Goal: Information Seeking & Learning: Check status

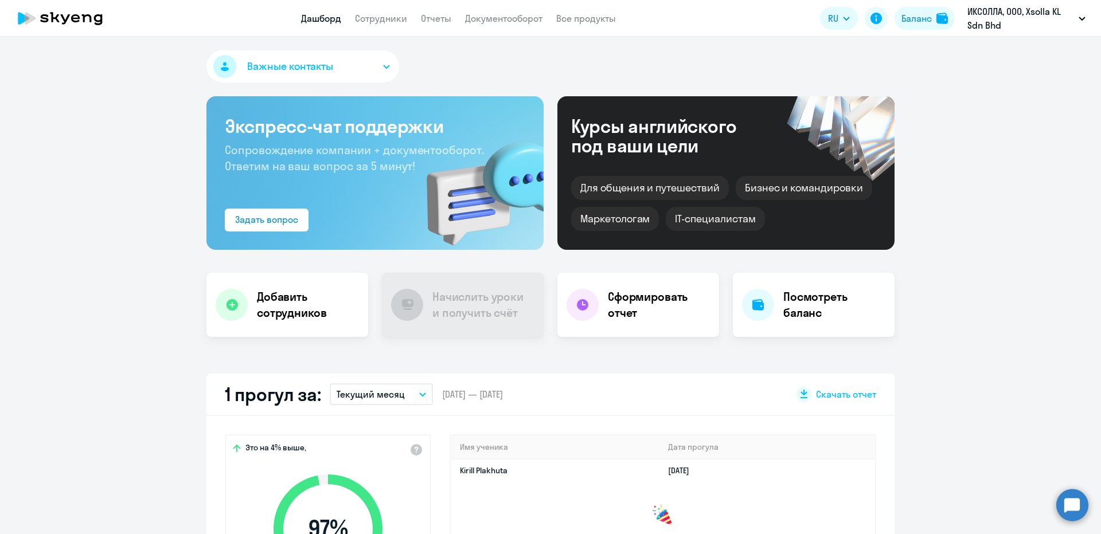
click at [918, 34] on app-header "Дашборд Сотрудники Отчеты Документооборот Все продукты Дашборд Сотрудники Отчет…" at bounding box center [550, 18] width 1101 height 37
click at [914, 22] on div "Баланс" at bounding box center [916, 18] width 30 height 14
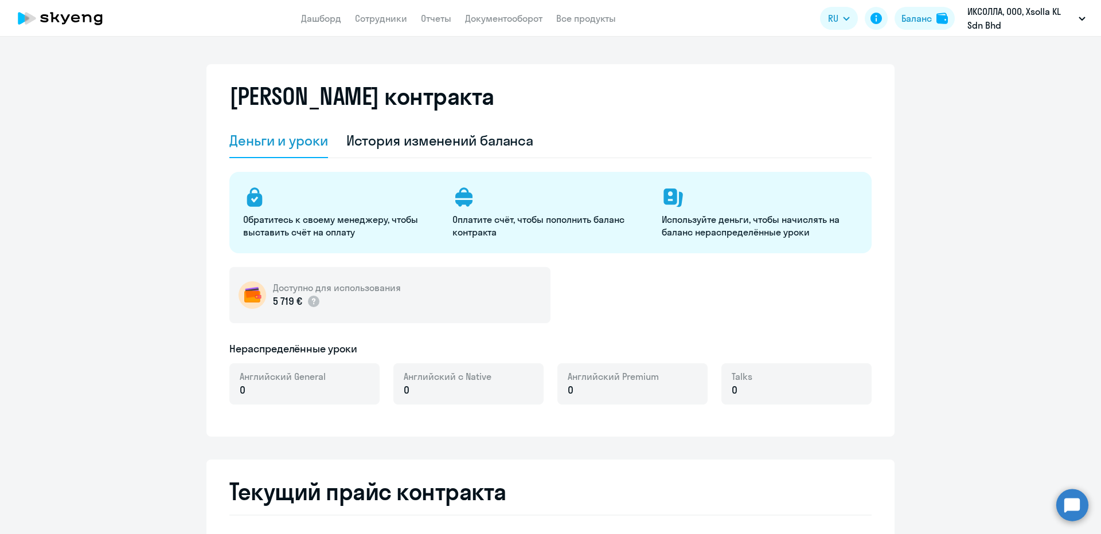
select select "english_adult_not_native_speaker"
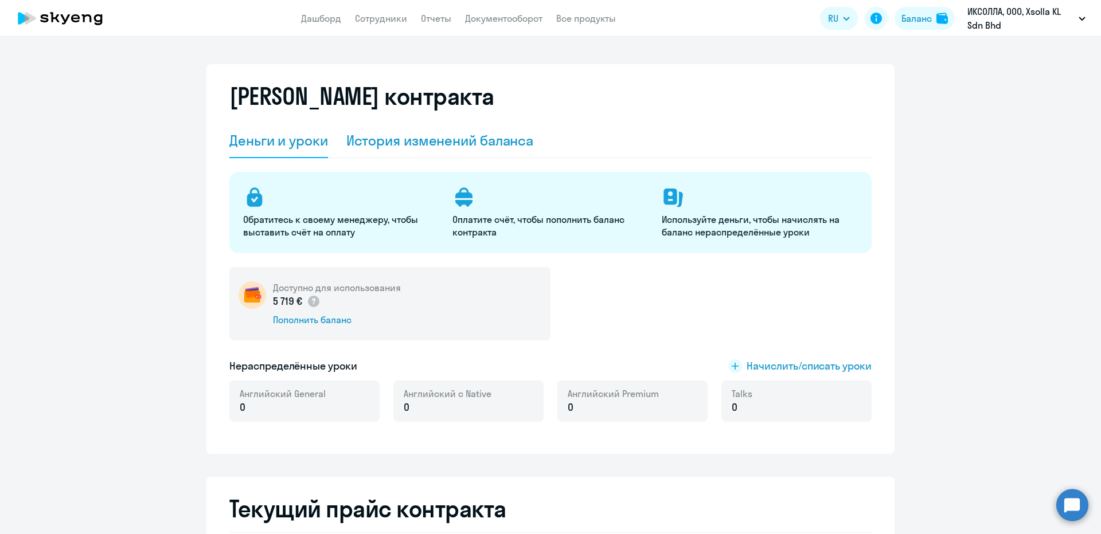
click at [407, 130] on div "История изменений баланса" at bounding box center [440, 141] width 188 height 34
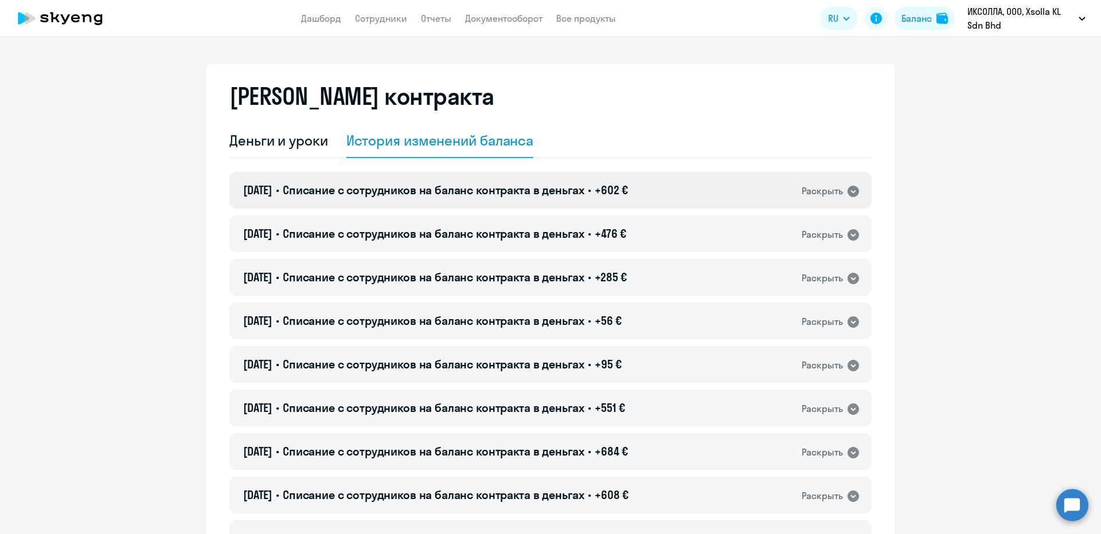
click at [561, 198] on h4 "28.08.2025 • Списание с сотрудников на баланс контракта в деньгах • +602 €" at bounding box center [435, 190] width 385 height 16
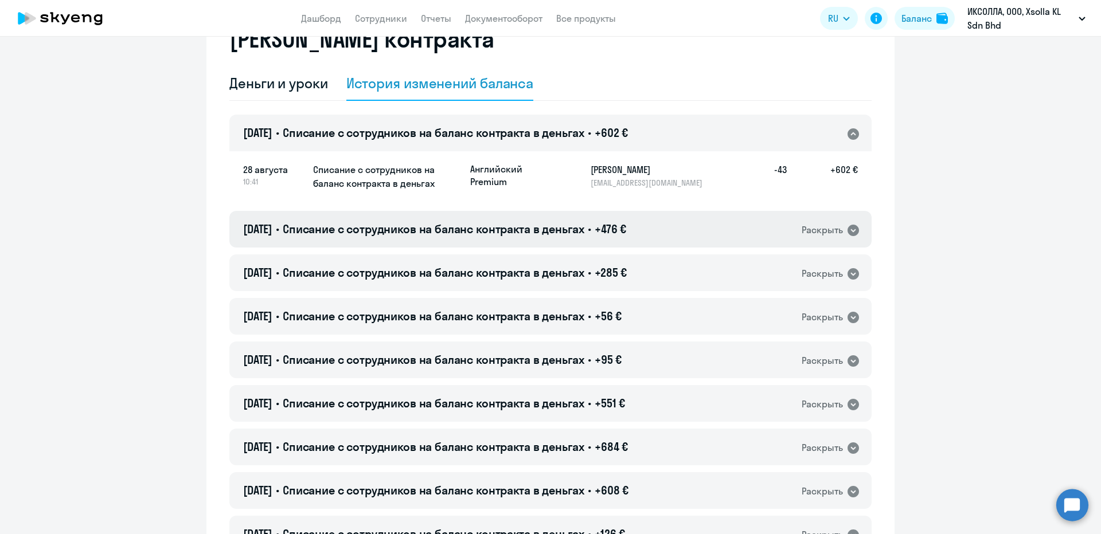
click at [537, 235] on span "Списание с сотрудников на баланс контракта в деньгах" at bounding box center [434, 229] width 302 height 14
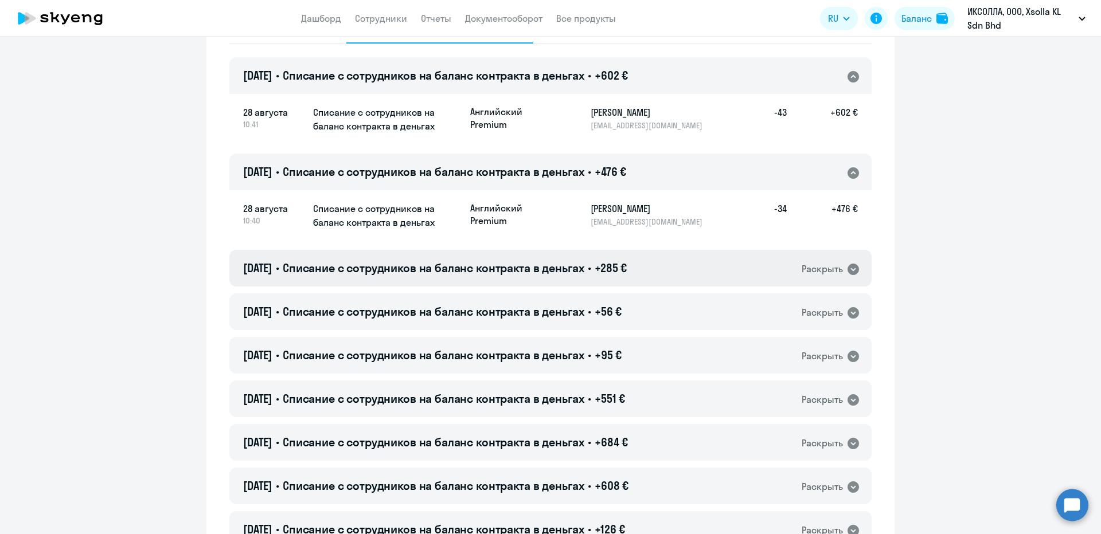
click at [541, 265] on span "Списание с сотрудников на баланс контракта в деньгах" at bounding box center [434, 268] width 302 height 14
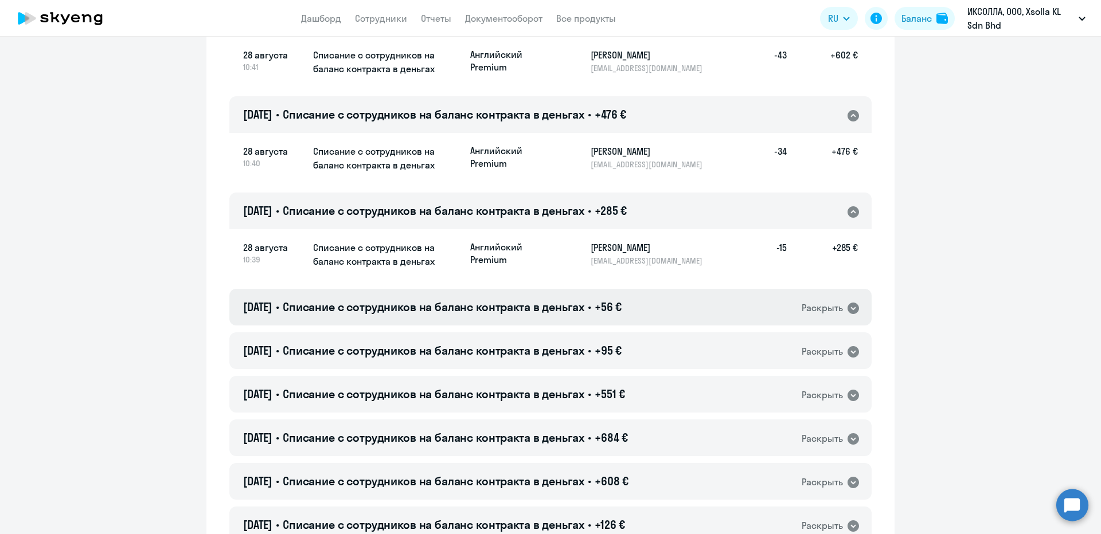
click at [545, 301] on span "Списание с сотрудников на баланс контракта в деньгах" at bounding box center [434, 307] width 302 height 14
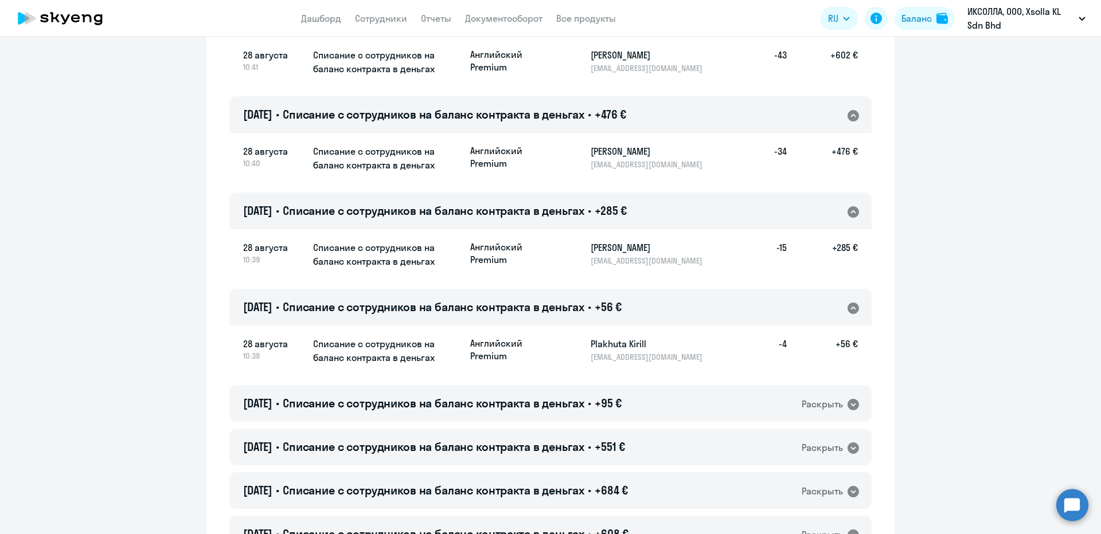
scroll to position [287, 0]
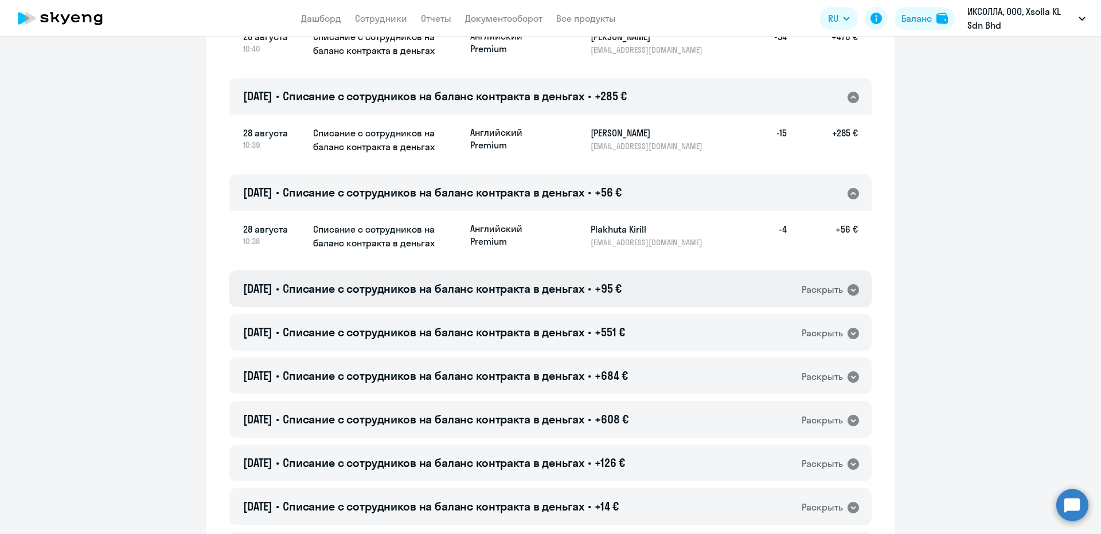
click at [548, 294] on span "Списание с сотрудников на баланс контракта в деньгах" at bounding box center [434, 289] width 302 height 14
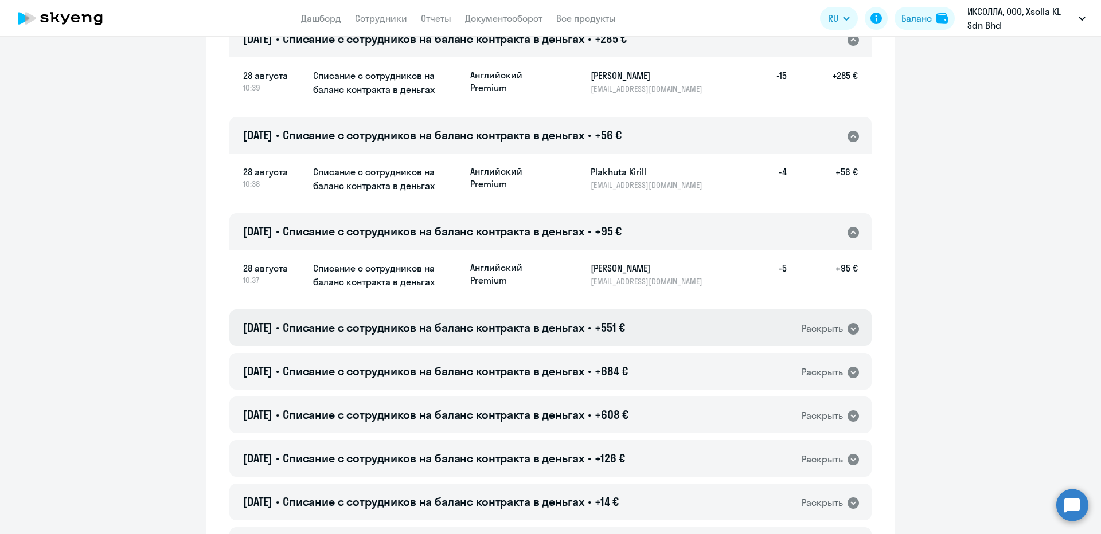
click at [560, 327] on span "Списание с сотрудников на баланс контракта в деньгах" at bounding box center [434, 328] width 302 height 14
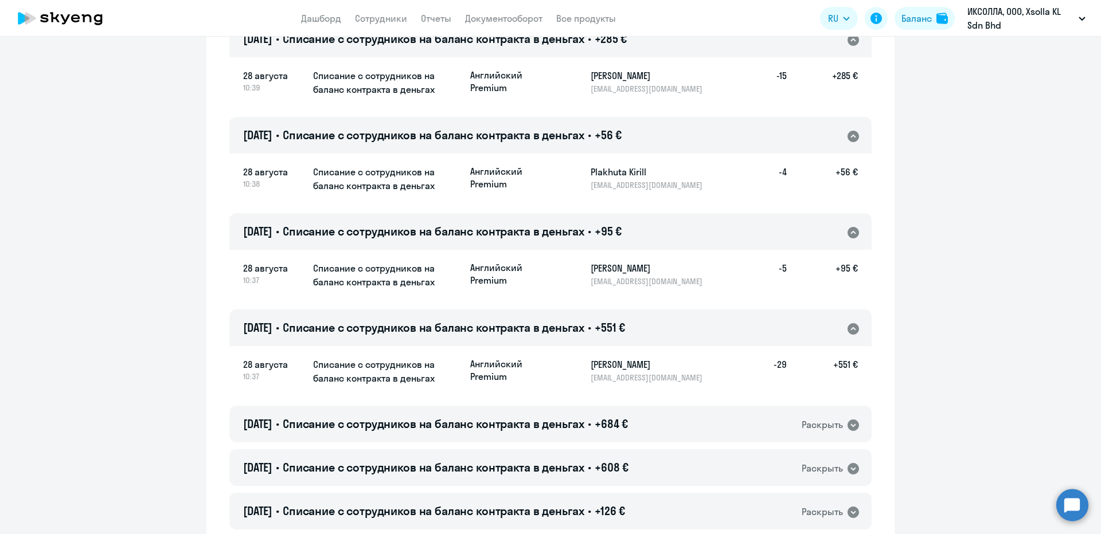
scroll to position [401, 0]
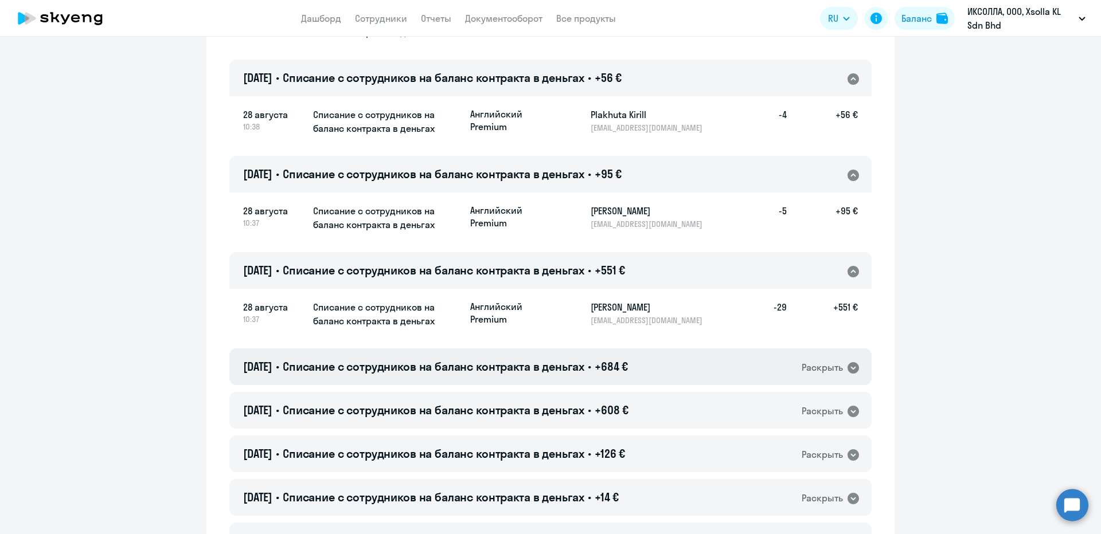
click at [570, 376] on div "28.08.2025 • Списание с сотрудников на баланс контракта в деньгах • +684 € Раск…" at bounding box center [550, 367] width 642 height 37
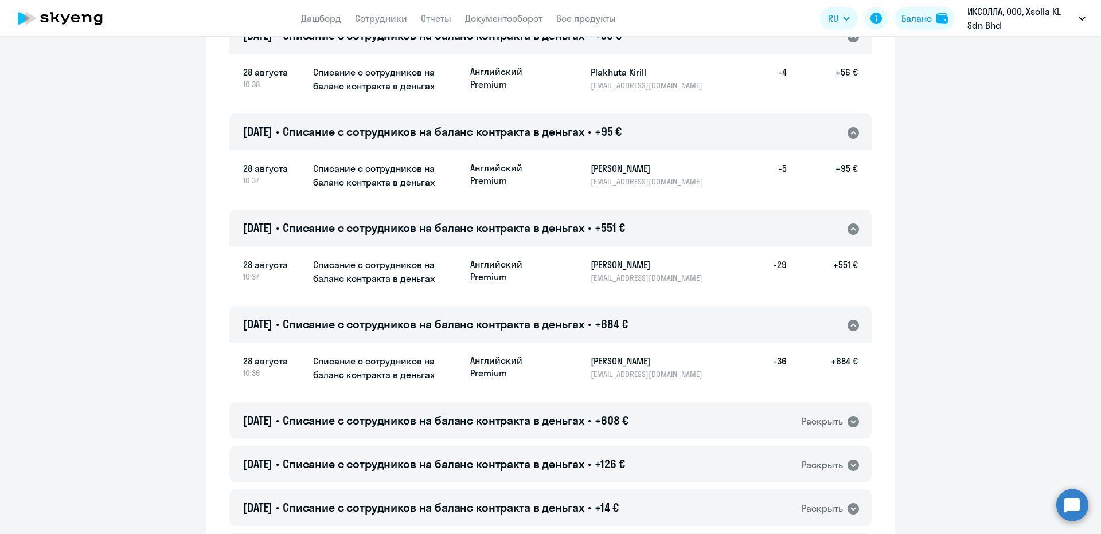
scroll to position [516, 0]
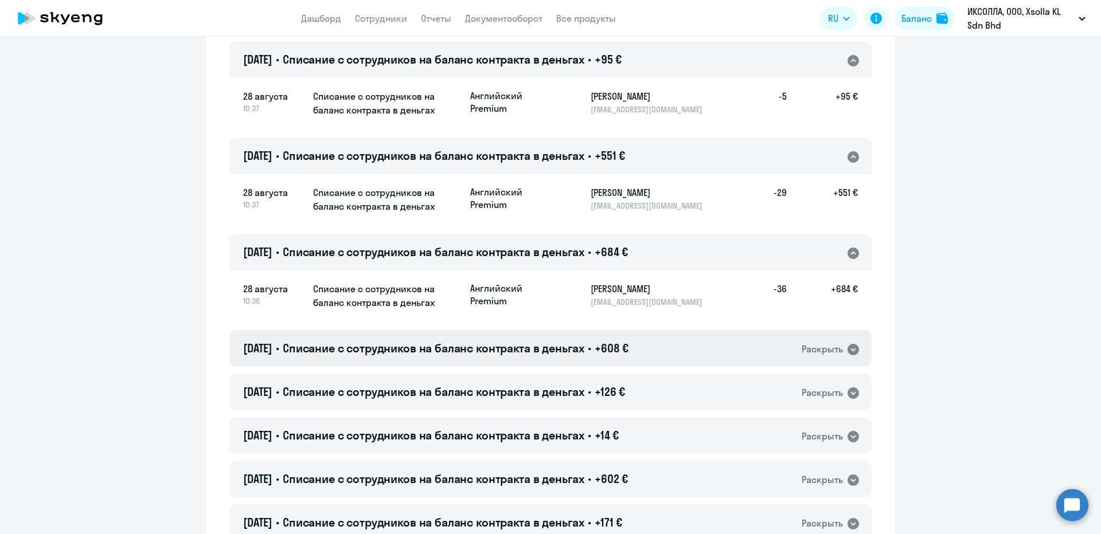
click at [629, 355] on span "+608 €" at bounding box center [612, 348] width 34 height 14
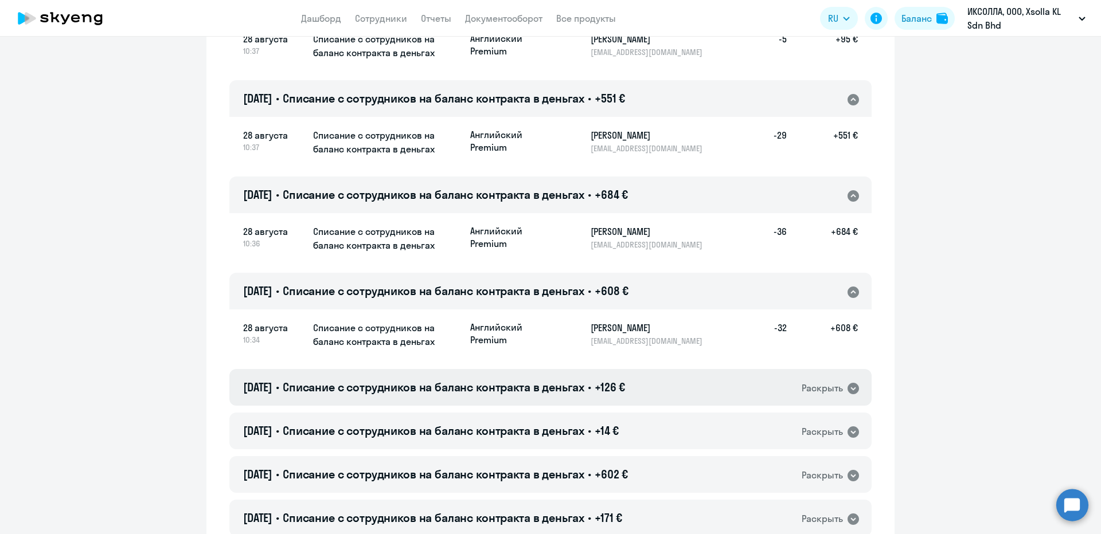
click at [625, 383] on span "+126 €" at bounding box center [610, 387] width 30 height 14
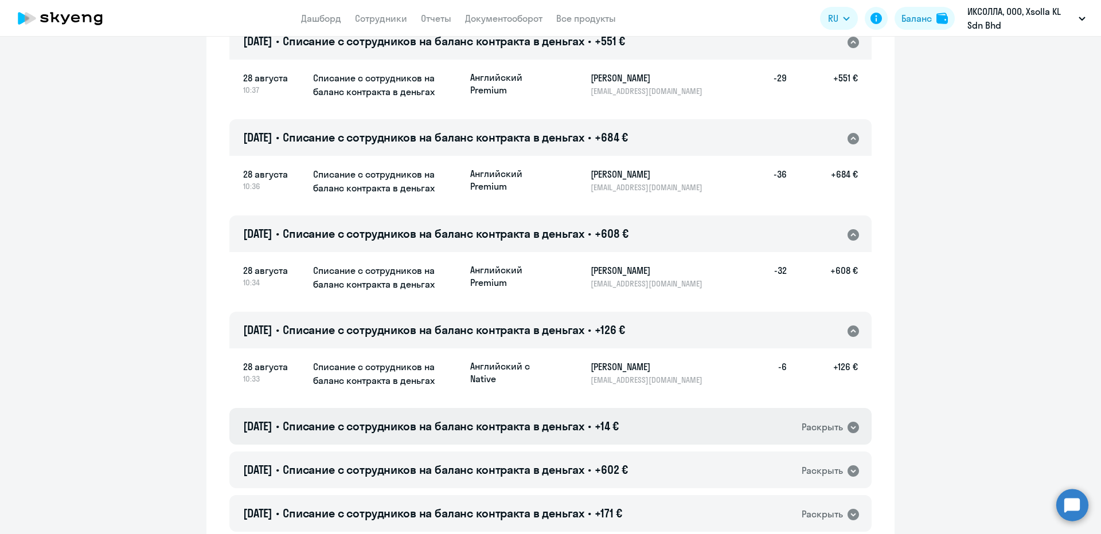
click at [443, 419] on h4 "28.08.2025 • Списание с сотрудников на баланс контракта в деньгах • +14 €" at bounding box center [431, 427] width 376 height 16
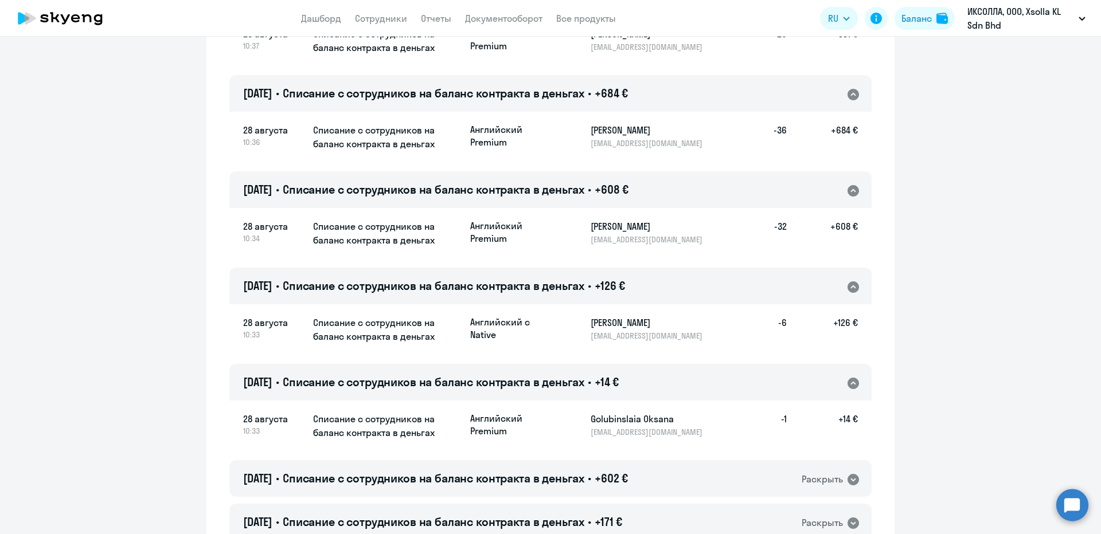
scroll to position [688, 0]
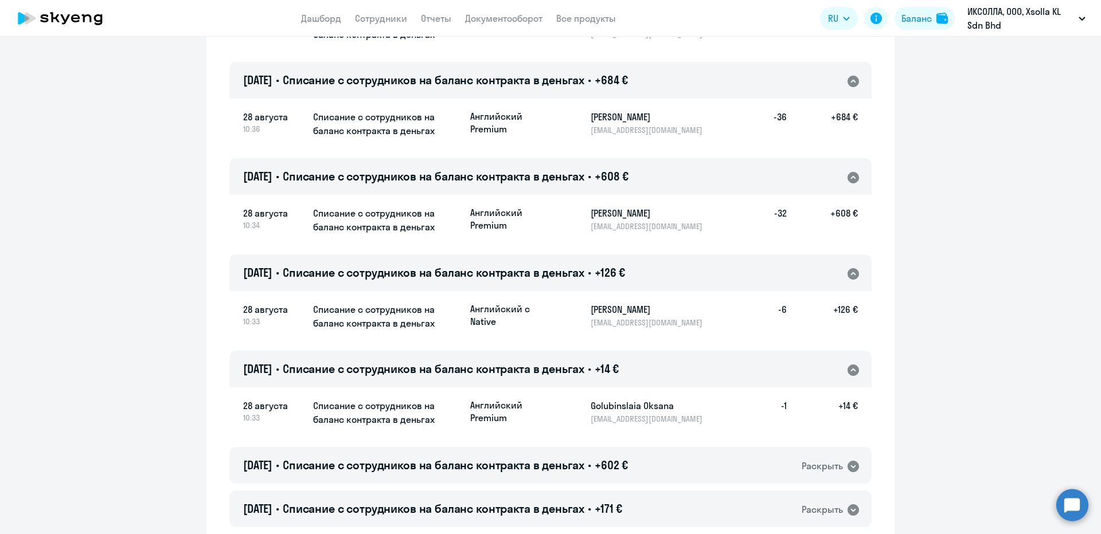
click at [288, 453] on div "28.08.2025 • Списание с сотрудников на баланс контракта в деньгах • +602 € Раск…" at bounding box center [550, 465] width 642 height 37
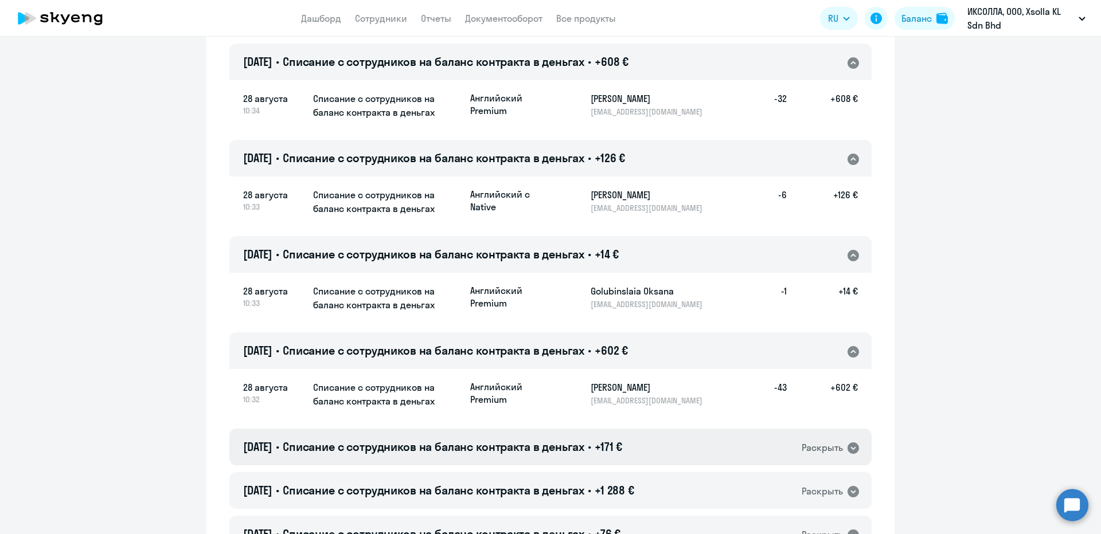
click at [301, 463] on div "28.08.2025 • Списание с сотрудников на баланс контракта в деньгах • +171 € Раск…" at bounding box center [550, 447] width 642 height 37
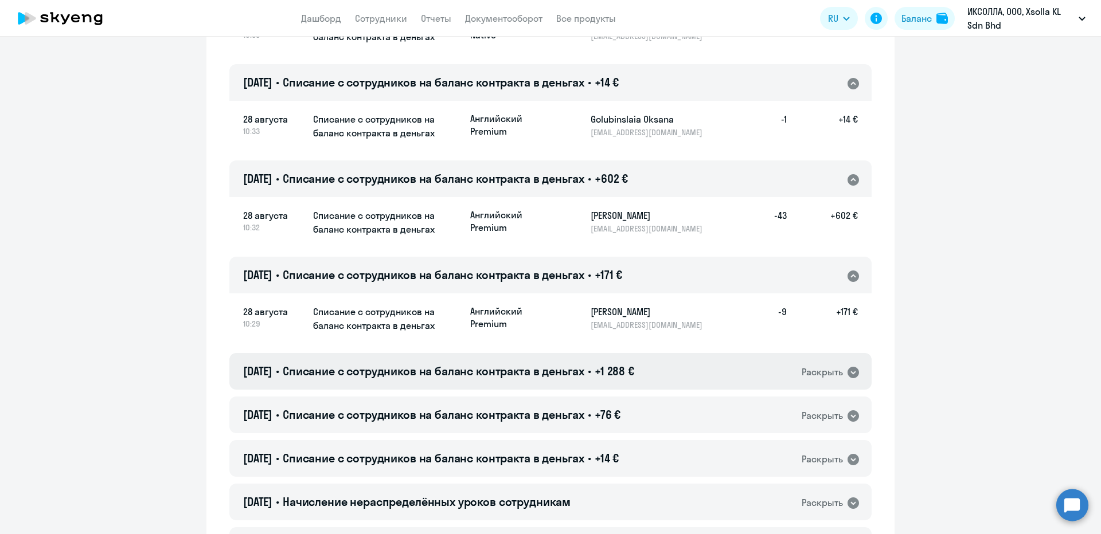
click at [282, 386] on div "28.08.2025 • Списание с сотрудников на баланс контракта в деньгах • +1 288 € Ра…" at bounding box center [550, 371] width 642 height 37
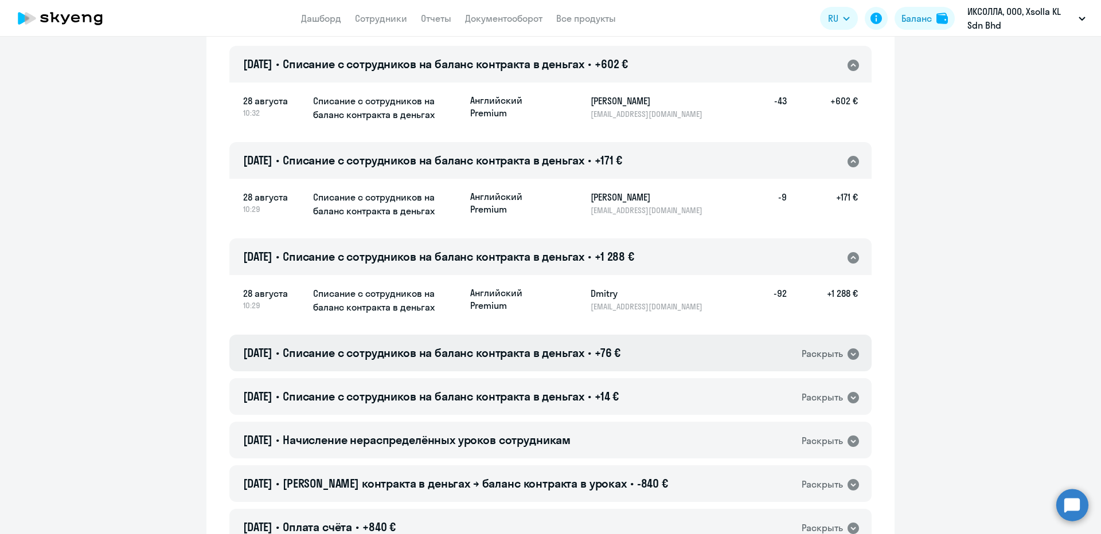
click at [269, 350] on span "28.08.2025" at bounding box center [257, 353] width 29 height 14
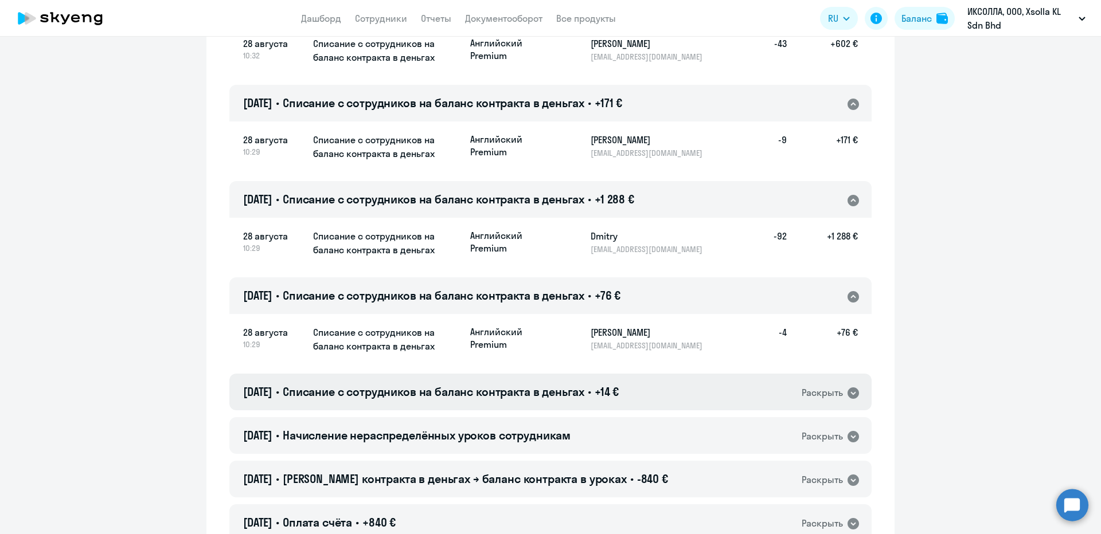
click at [269, 392] on span "28.08.2025" at bounding box center [257, 392] width 29 height 14
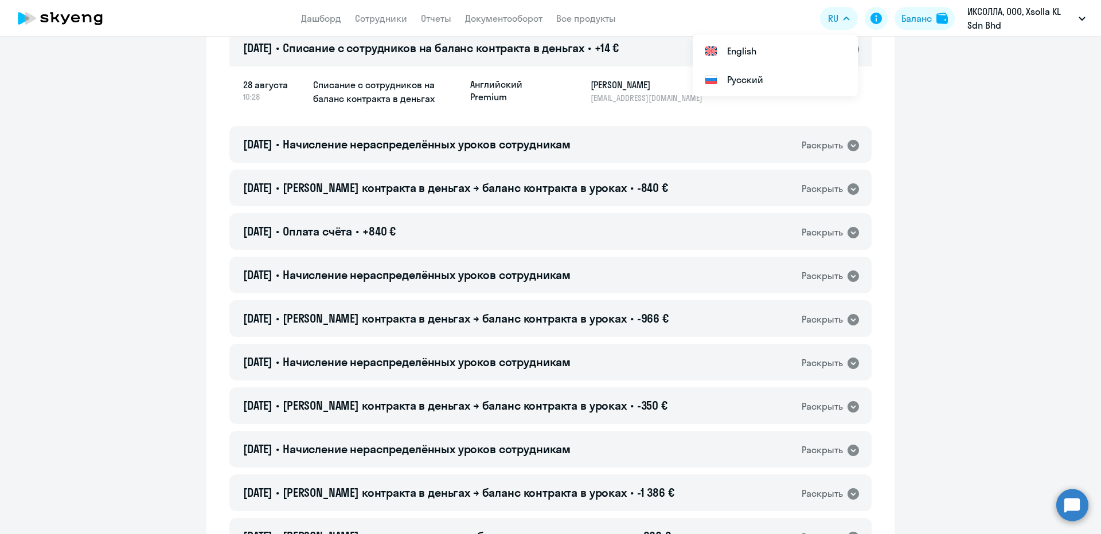
scroll to position [1376, 0]
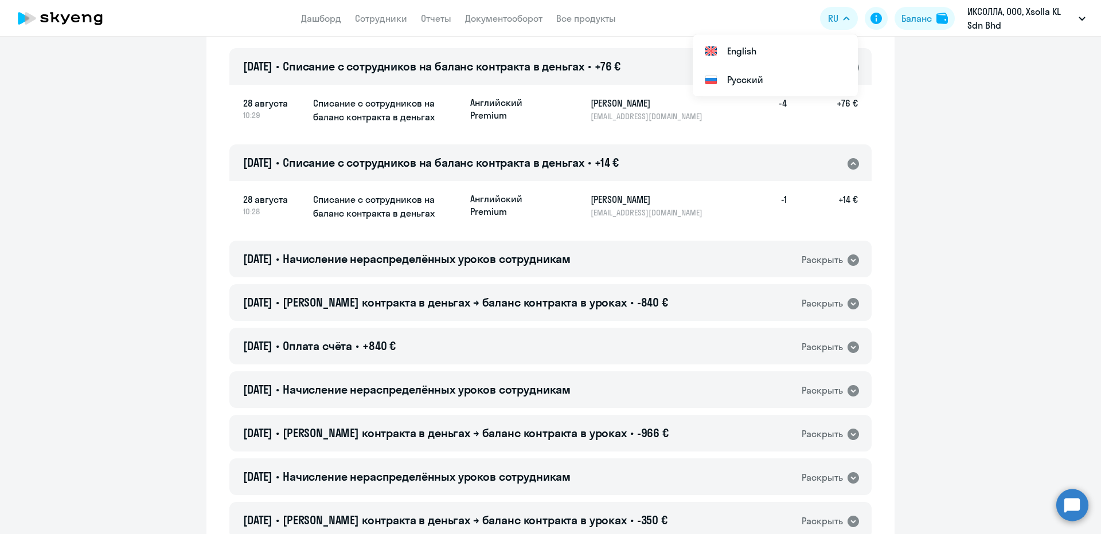
drag, startPoint x: 622, startPoint y: 204, endPoint x: 708, endPoint y: 205, distance: 86.6
click at [708, 205] on div "Английский Premium Паняев Алексей Сергеевич a.panyaev@xsolla.com -1 +14 €" at bounding box center [664, 205] width 388 height 25
copy h5 "Паняев Алексей Сергеевич"
click at [612, 211] on p "a.panyaev@xsolla.com" at bounding box center [650, 213] width 118 height 10
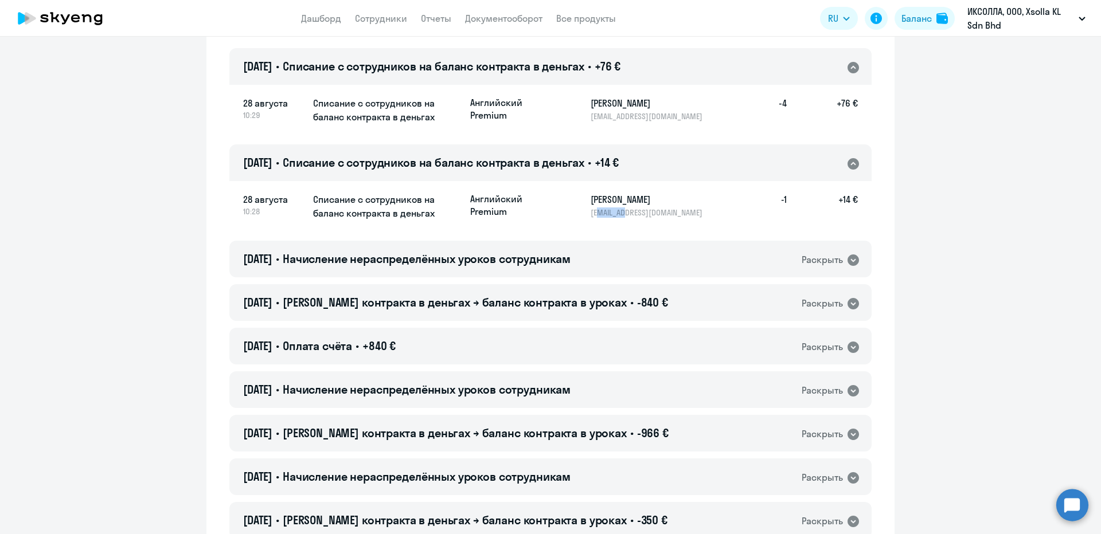
click at [612, 211] on p "a.panyaev@xsolla.com" at bounding box center [650, 213] width 118 height 10
copy p "a.panyaev@xsolla.com"
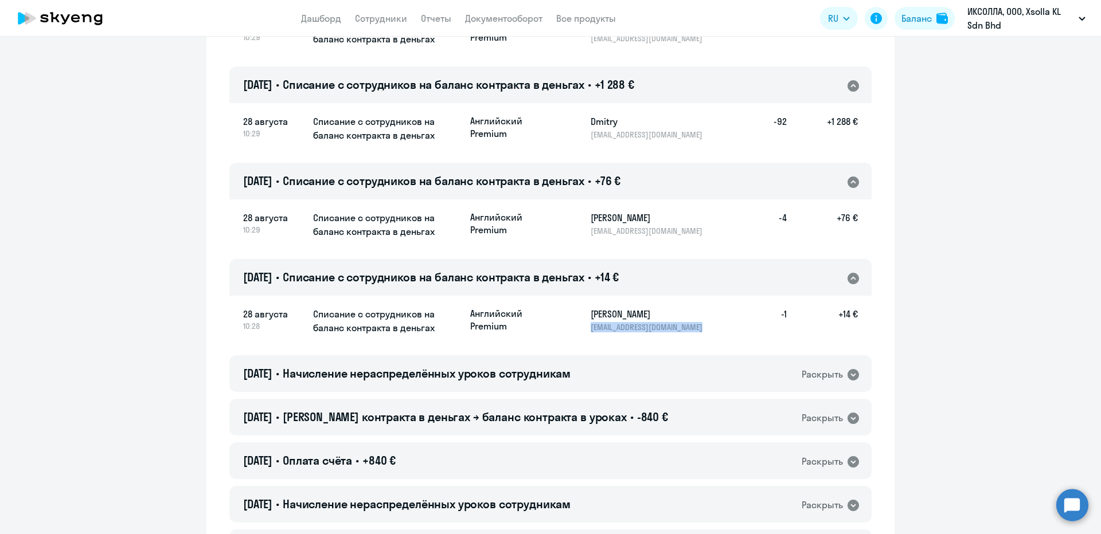
scroll to position [1147, 0]
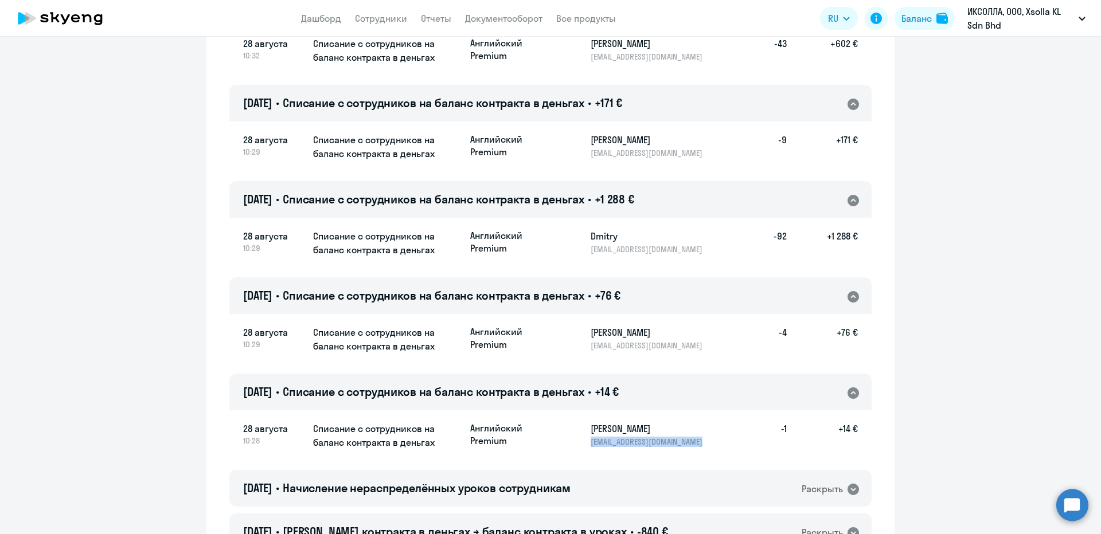
click at [594, 348] on p "d.khyzhniak@xsolla.com" at bounding box center [650, 346] width 118 height 10
copy p "d.khyzhniak@xsolla.com"
click at [843, 332] on h5 "+76 €" at bounding box center [822, 338] width 71 height 25
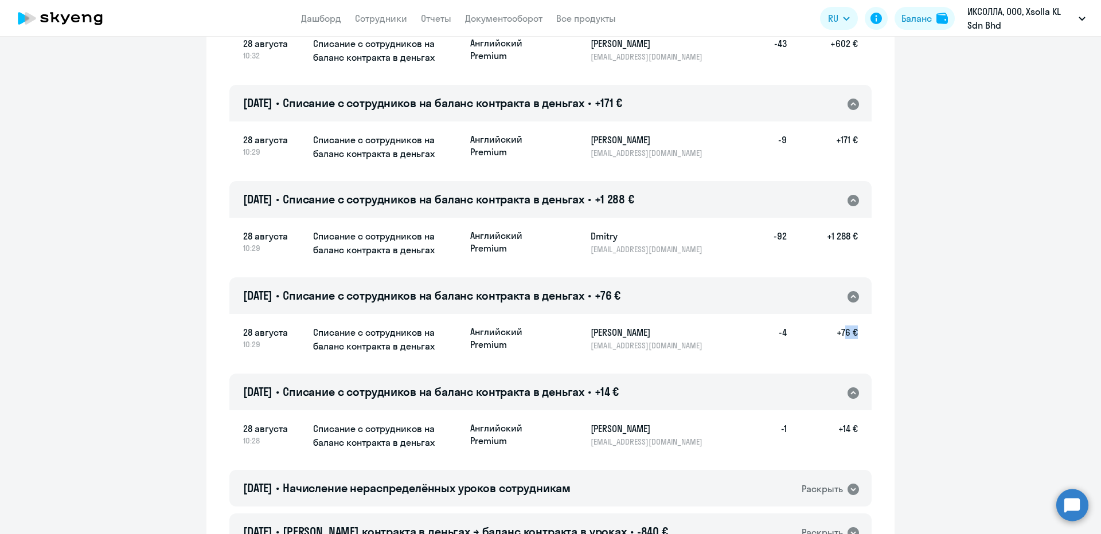
click at [843, 332] on h5 "+76 €" at bounding box center [822, 338] width 71 height 25
copy h5 "76"
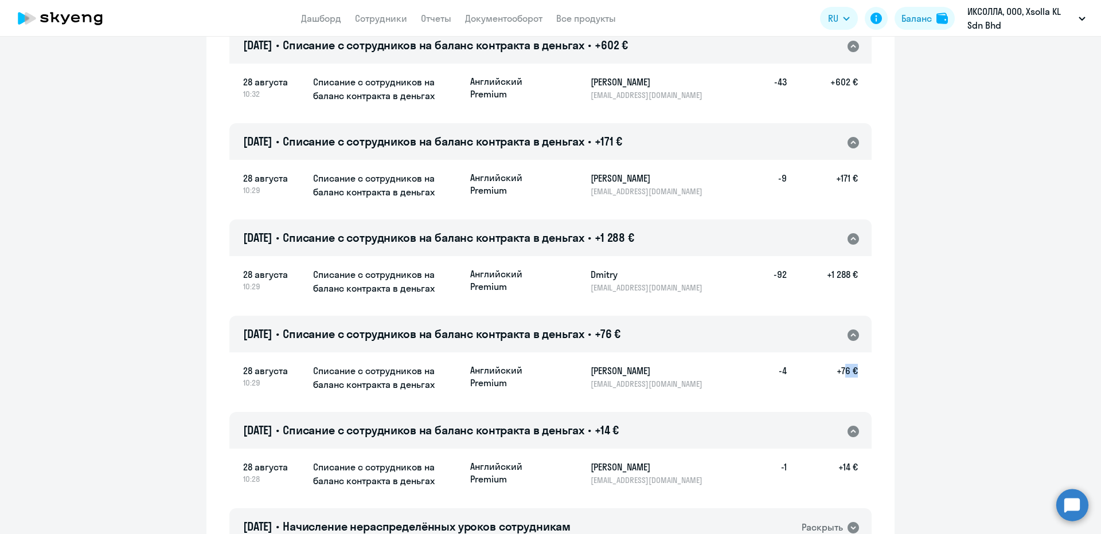
scroll to position [1090, 0]
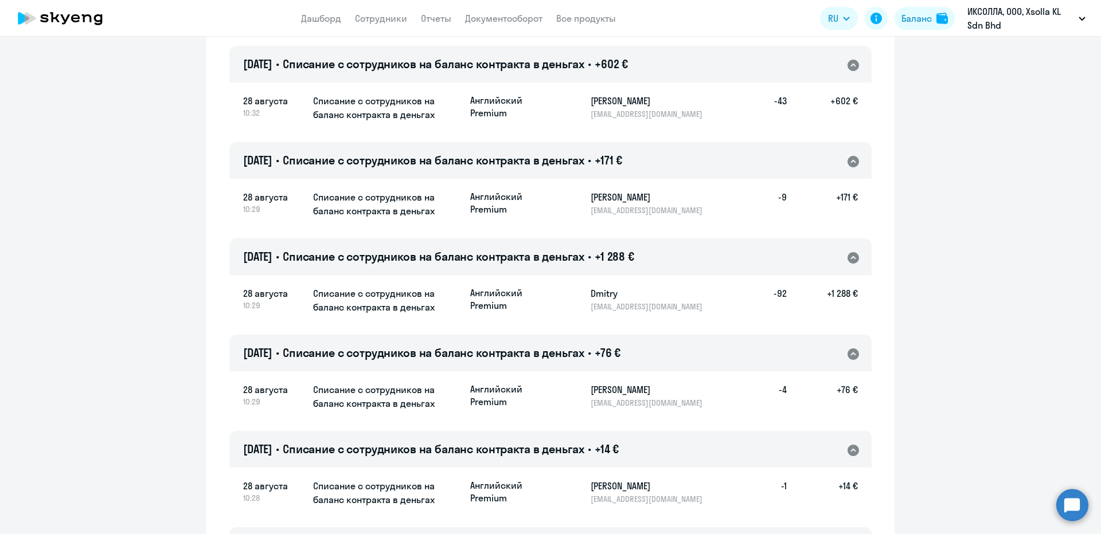
click at [600, 305] on p "dlekhanov@gmail.com" at bounding box center [650, 307] width 118 height 10
copy p "dlekhanov@gmail.com"
click at [776, 288] on h5 "-92" at bounding box center [768, 299] width 37 height 25
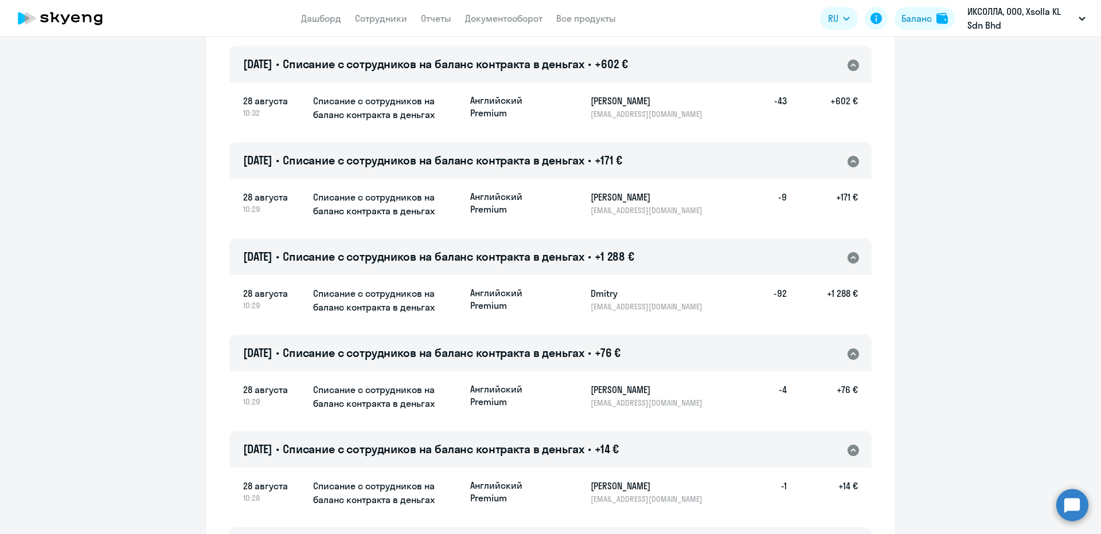
click at [776, 288] on h5 "-92" at bounding box center [768, 299] width 37 height 25
copy h5 "92"
click at [832, 294] on h5 "+1 288 €" at bounding box center [822, 299] width 71 height 25
drag, startPoint x: 829, startPoint y: 295, endPoint x: 848, endPoint y: 296, distance: 19.0
click at [848, 296] on h5 "+1 288 €" at bounding box center [822, 299] width 71 height 25
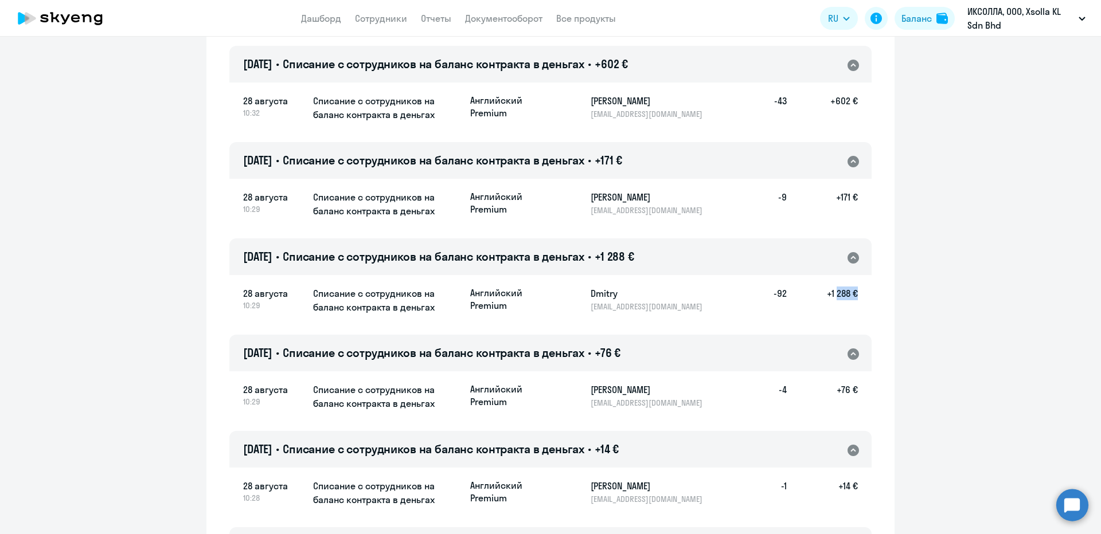
click at [846, 296] on h5 "+1 288 €" at bounding box center [822, 299] width 71 height 25
click at [826, 295] on h5 "+1 288 €" at bounding box center [822, 299] width 71 height 25
drag, startPoint x: 828, startPoint y: 294, endPoint x: 849, endPoint y: 292, distance: 20.7
click at [849, 292] on h5 "+1 288 €" at bounding box center [822, 299] width 71 height 25
copy h5 "1 288"
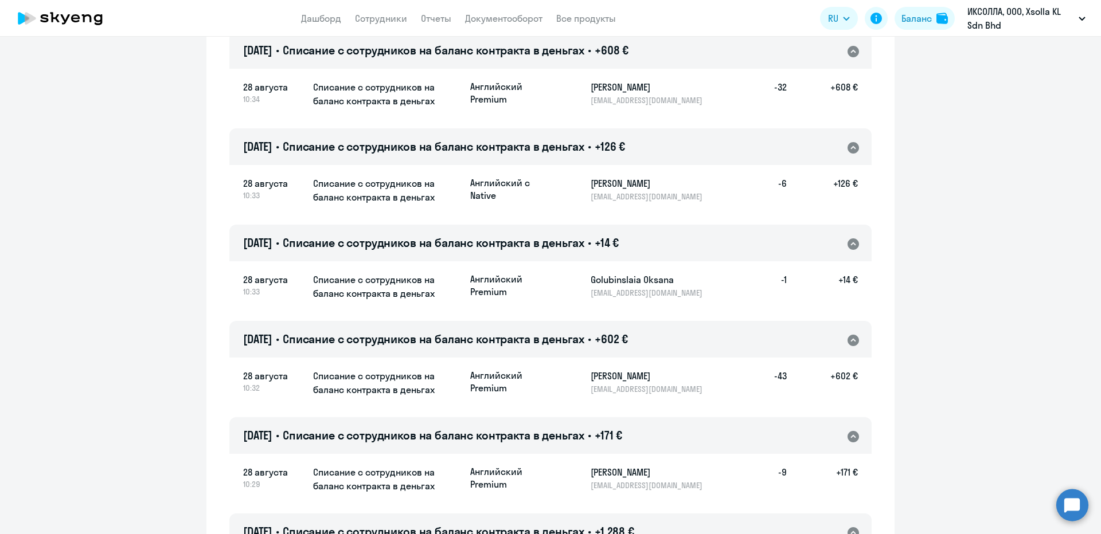
scroll to position [918, 0]
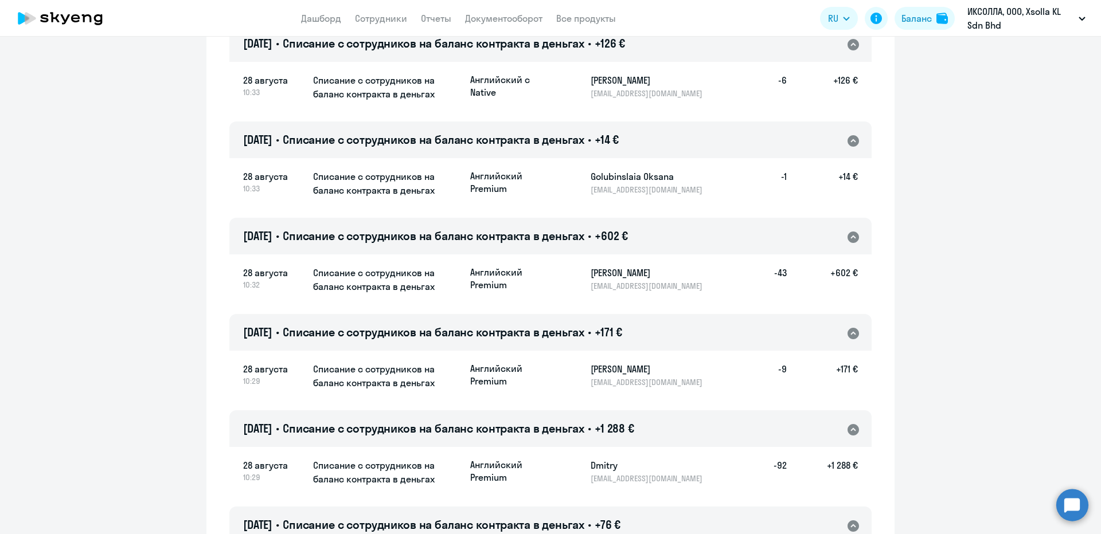
click at [591, 384] on p "a.besedina@xsolla.com" at bounding box center [650, 382] width 118 height 10
copy p "a.besedina@xsolla.com"
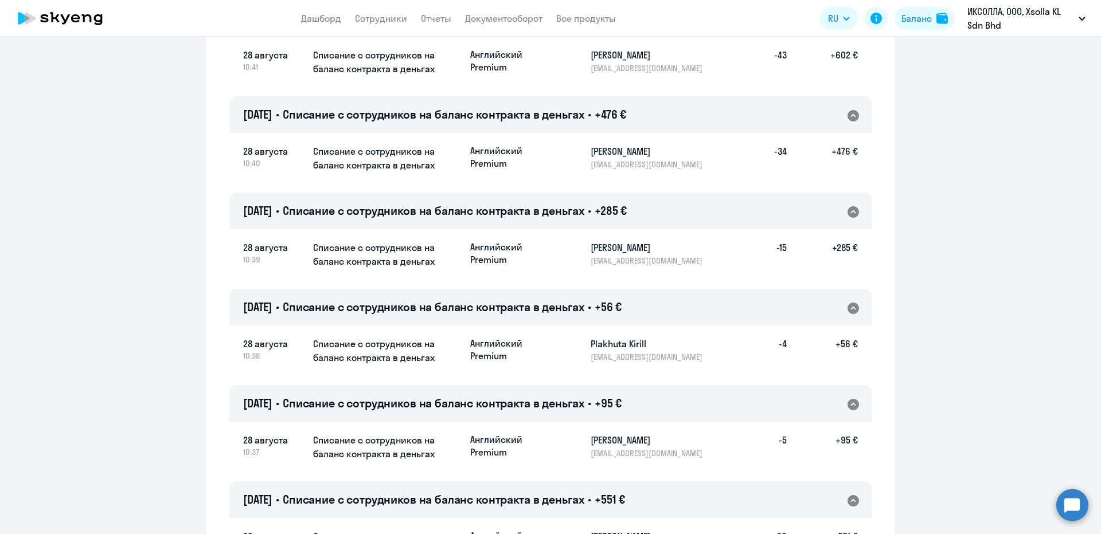
scroll to position [57, 0]
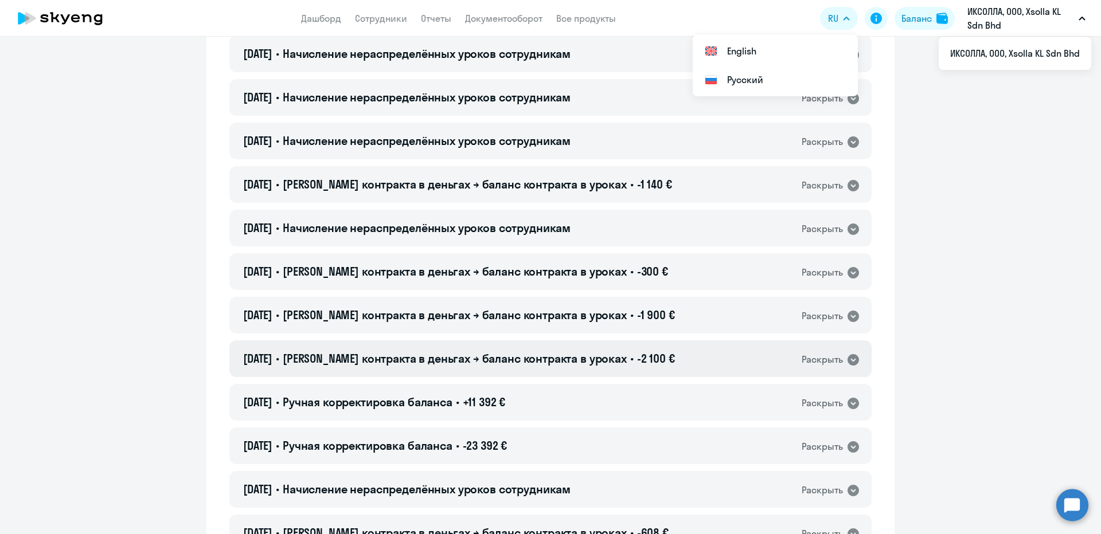
scroll to position [12445, 0]
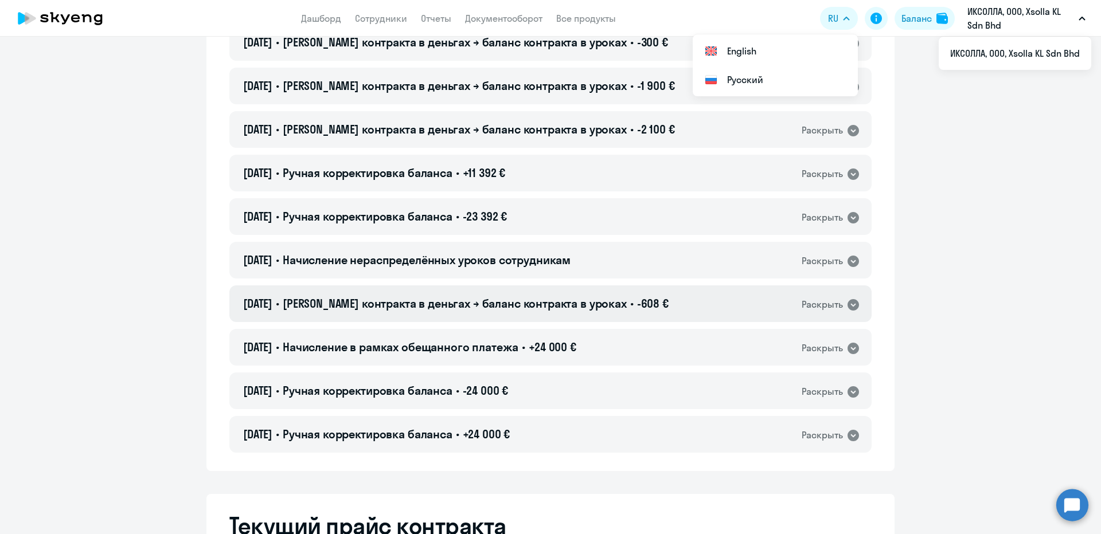
click at [398, 307] on span "Баланс контракта в деньгах → баланс контракта в уроках" at bounding box center [455, 303] width 344 height 14
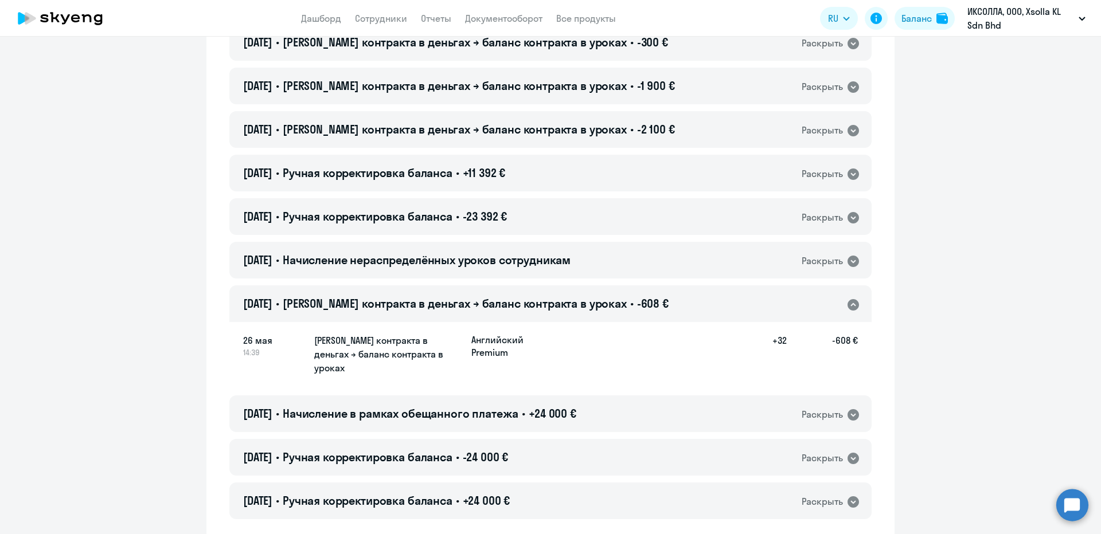
click at [398, 307] on span "Баланс контракта в деньгах → баланс контракта в уроках" at bounding box center [455, 303] width 344 height 14
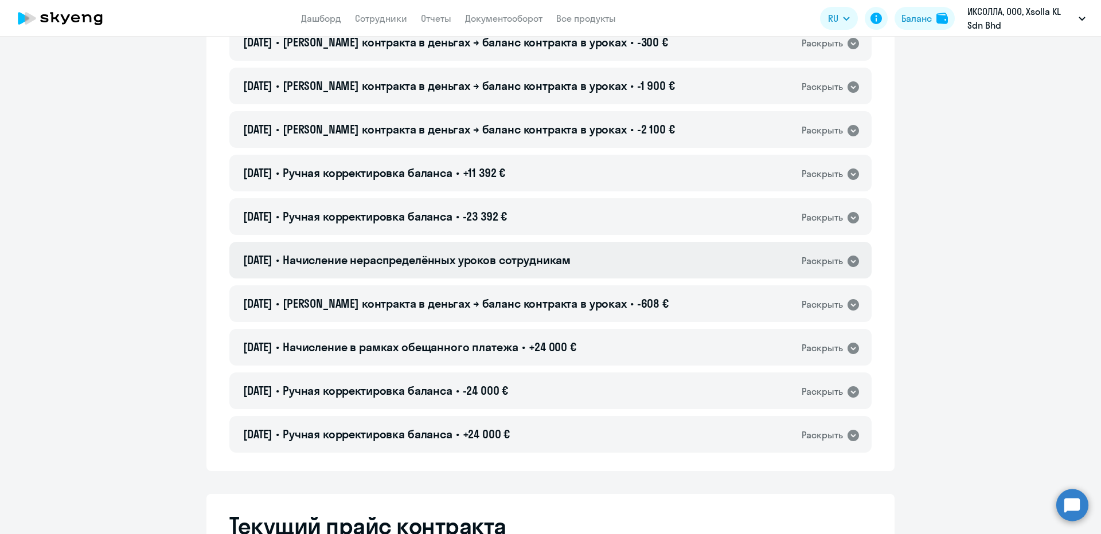
click at [372, 251] on div "26.05.2023 • Начисление нераспределённых уроков сотрудникам Раскрыть" at bounding box center [550, 260] width 642 height 37
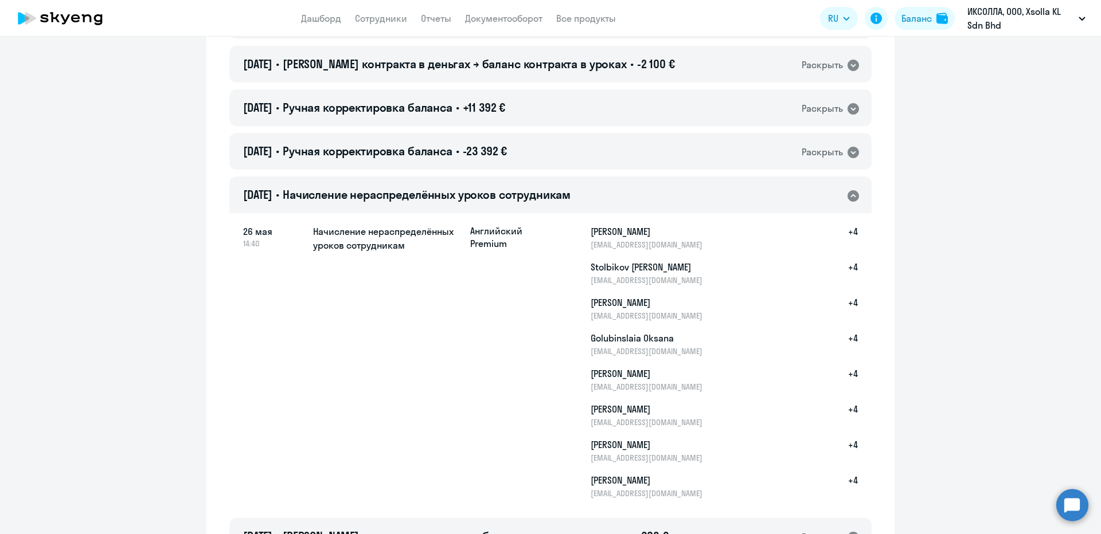
scroll to position [12560, 0]
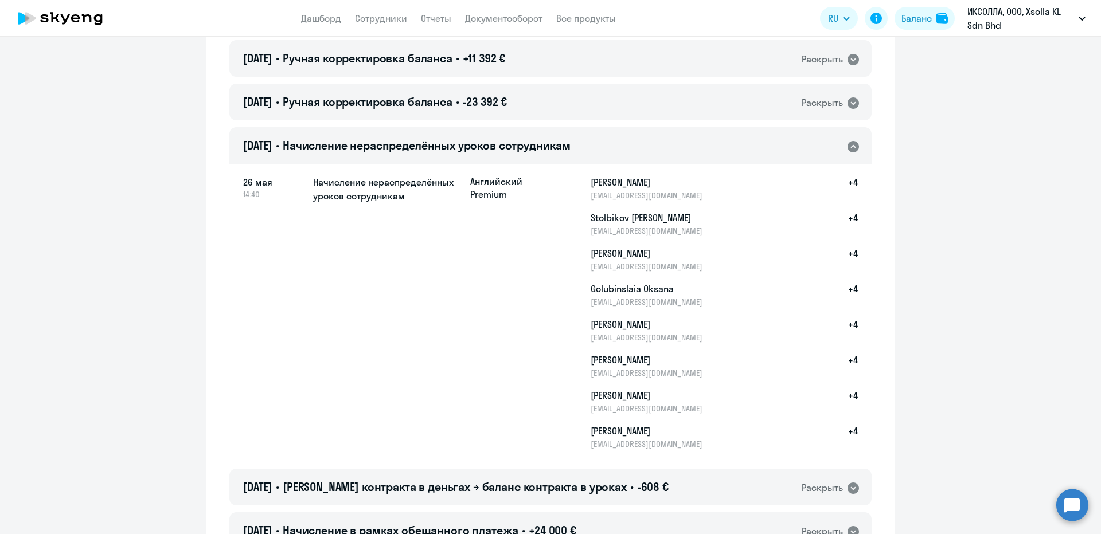
click at [396, 142] on span "Начисление нераспределённых уроков сотрудникам" at bounding box center [427, 145] width 288 height 14
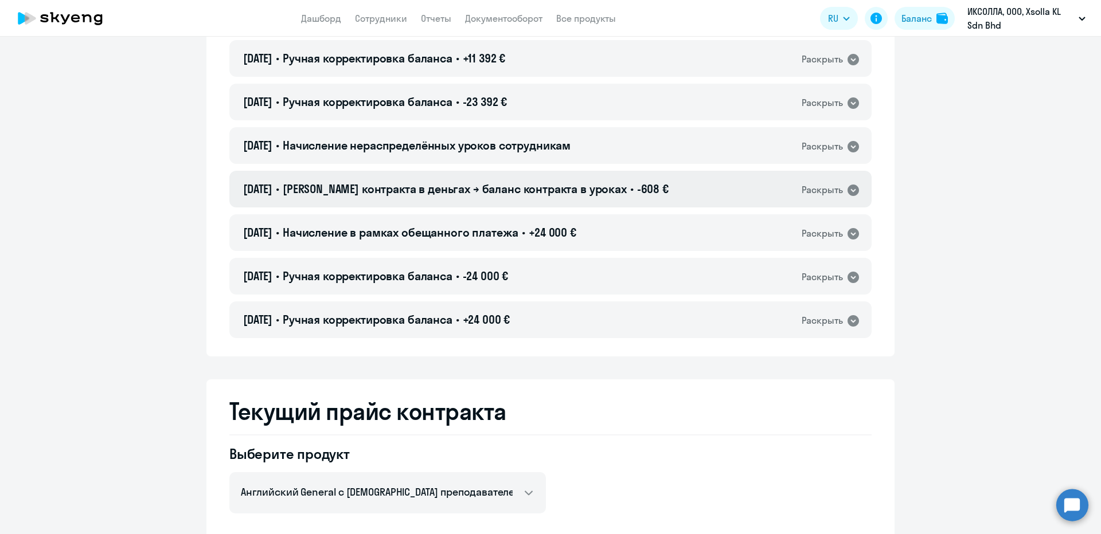
click at [344, 185] on span "Баланс контракта в деньгах → баланс контракта в уроках" at bounding box center [455, 189] width 344 height 14
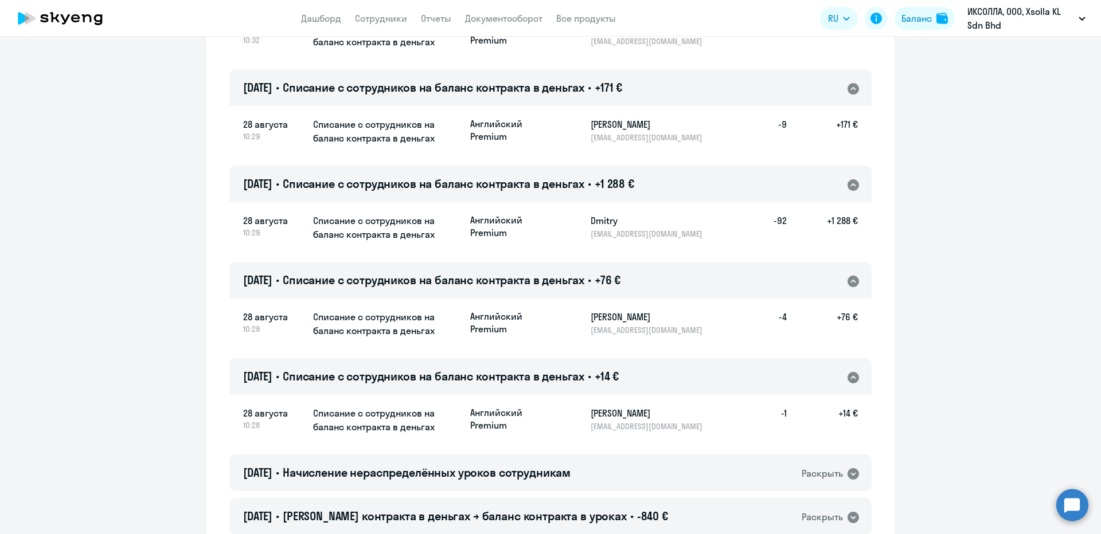
scroll to position [1105, 0]
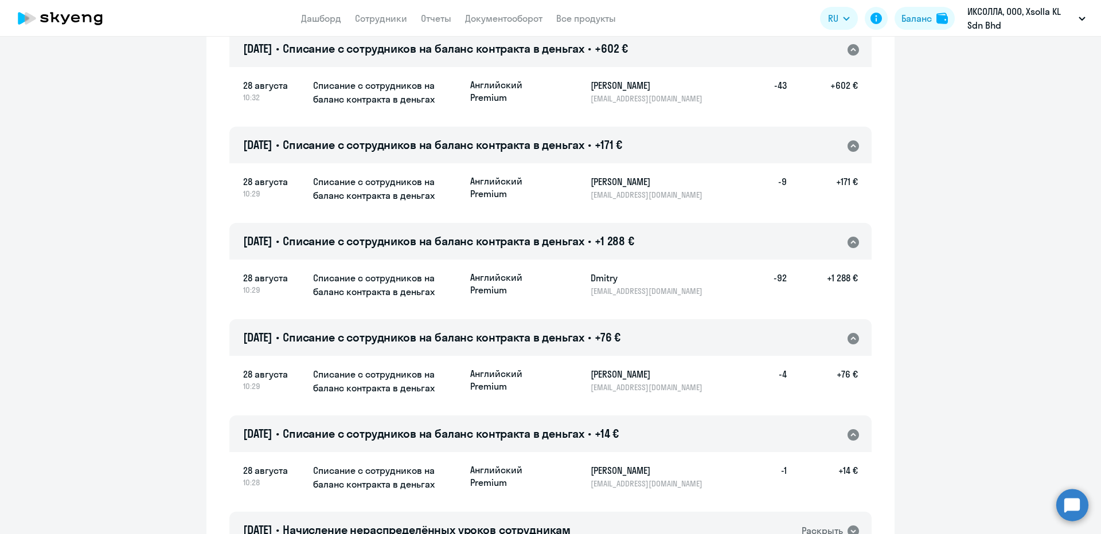
click at [591, 193] on p "a.besedina@xsolla.com" at bounding box center [650, 195] width 118 height 10
copy p "a.besedina@xsolla.com"
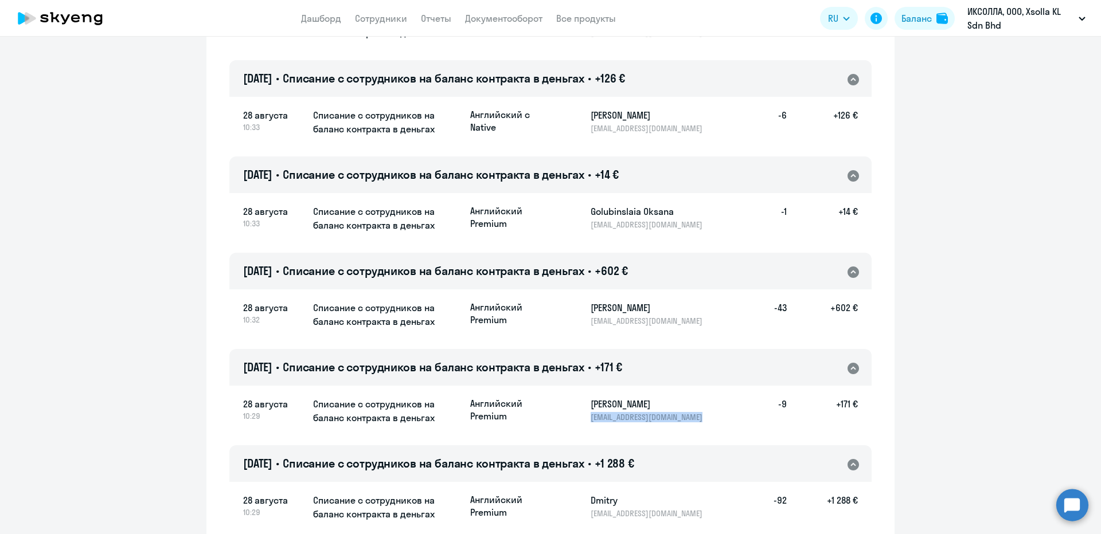
scroll to position [876, 0]
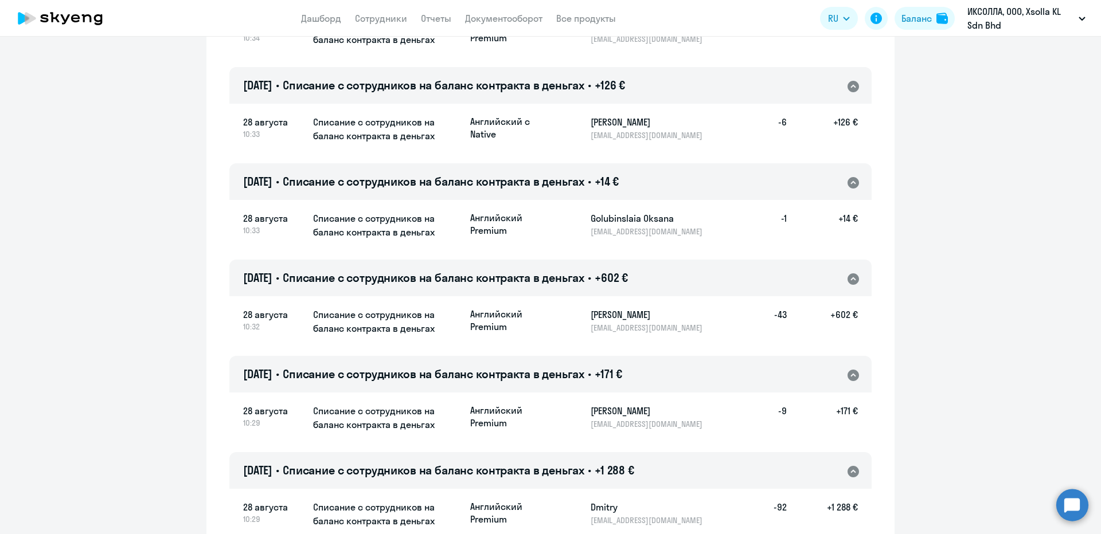
click at [618, 331] on p "aosavostyanova@yandex.ru" at bounding box center [650, 328] width 118 height 10
copy p "aosavostyanova@yandex.ru"
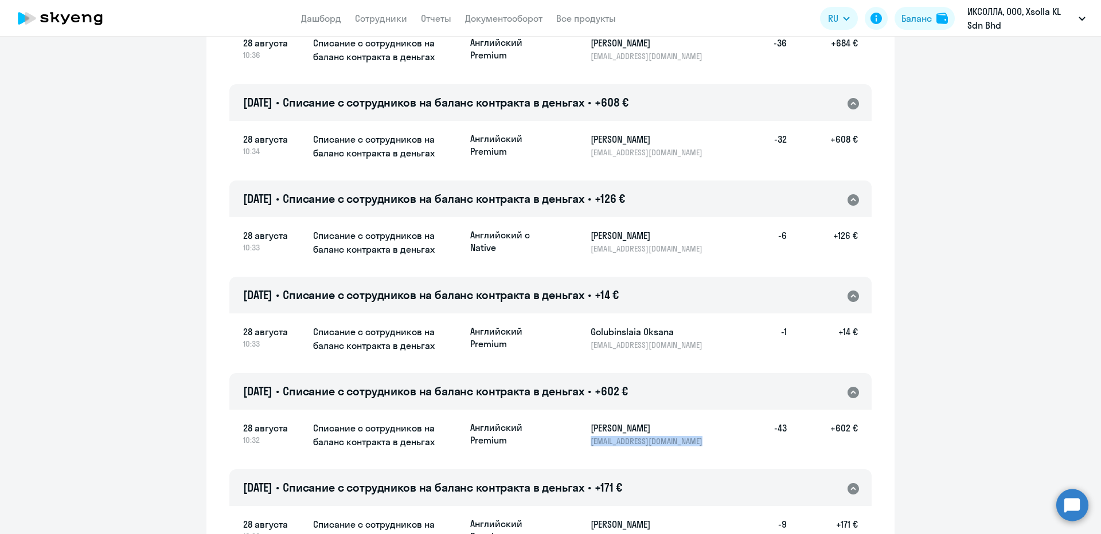
scroll to position [761, 0]
click at [630, 343] on p "o.golubinskaya@xsolla.com" at bounding box center [650, 346] width 118 height 10
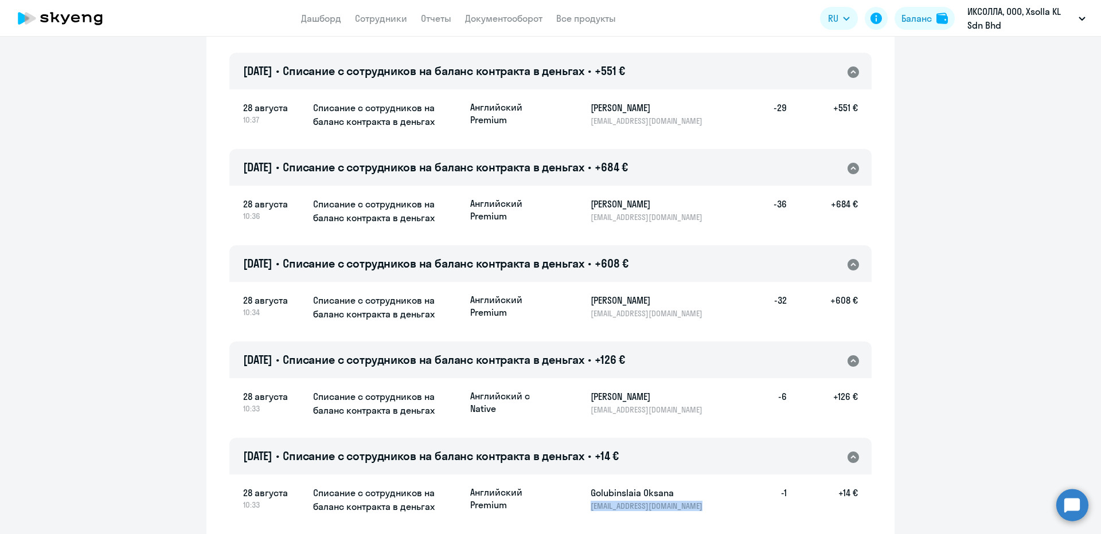
scroll to position [589, 0]
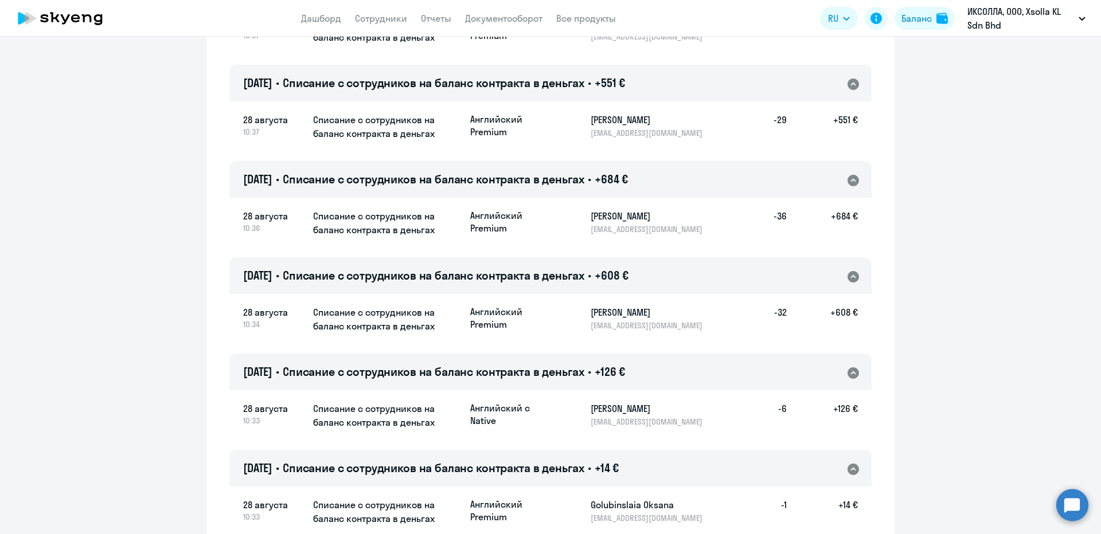
click at [606, 419] on p "ar.cherepanov@xsolla.com" at bounding box center [650, 422] width 118 height 10
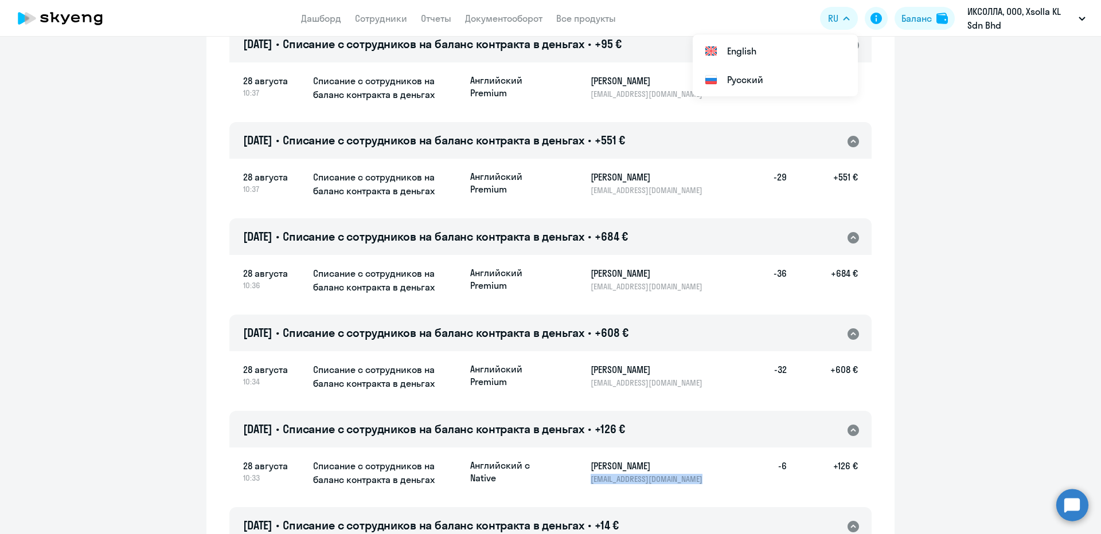
scroll to position [474, 0]
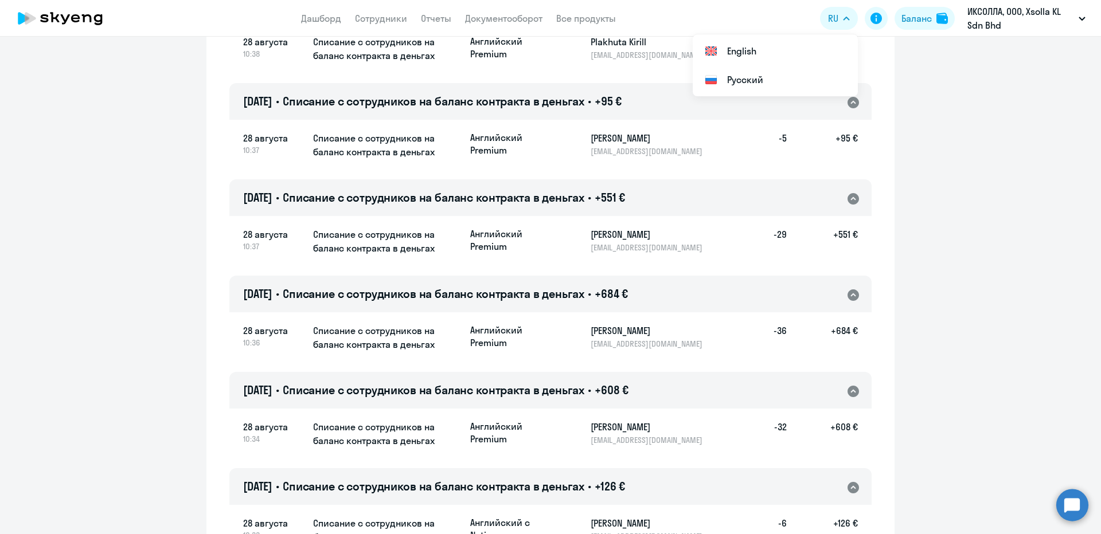
click at [604, 444] on p "ar.cherepanov@xsolla.com" at bounding box center [650, 440] width 118 height 10
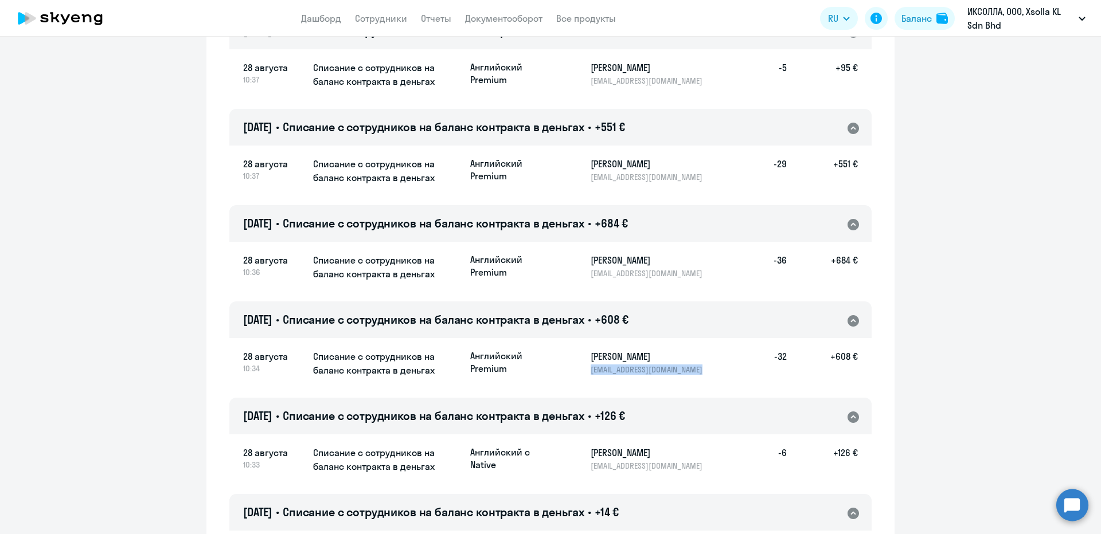
scroll to position [589, 0]
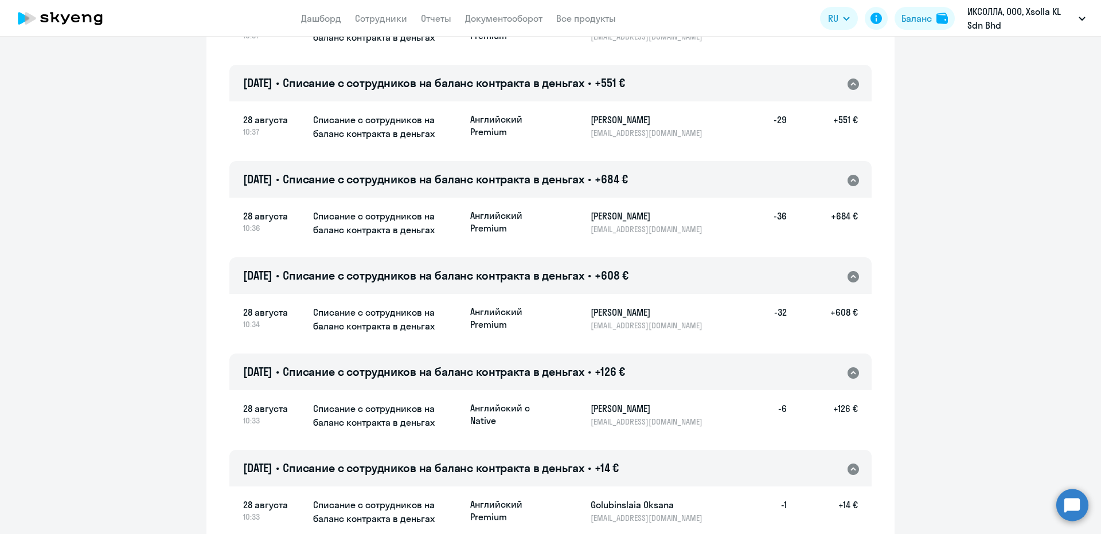
click at [838, 315] on h5 "+608 €" at bounding box center [822, 318] width 71 height 25
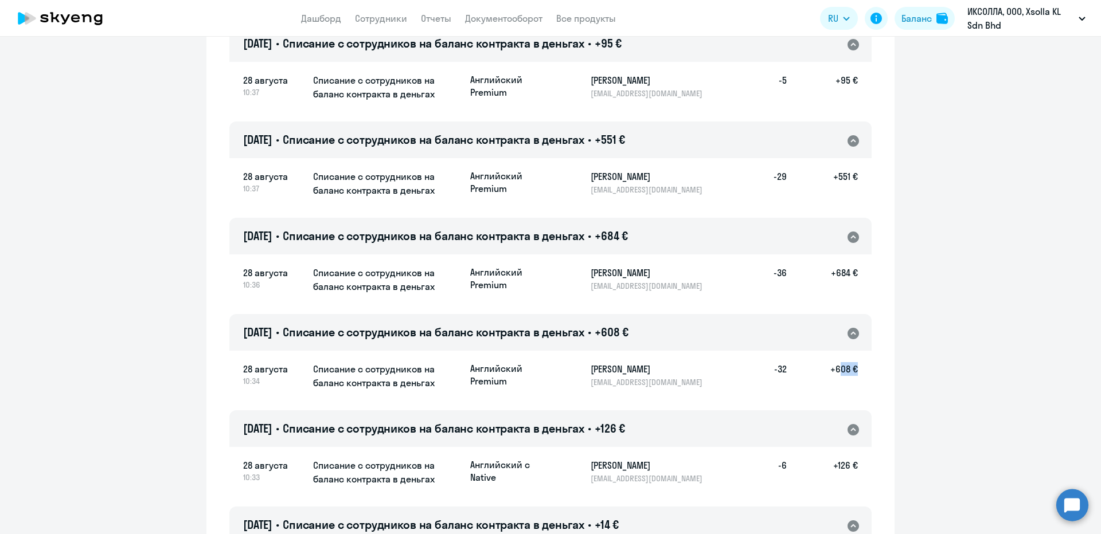
scroll to position [532, 0]
click at [603, 287] on p "a.likhachev@xsolla.com" at bounding box center [650, 287] width 118 height 10
click at [603, 288] on p "a.likhachev@xsolla.com" at bounding box center [650, 287] width 118 height 10
click at [829, 276] on h5 "+684 €" at bounding box center [822, 279] width 71 height 25
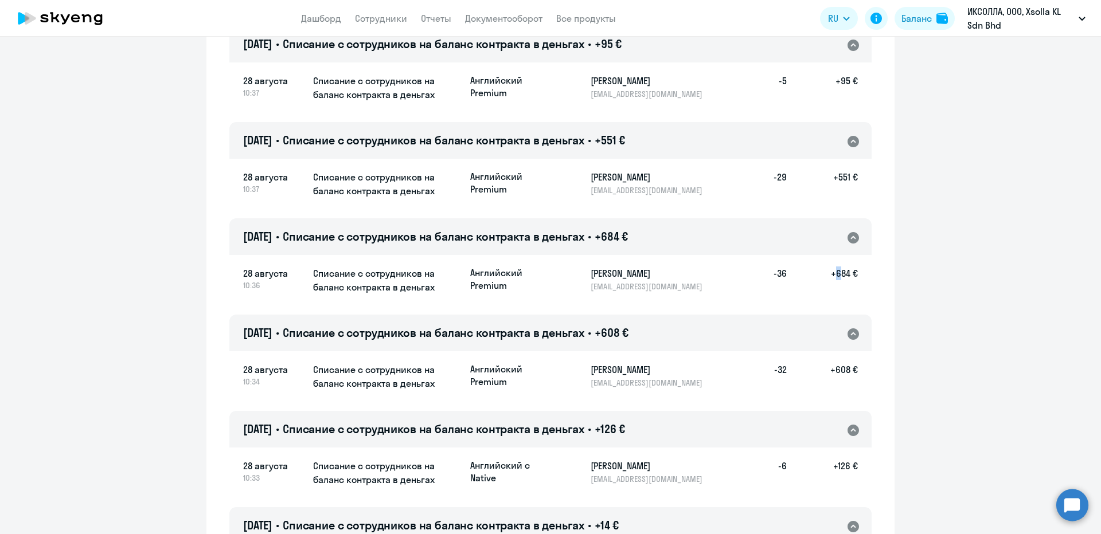
click at [829, 276] on h5 "+684 €" at bounding box center [822, 279] width 71 height 25
click at [832, 276] on h5 "+684 €" at bounding box center [822, 279] width 71 height 25
click at [834, 276] on h5 "+684 €" at bounding box center [822, 279] width 71 height 25
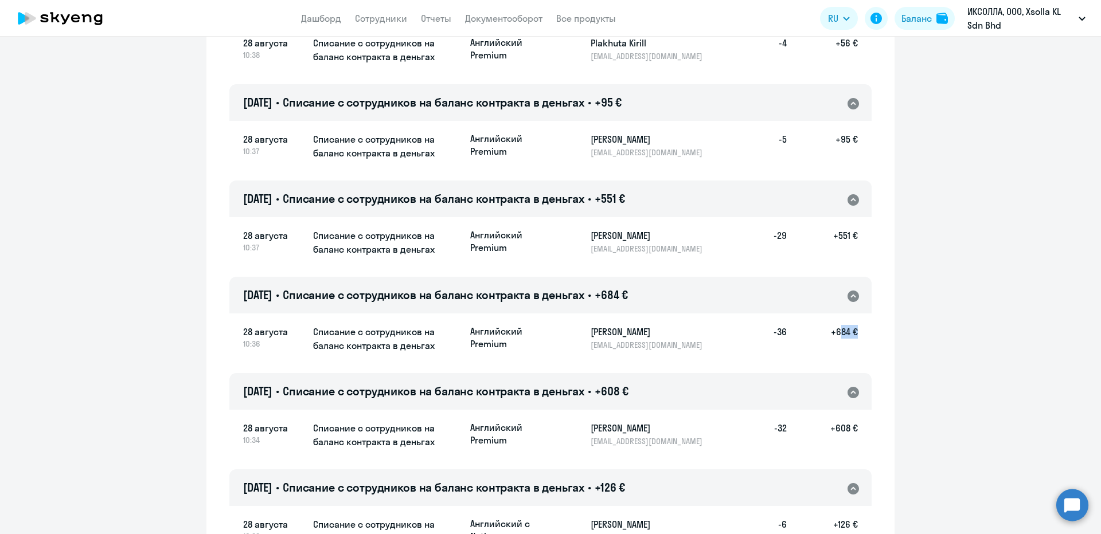
scroll to position [474, 0]
click at [629, 240] on h5 "Nechkin Pavel" at bounding box center [650, 235] width 118 height 14
click at [627, 244] on p "p.nechkin@xsolla.com" at bounding box center [650, 248] width 118 height 10
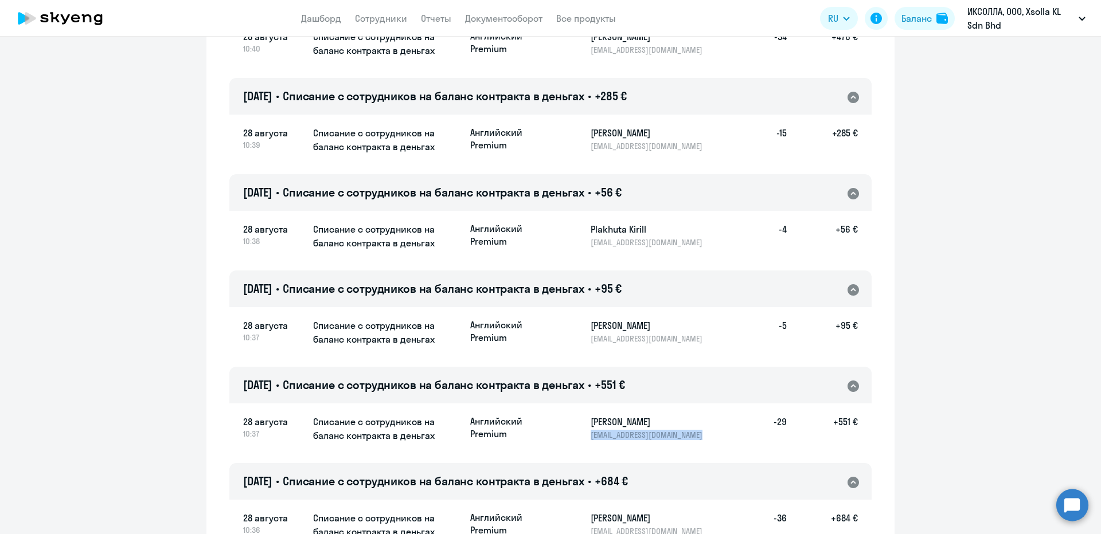
scroll to position [302, 0]
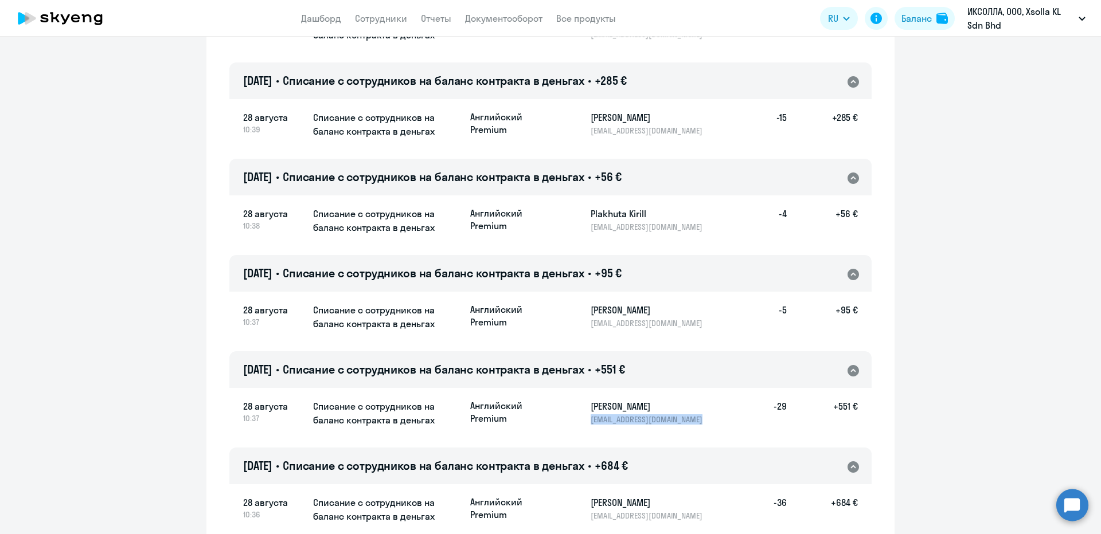
click at [834, 406] on h5 "+551 €" at bounding box center [822, 412] width 71 height 25
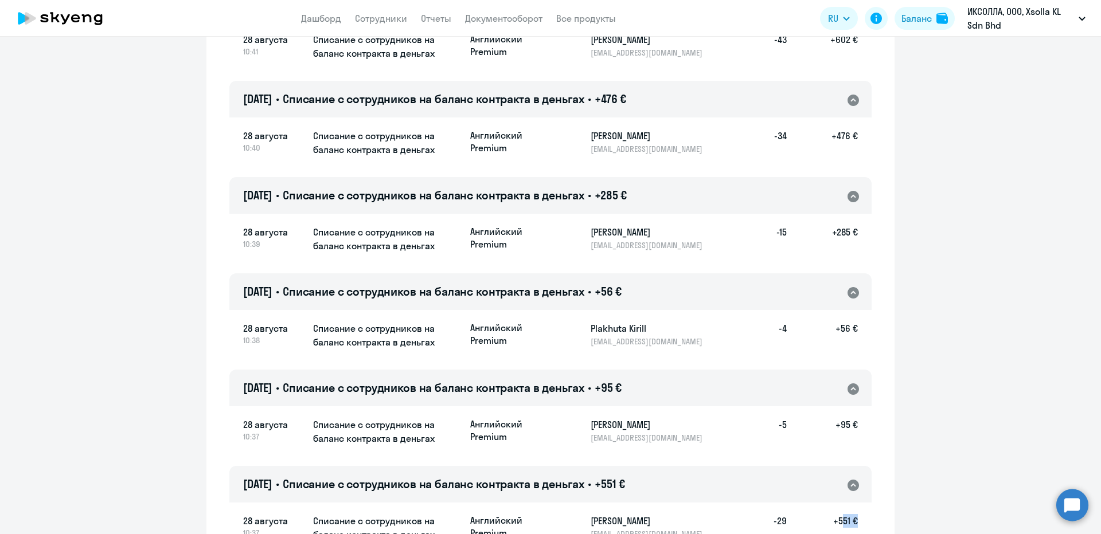
click at [647, 436] on p "r.sherov@xsolla.com" at bounding box center [650, 438] width 118 height 10
click at [641, 341] on p "k.plakhuta@xsolla.com" at bounding box center [650, 342] width 118 height 10
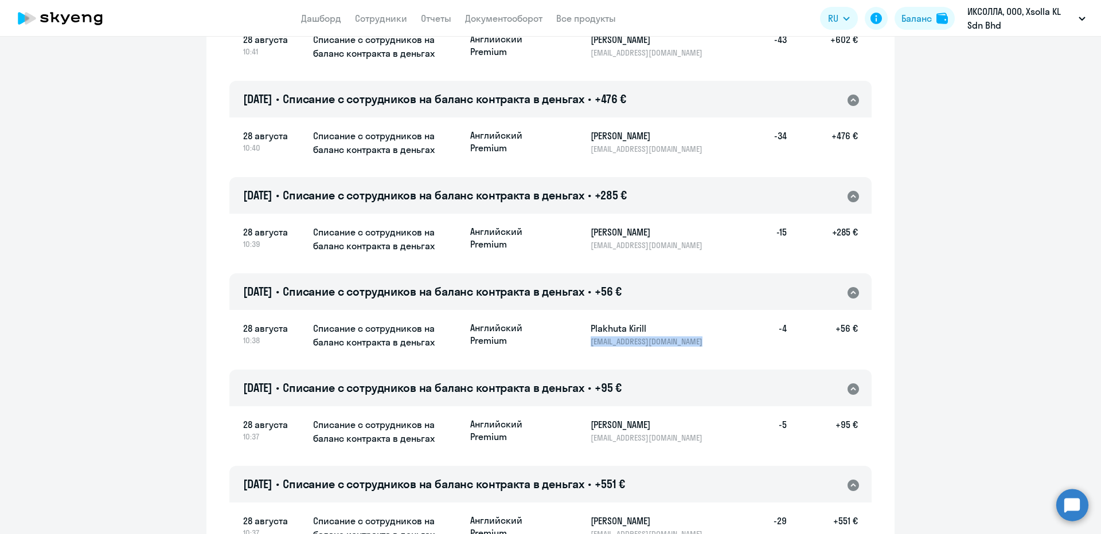
click at [641, 341] on p "k.plakhuta@xsolla.com" at bounding box center [650, 342] width 118 height 10
click at [645, 334] on h5 "Plakhuta Kirill" at bounding box center [650, 329] width 118 height 14
click at [638, 342] on p "k.plakhuta@xsolla.com" at bounding box center [650, 342] width 118 height 10
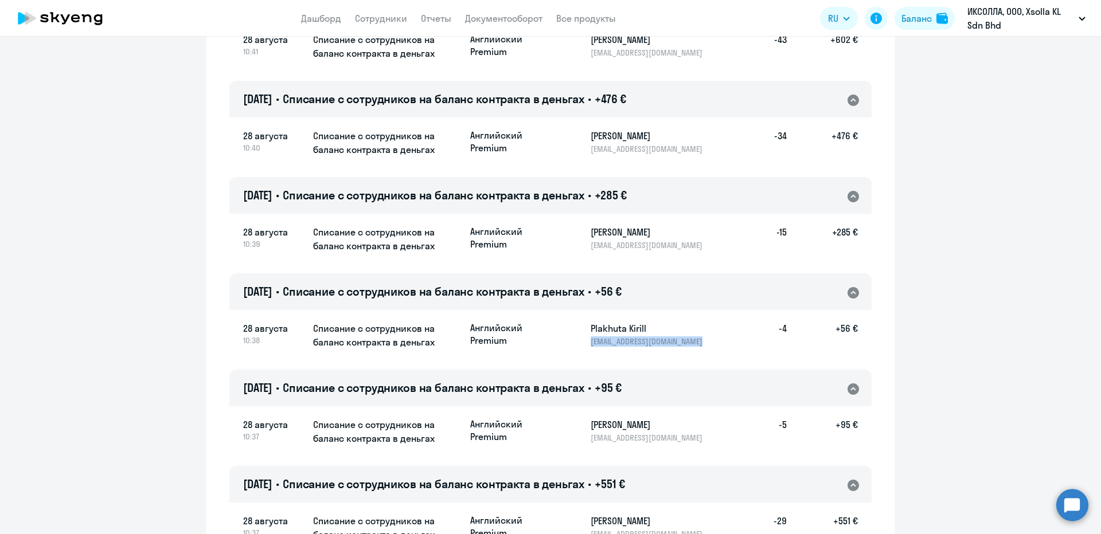
click at [845, 329] on h5 "+56 €" at bounding box center [822, 334] width 71 height 25
click at [843, 330] on h5 "+56 €" at bounding box center [822, 334] width 71 height 25
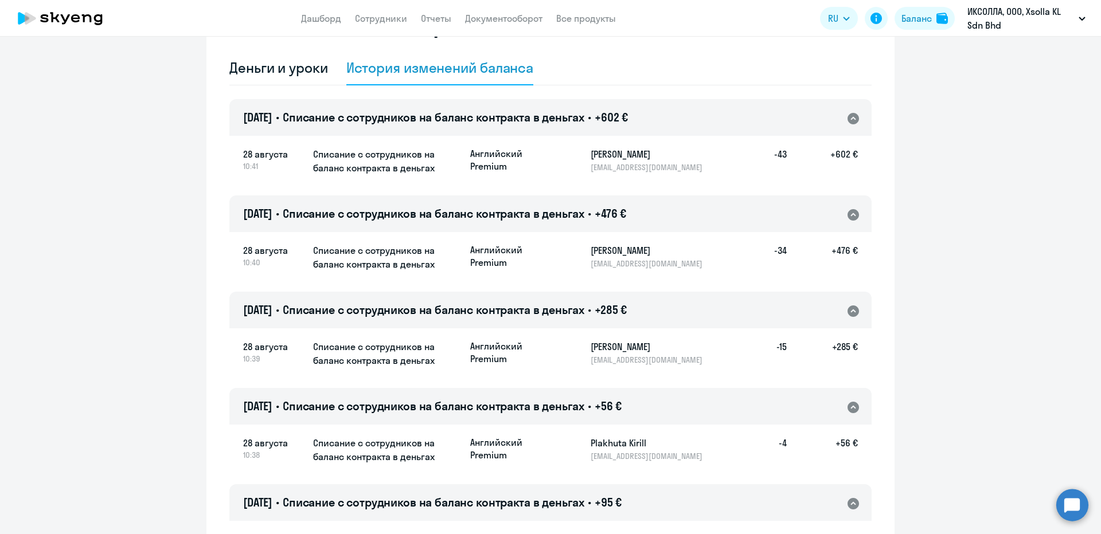
click at [625, 356] on p "d.turyshev@xsolla.com" at bounding box center [650, 360] width 118 height 10
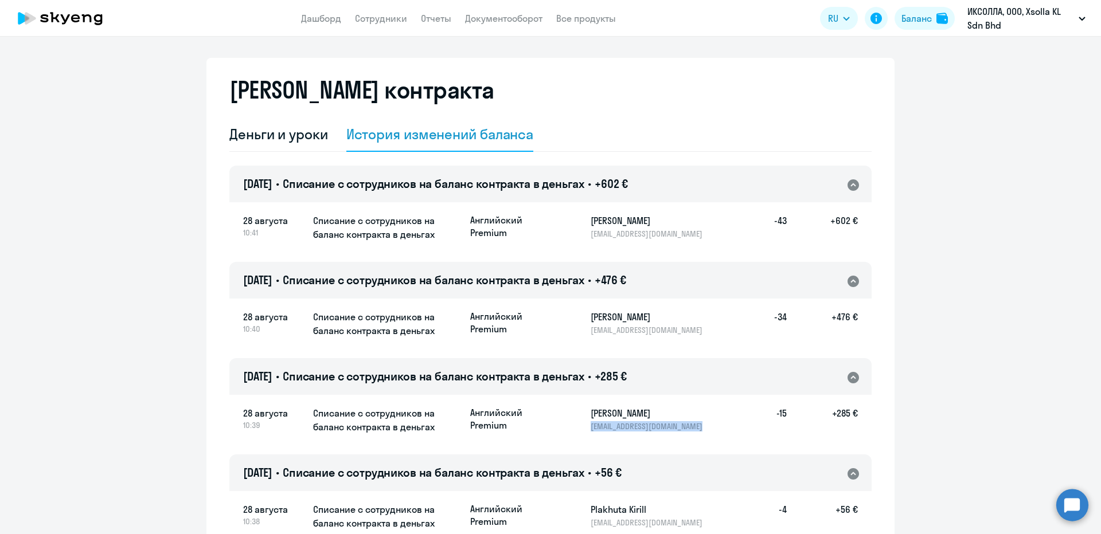
scroll to position [0, 0]
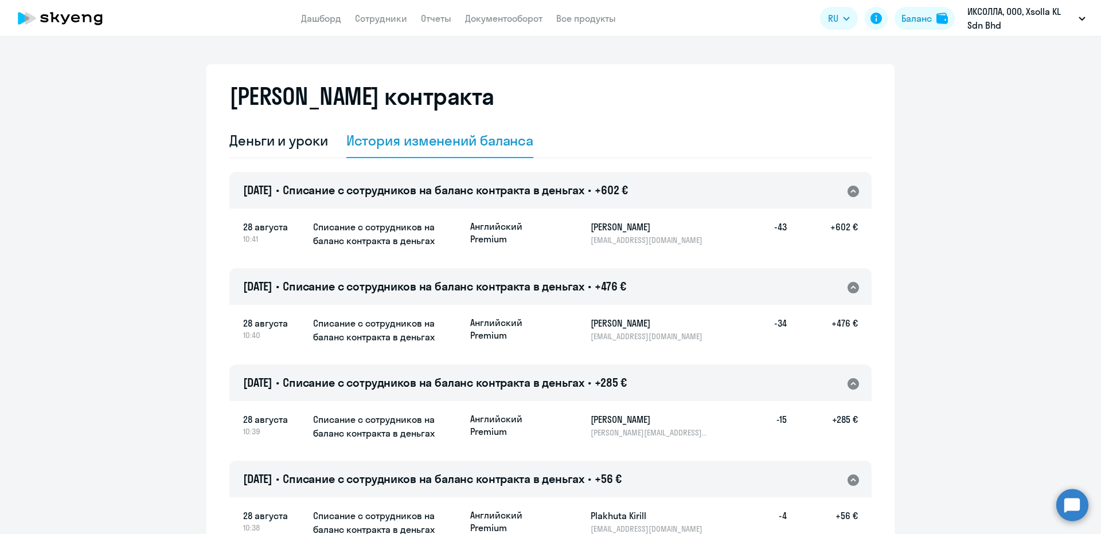
click p "m.dudov@xsolla.com"
click h5 "+476 €"
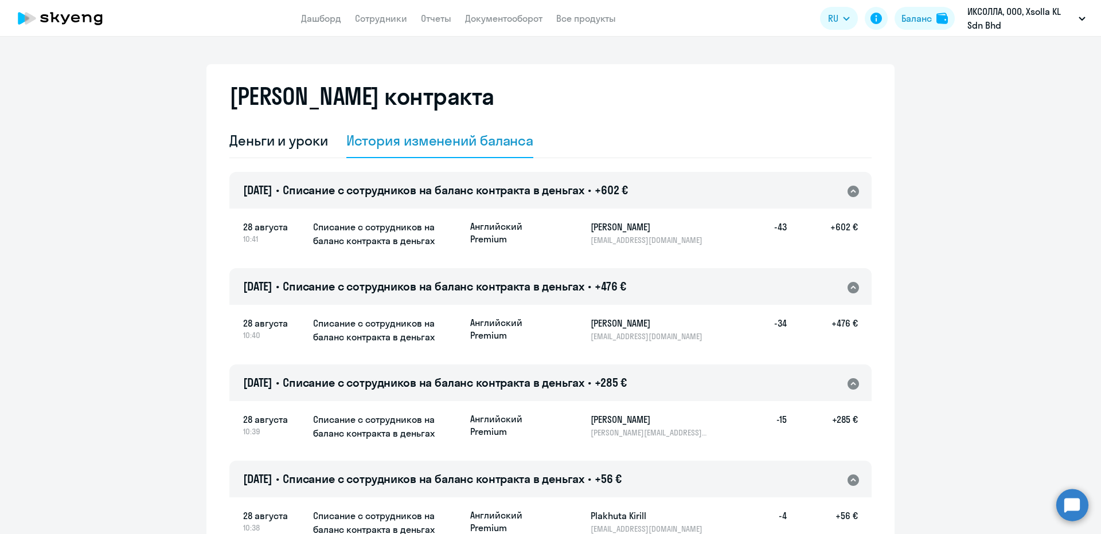
click p "a.chernetskov@xsolla.com"
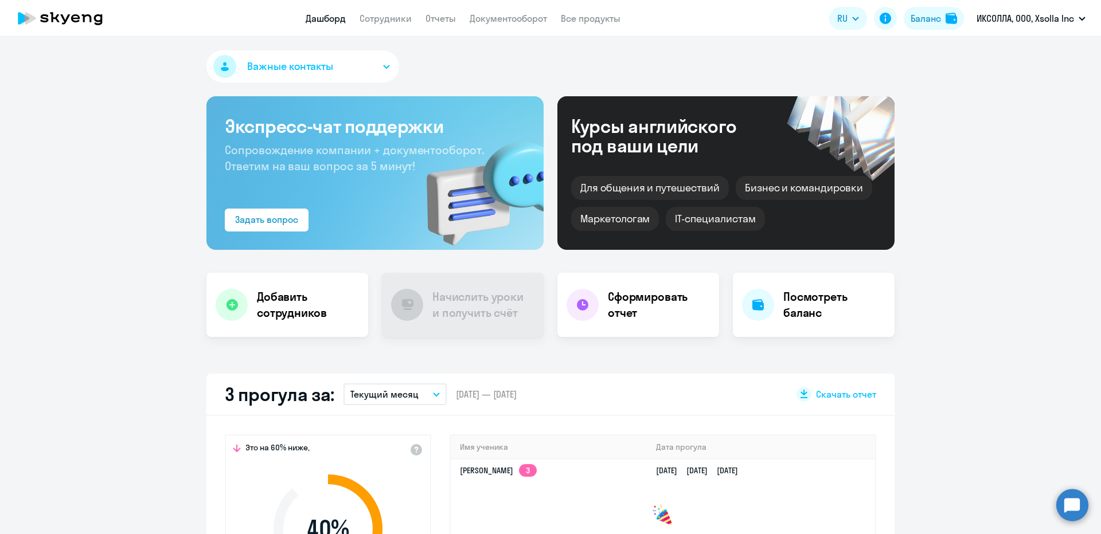
click at [906, 31] on app-header-actions "RU Баланс ИКСОЛЛА, ООО, Xsolla Inc" at bounding box center [960, 19] width 262 height 28
click at [911, 23] on div "Баланс" at bounding box center [926, 18] width 30 height 14
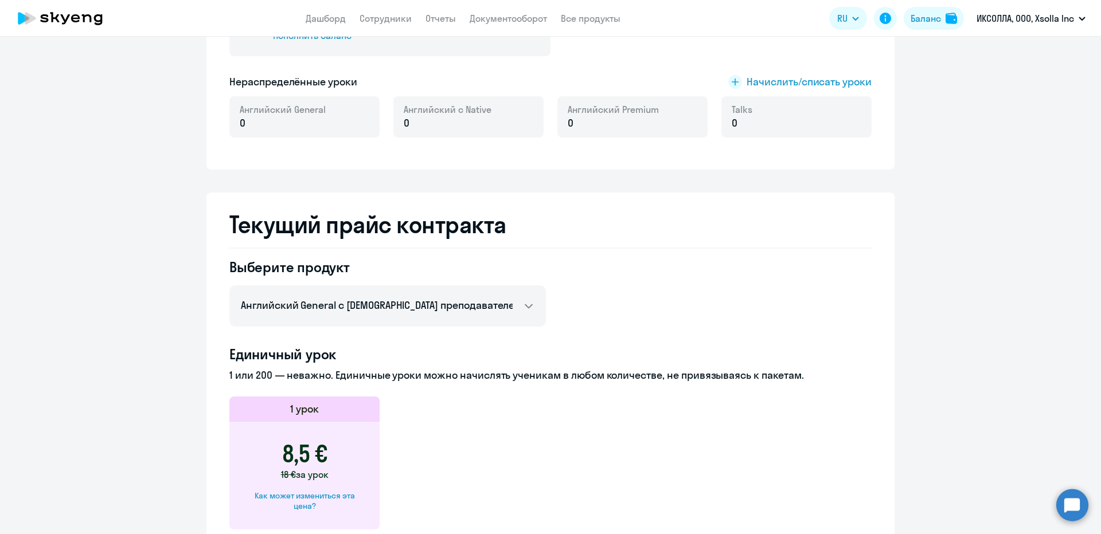
scroll to position [172, 0]
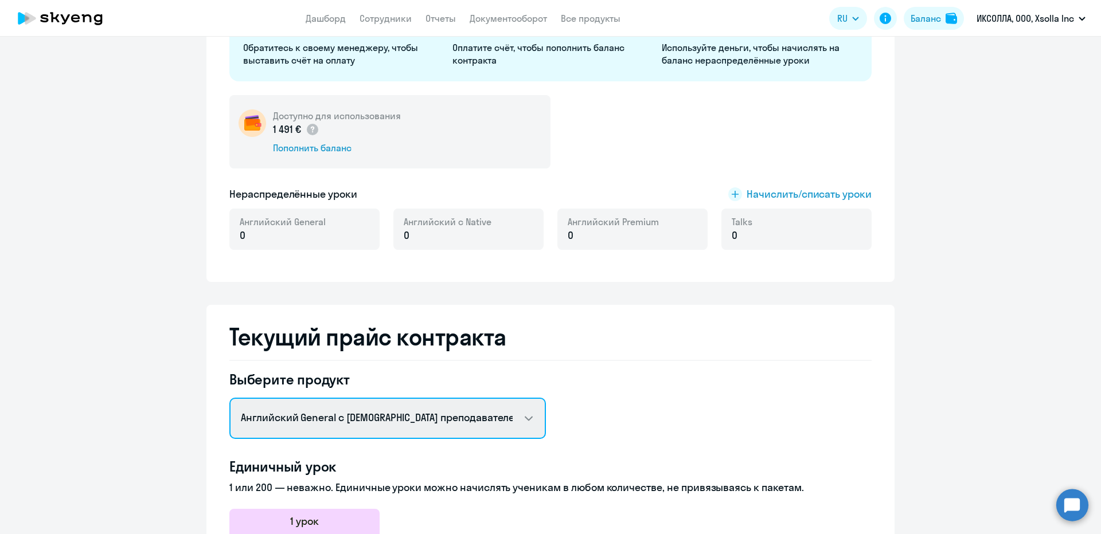
click at [297, 416] on select "Английский General с русскоговорящим преподавателем Английский General с англог…" at bounding box center [387, 418] width 317 height 41
select select "english_adult_not_native_speaker_premium"
click at [229, 398] on select "Английский General с русскоговорящим преподавателем Английский General с англог…" at bounding box center [387, 418] width 317 height 41
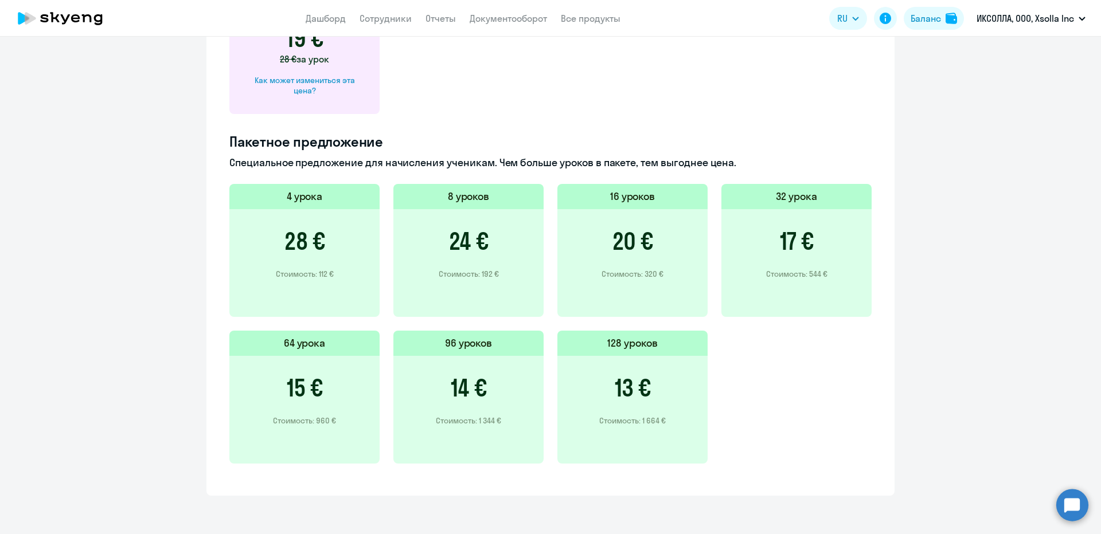
scroll to position [701, 0]
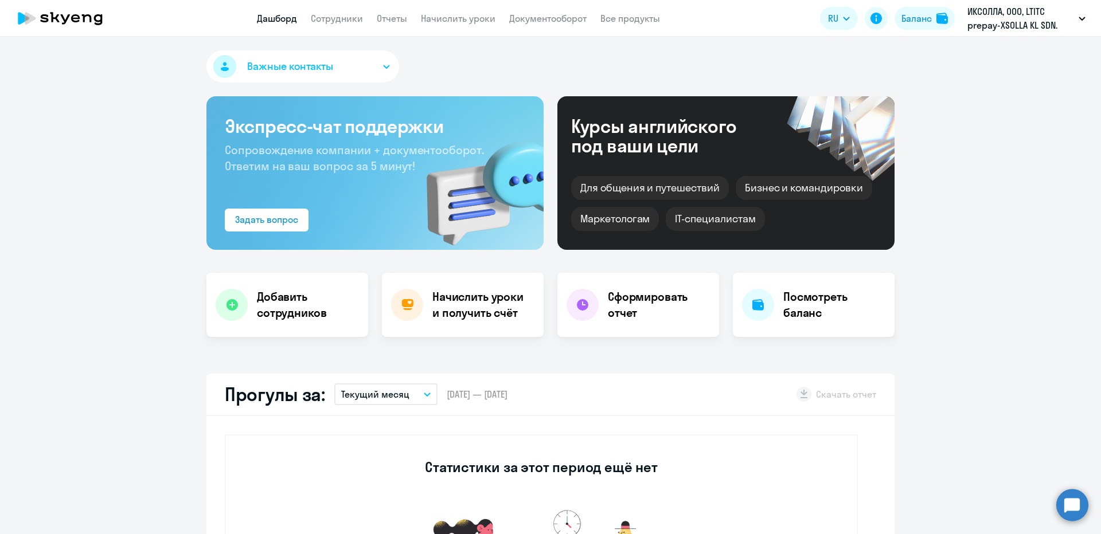
select select "30"
click at [446, 14] on link "Начислить уроки" at bounding box center [458, 18] width 75 height 11
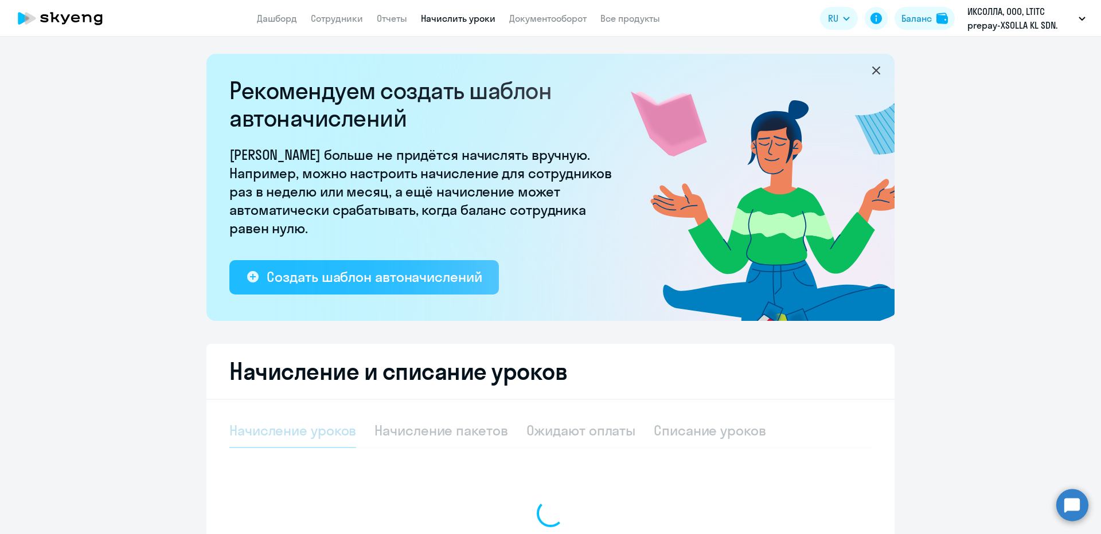
select select "10"
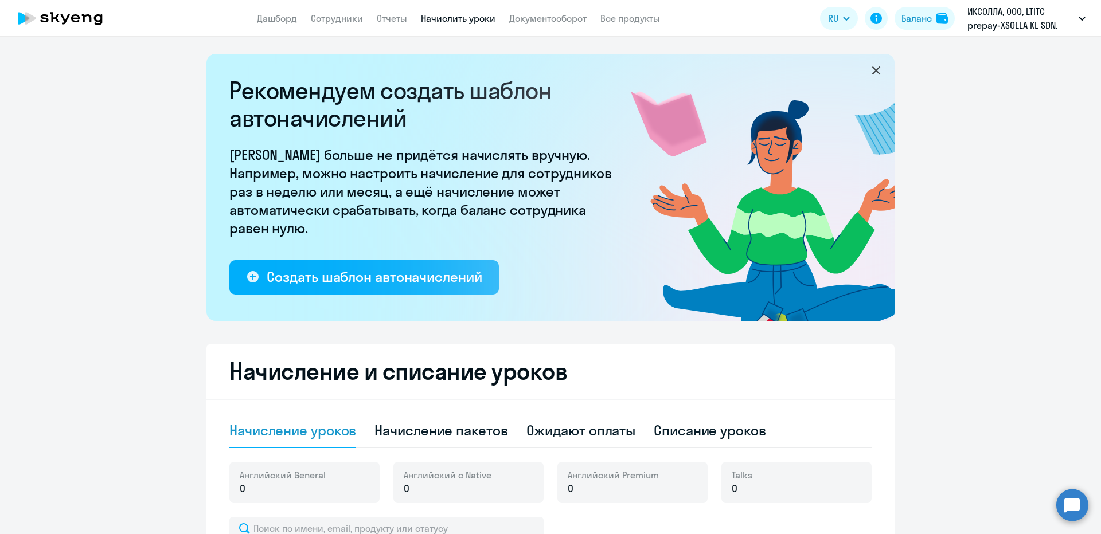
scroll to position [172, 0]
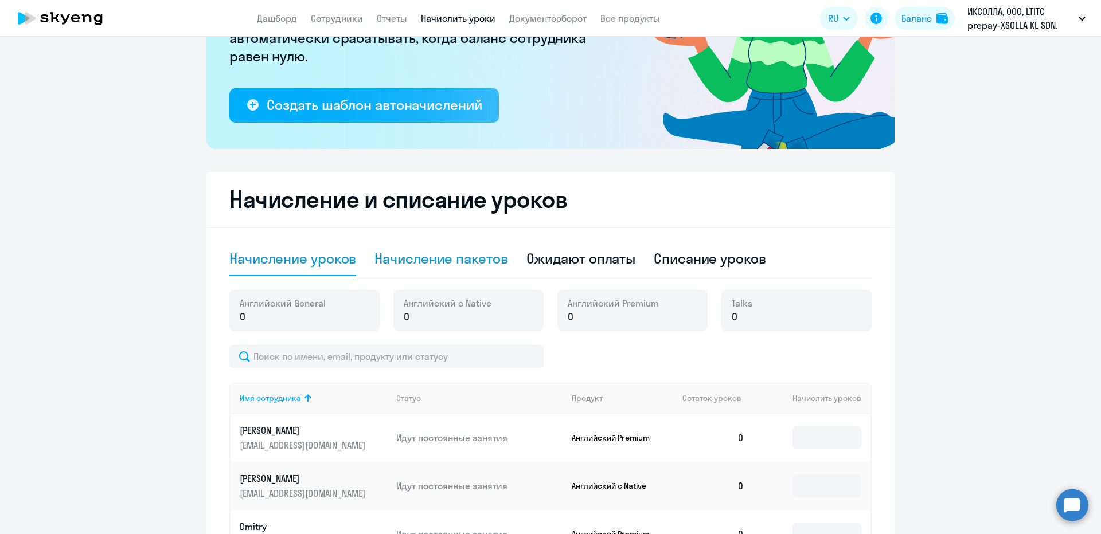
click at [439, 248] on div "Начисление пакетов" at bounding box center [440, 259] width 133 height 34
select select "10"
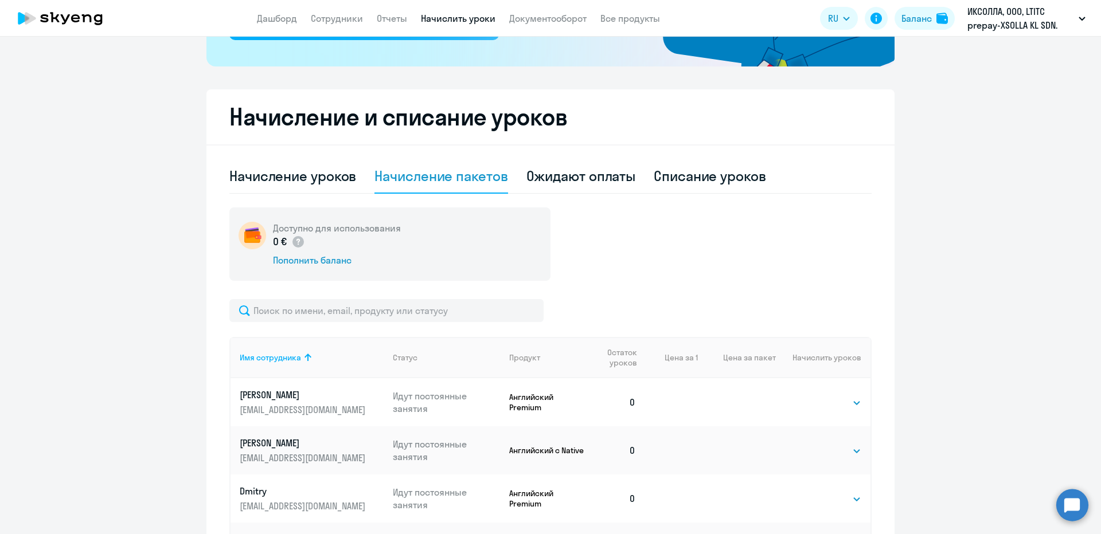
scroll to position [344, 0]
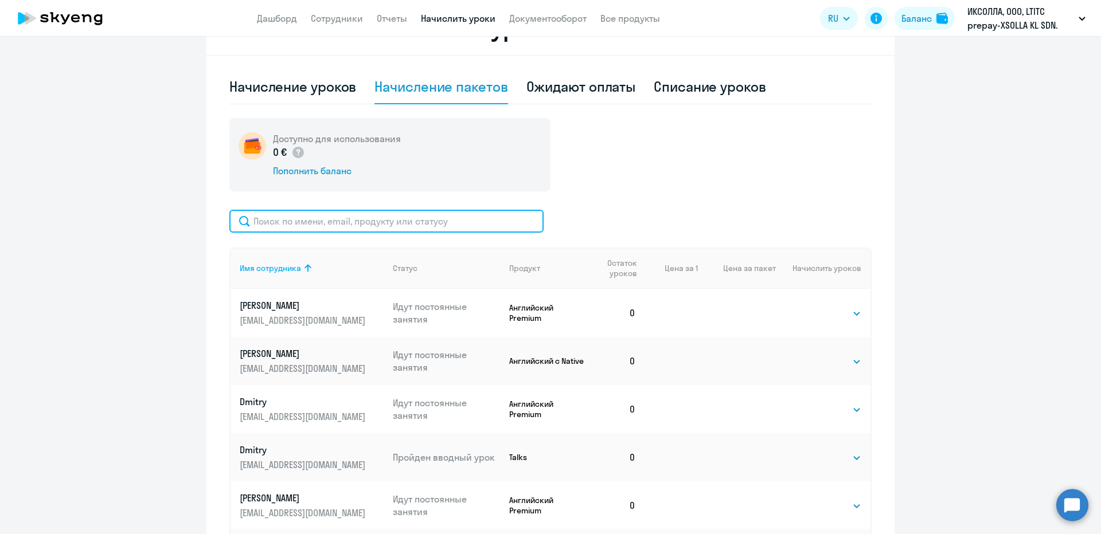
click at [311, 216] on input "text" at bounding box center [386, 221] width 314 height 23
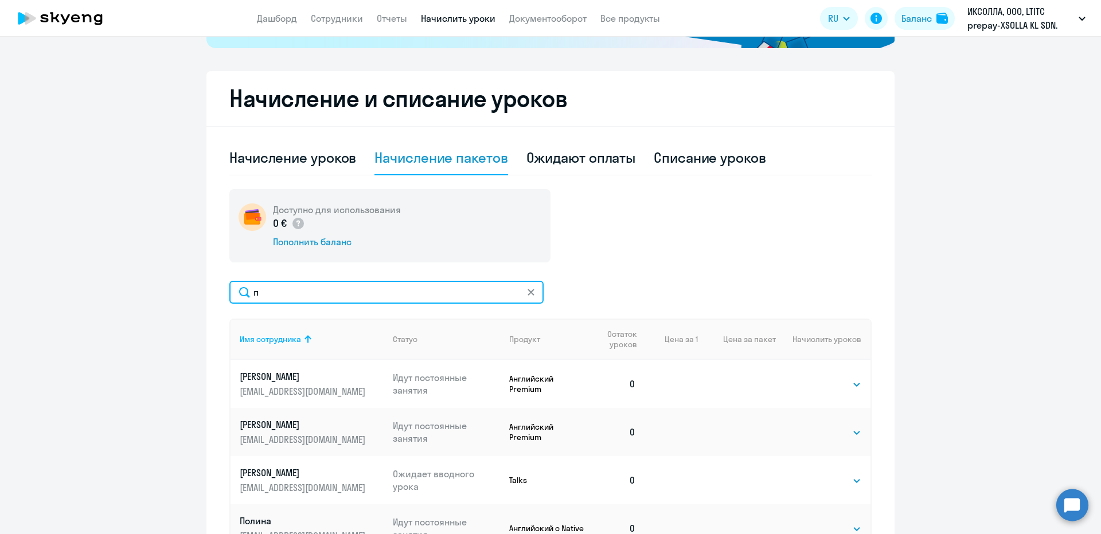
type input "п"
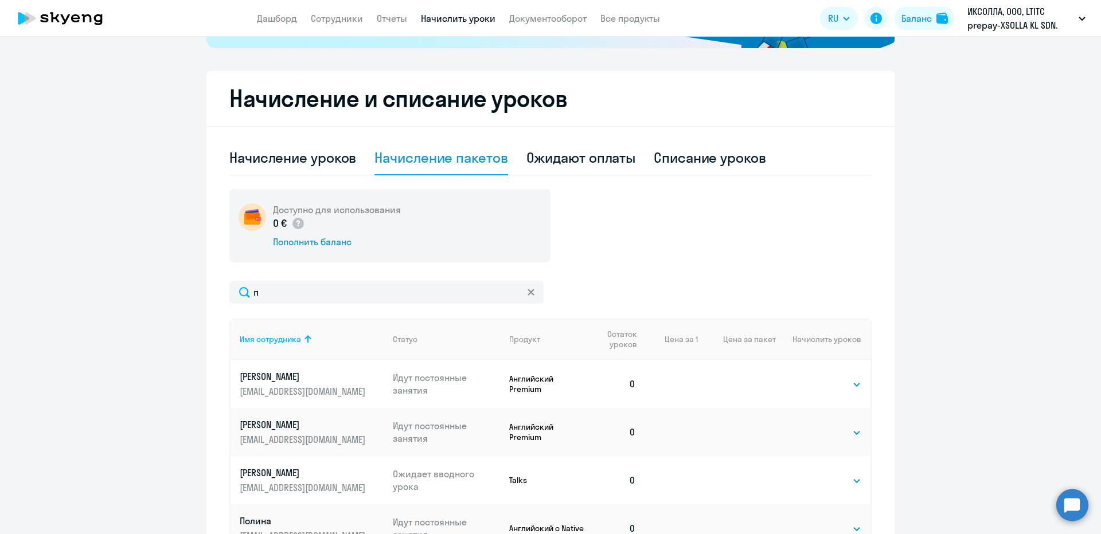
click at [337, 126] on div at bounding box center [550, 126] width 688 height 1
click at [325, 150] on div "Начисление уроков" at bounding box center [292, 158] width 127 height 18
select select "10"
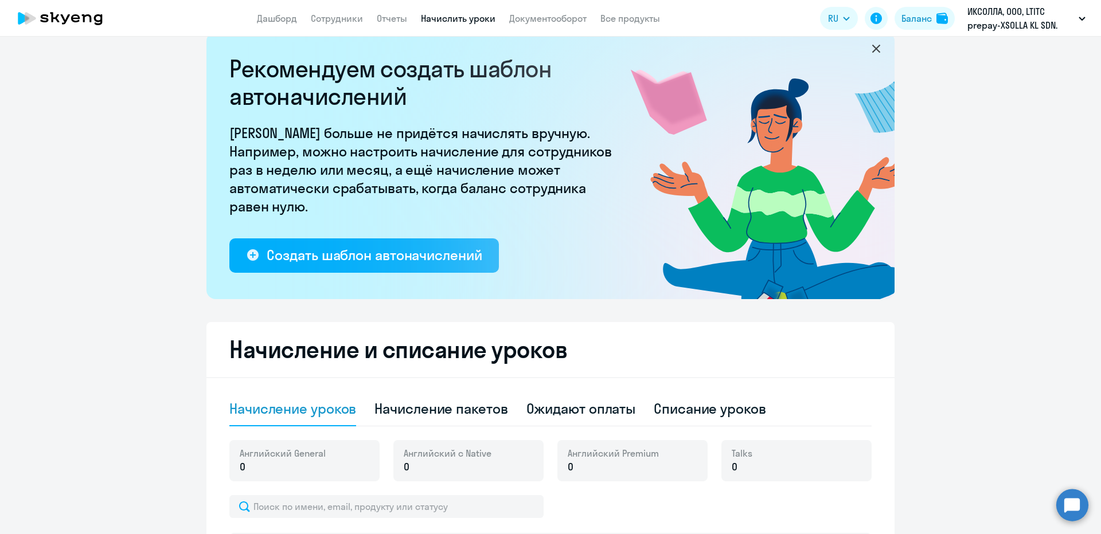
scroll to position [0, 0]
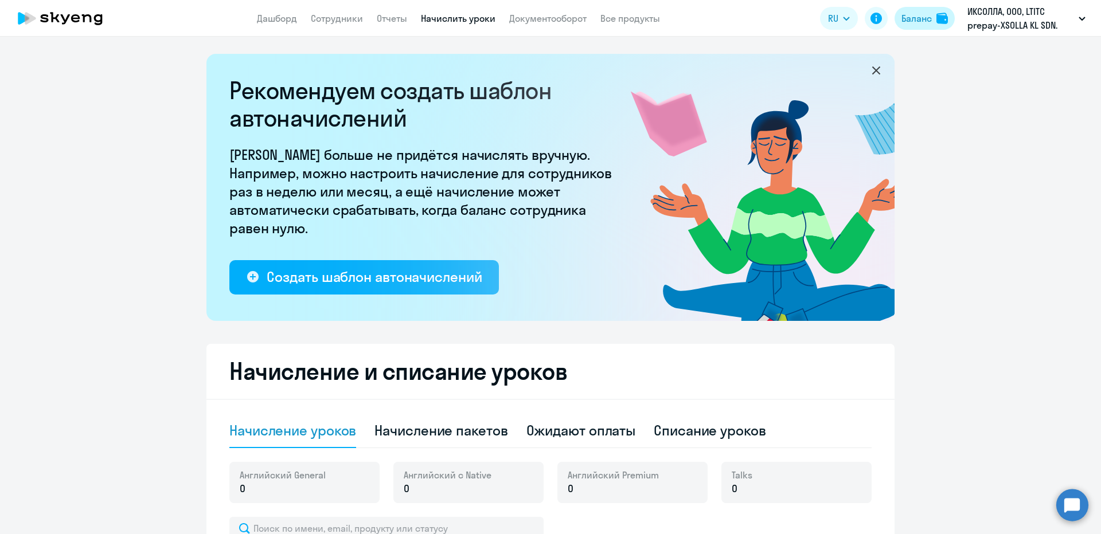
click at [914, 21] on div "Баланс" at bounding box center [916, 18] width 30 height 14
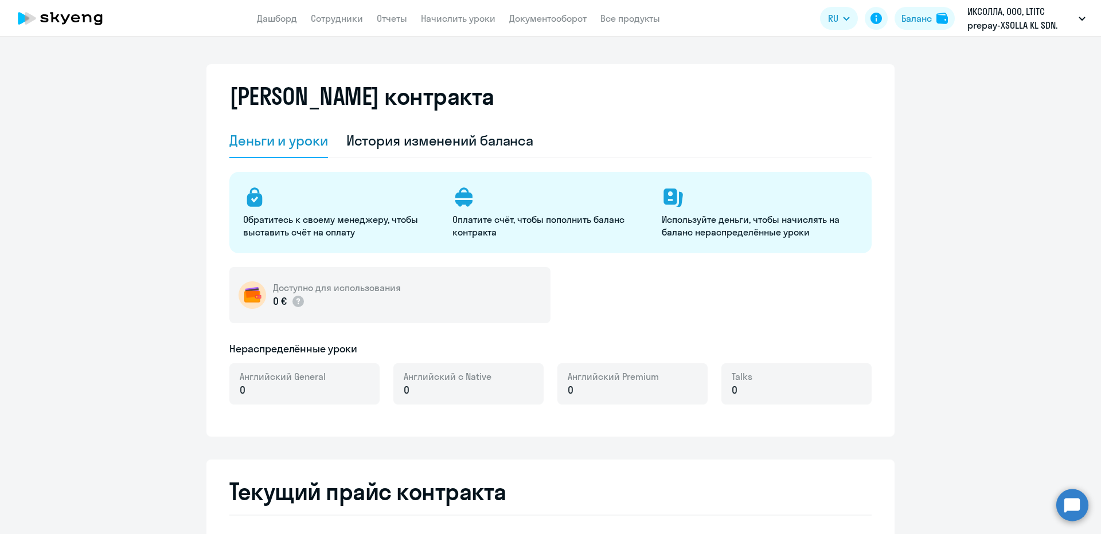
select select "english_adult_not_native_speaker"
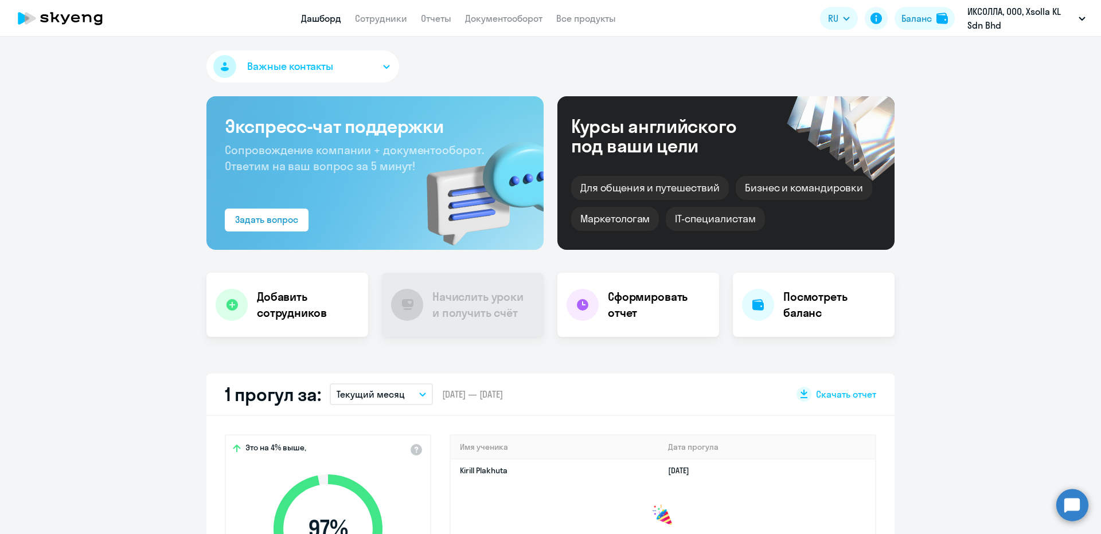
click at [903, 32] on app-header-actions "RU Баланс ИКСОЛЛА, ООО, Xsolla KL Sdn Bhd" at bounding box center [955, 19] width 271 height 28
click at [914, 23] on div "Баланс" at bounding box center [916, 18] width 30 height 14
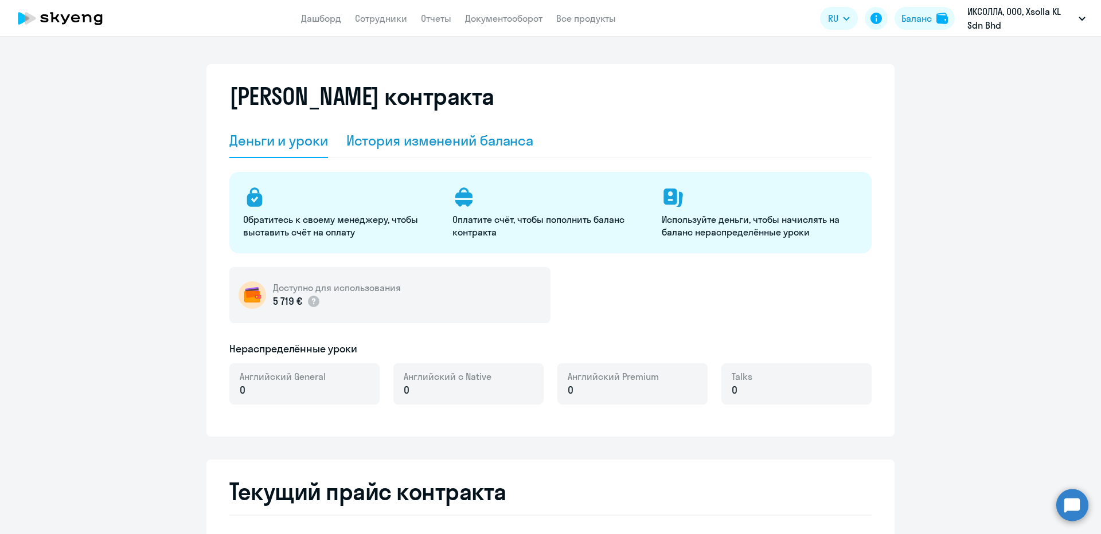
select select "english_adult_not_native_speaker"
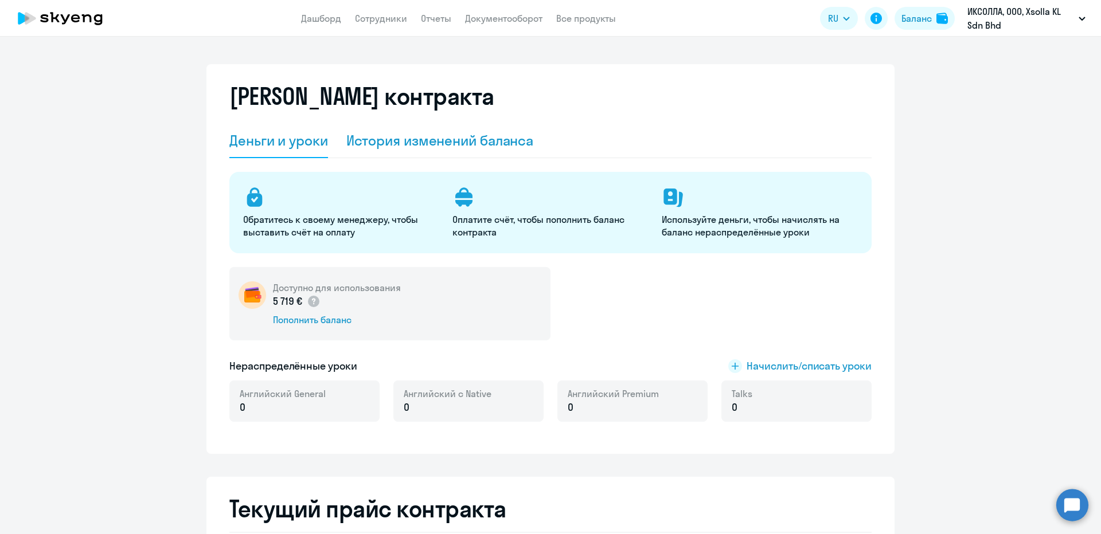
click at [398, 154] on div "История изменений баланса" at bounding box center [440, 141] width 188 height 34
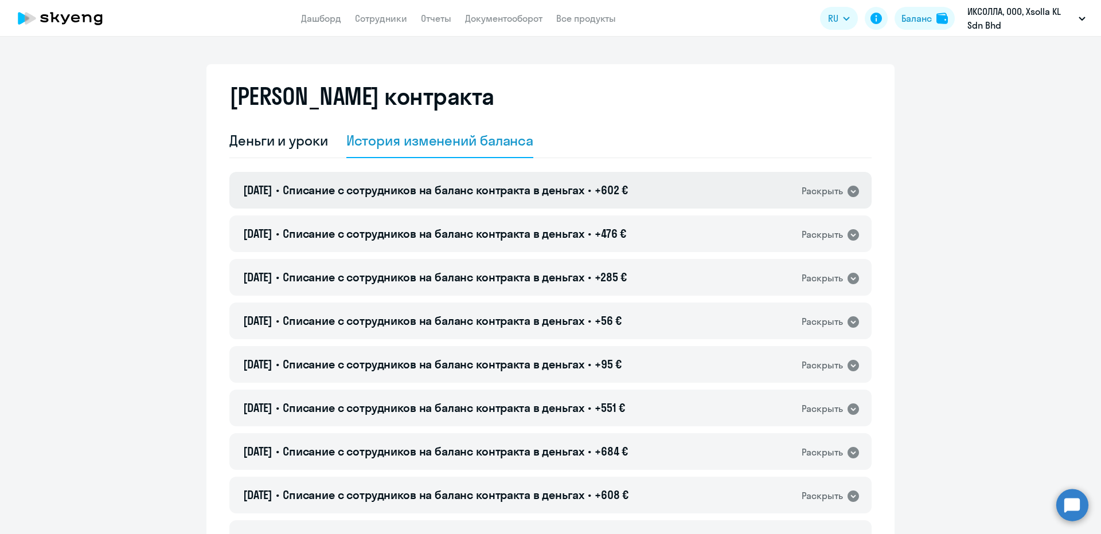
click at [386, 187] on span "Списание с сотрудников на баланс контракта в деньгах" at bounding box center [434, 190] width 302 height 14
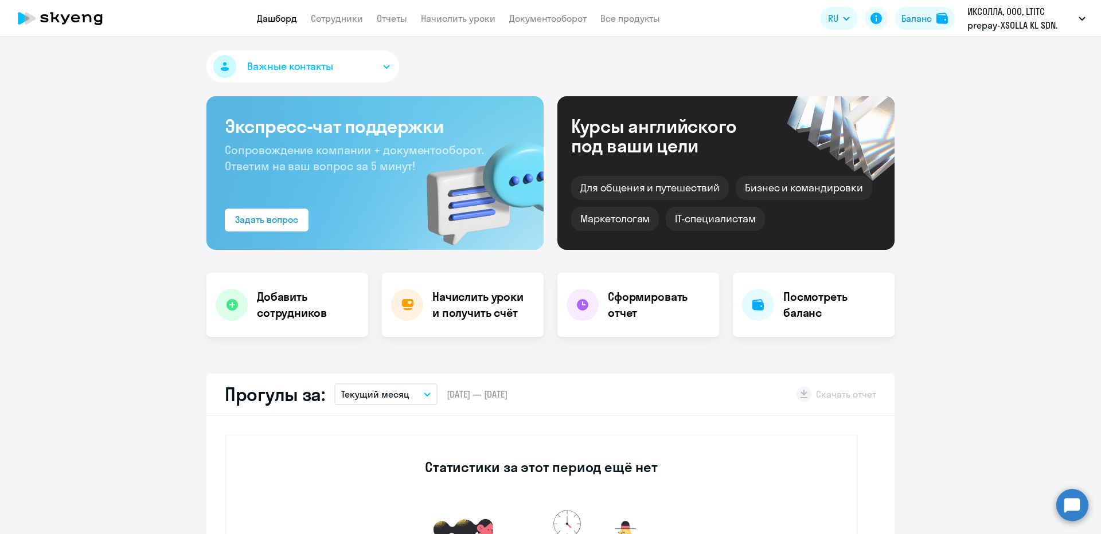
select select "30"
click at [926, 8] on button "Баланс" at bounding box center [925, 18] width 60 height 23
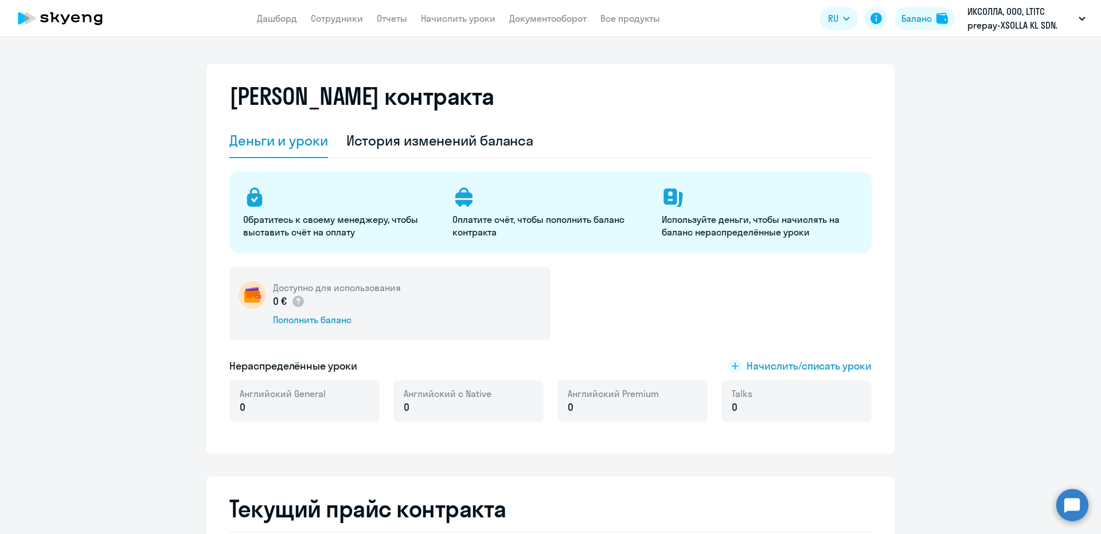
scroll to position [287, 0]
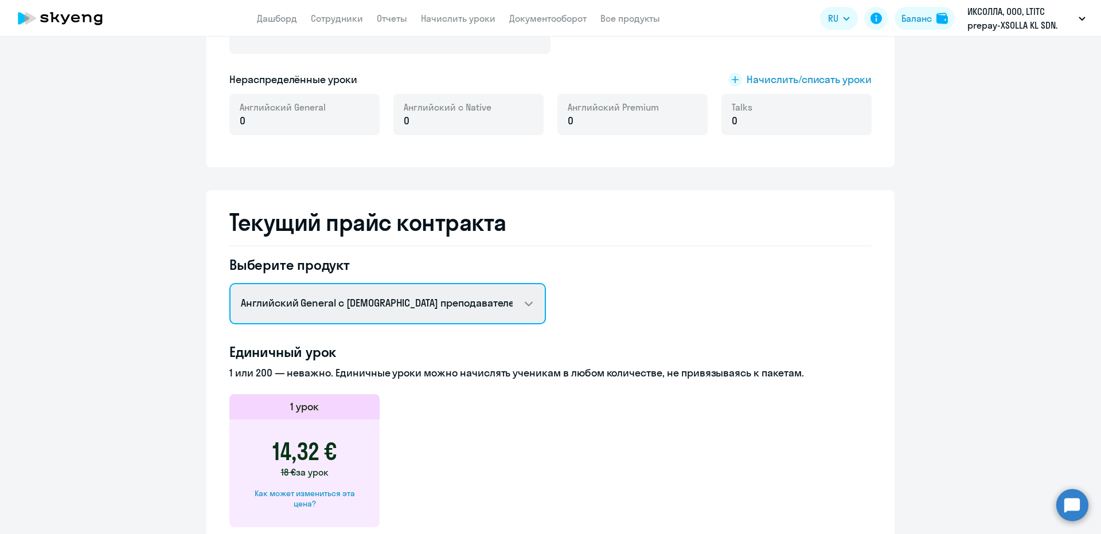
click at [360, 300] on select "Английский General с [DEMOGRAPHIC_DATA] преподавателем Английский General с [DE…" at bounding box center [387, 303] width 317 height 41
select select "english_adult_not_native_speaker_premium"
click at [229, 283] on select "Английский General с русскоговорящим преподавателем Английский General с англог…" at bounding box center [387, 303] width 317 height 41
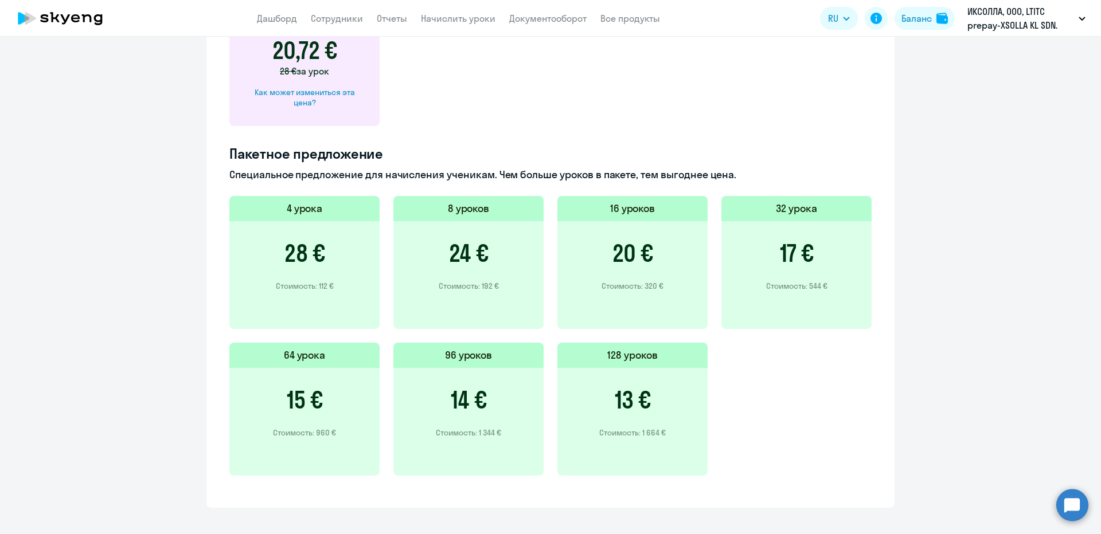
scroll to position [631, 0]
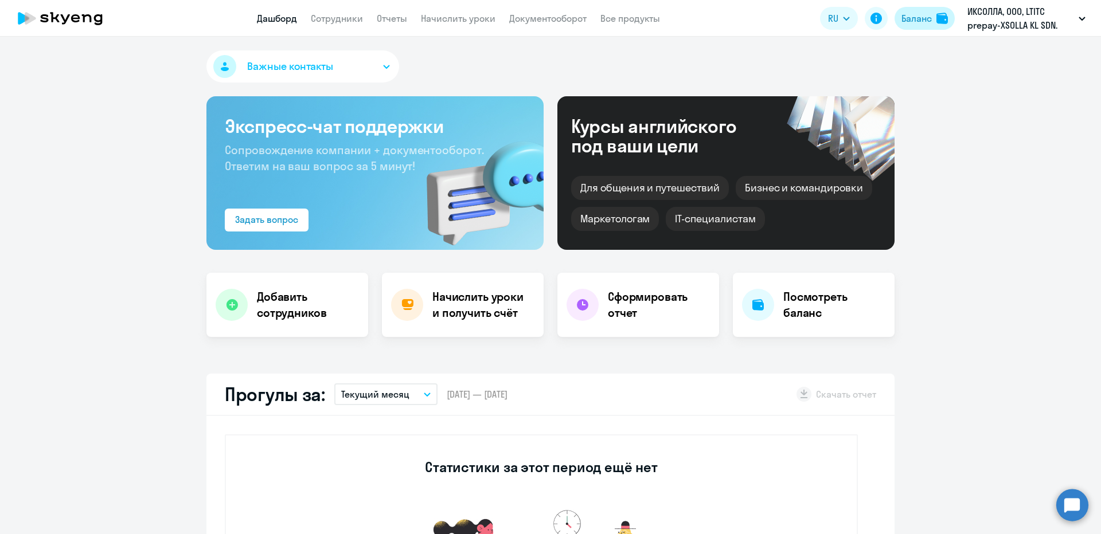
select select "30"
click at [918, 22] on div "Баланс" at bounding box center [916, 18] width 30 height 14
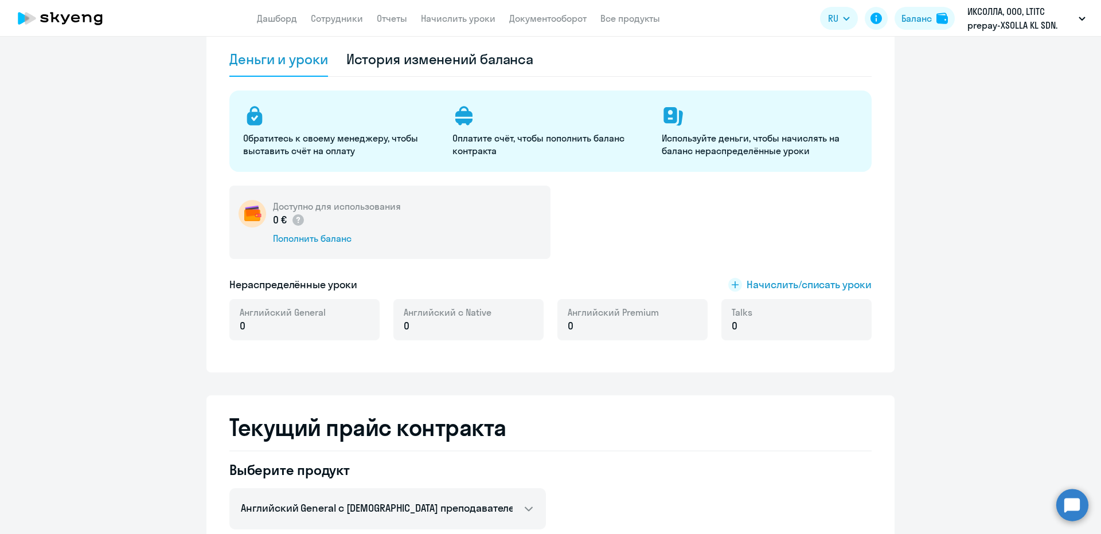
scroll to position [229, 0]
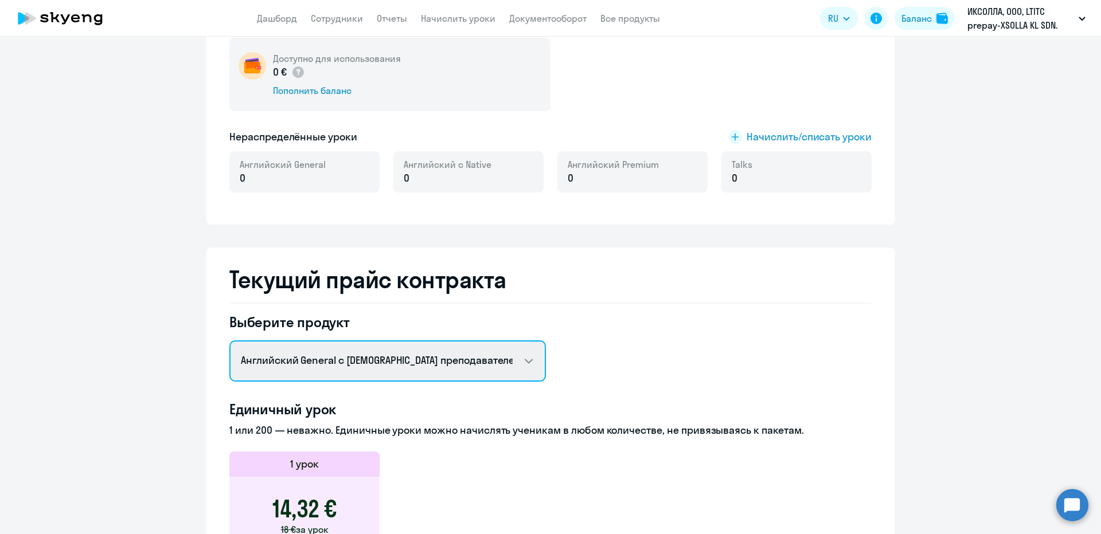
click at [323, 358] on select "Английский General с [DEMOGRAPHIC_DATA] преподавателем Английский General с [DE…" at bounding box center [387, 361] width 317 height 41
select select "english_adult_native_speaker"
click at [229, 341] on select "Английский General с [DEMOGRAPHIC_DATA] преподавателем Английский General с [DE…" at bounding box center [387, 361] width 317 height 41
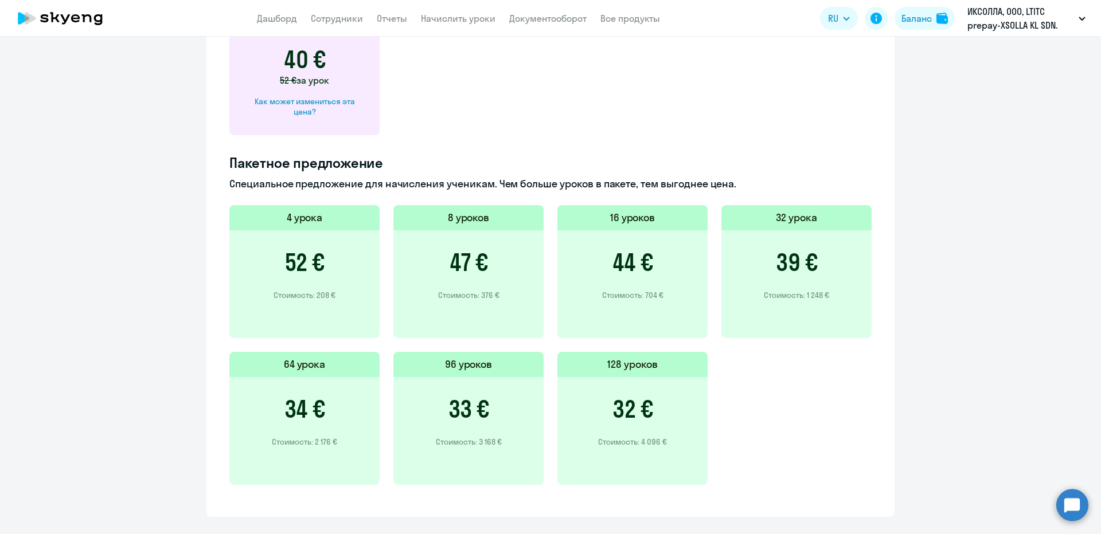
scroll to position [701, 0]
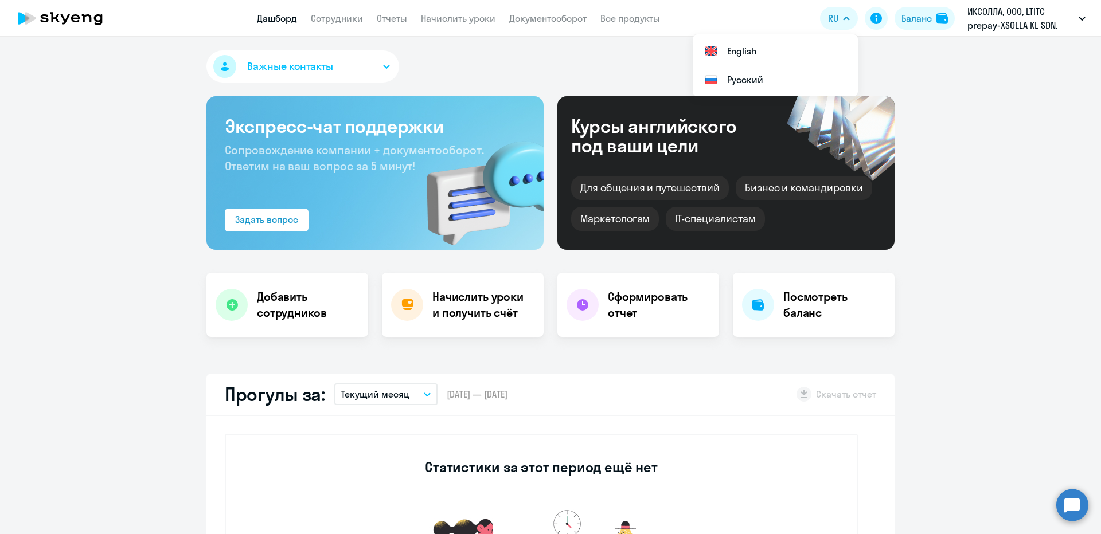
select select "30"
click at [927, 19] on div "Баланс" at bounding box center [916, 18] width 30 height 14
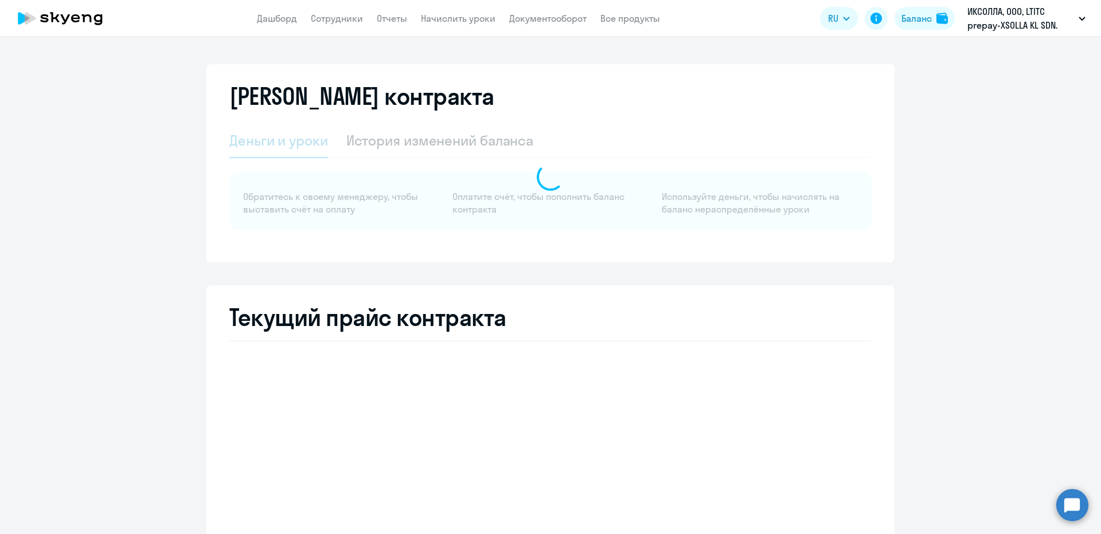
select select "english_adult_not_native_speaker"
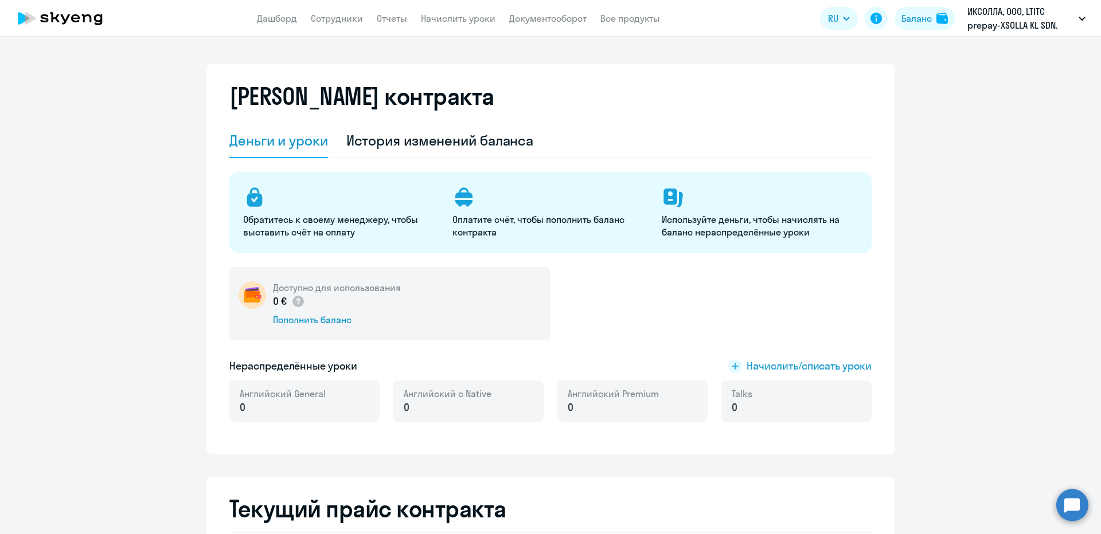
click at [428, 164] on div "Деньги и уроки История изменений баланса Обратитесь к своему менеджеру, чтобы в…" at bounding box center [550, 280] width 642 height 312
click at [419, 153] on div "История изменений баланса" at bounding box center [440, 141] width 188 height 34
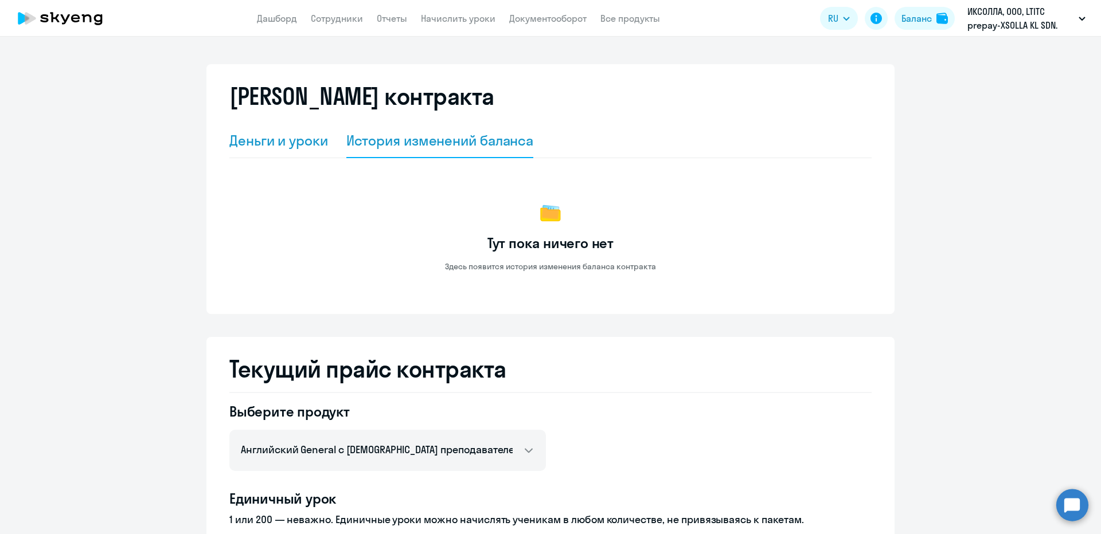
click at [297, 153] on div "Деньги и уроки" at bounding box center [278, 141] width 99 height 34
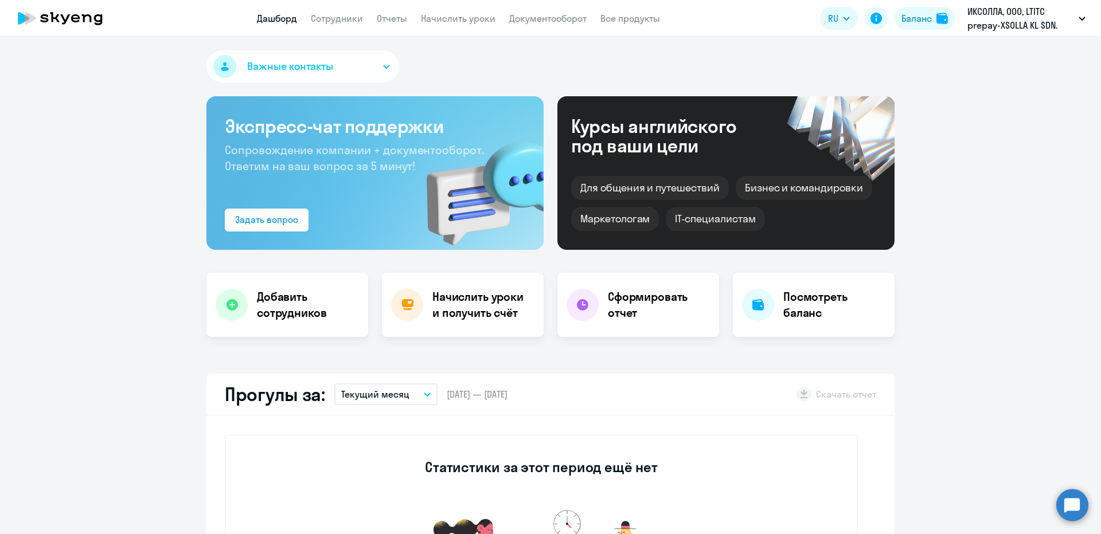
select select "30"
click at [901, 22] on div "Баланс" at bounding box center [916, 18] width 30 height 14
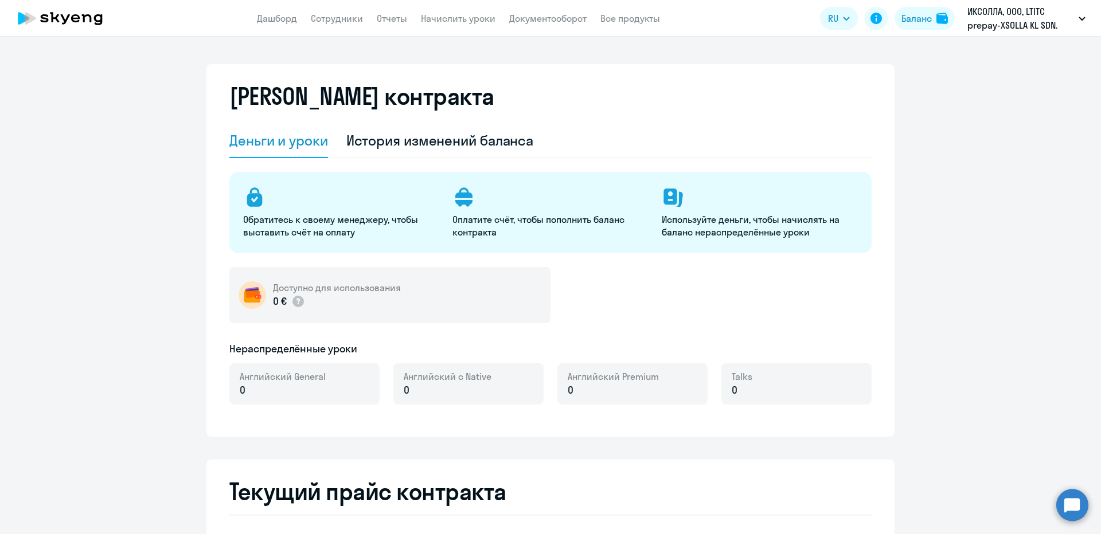
select select "english_adult_not_native_speaker"
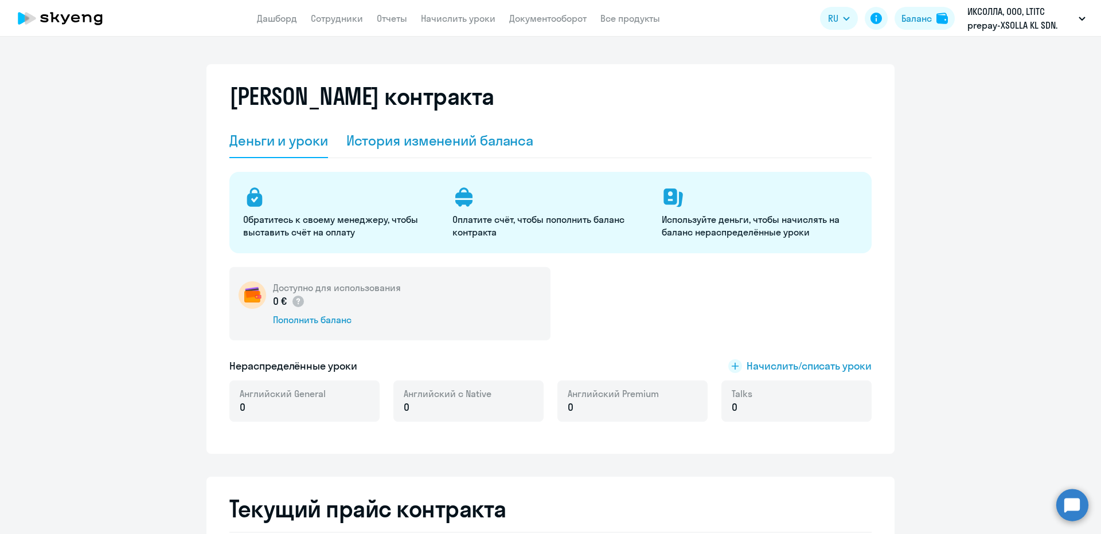
click at [386, 140] on div "История изменений баланса" at bounding box center [440, 140] width 188 height 18
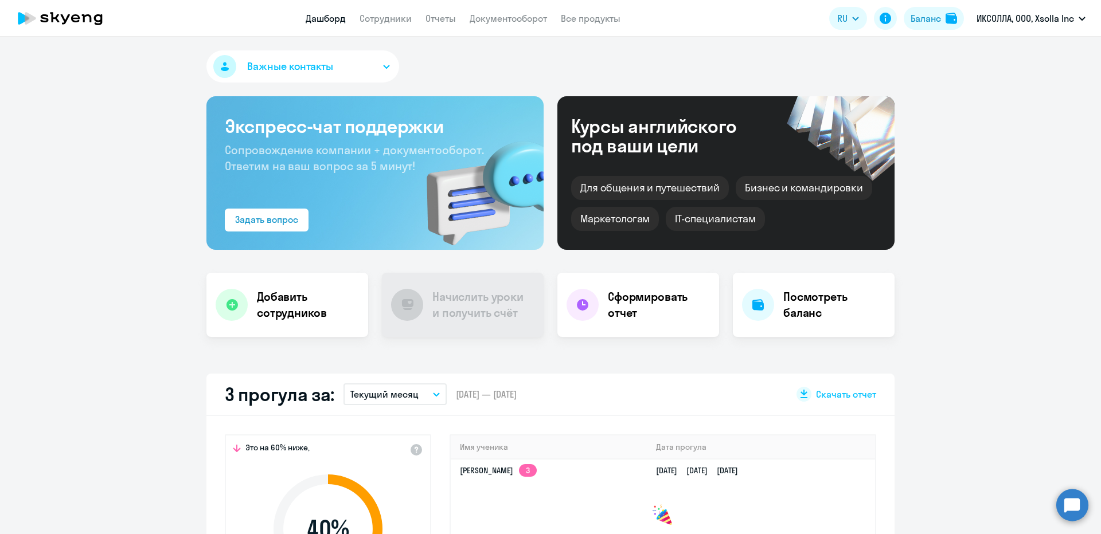
click at [383, 24] on app-menu-item-link "Сотрудники" at bounding box center [386, 18] width 52 height 14
click at [946, 22] on img at bounding box center [951, 18] width 11 height 11
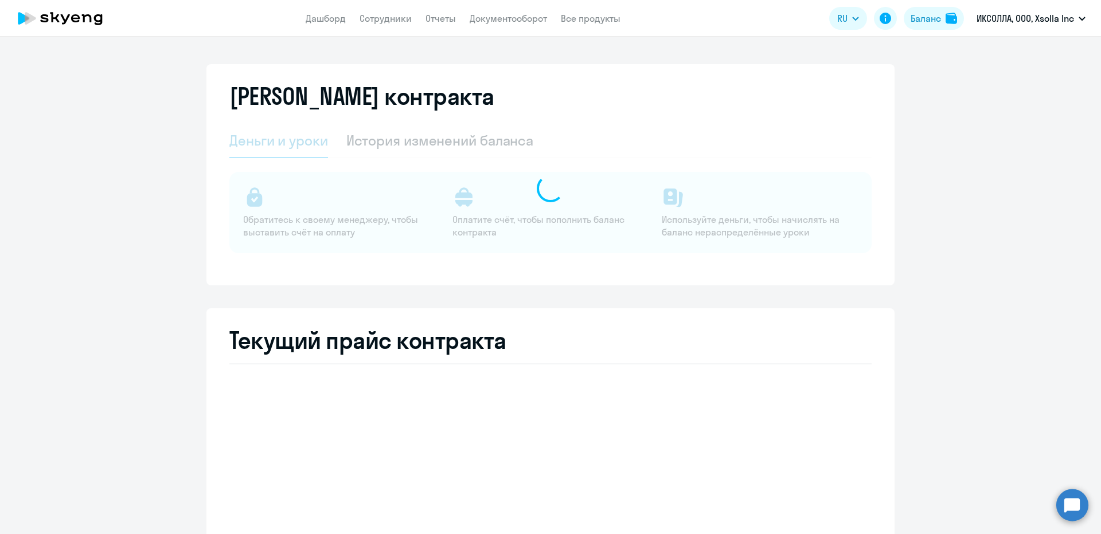
select select "english_adult_not_native_speaker"
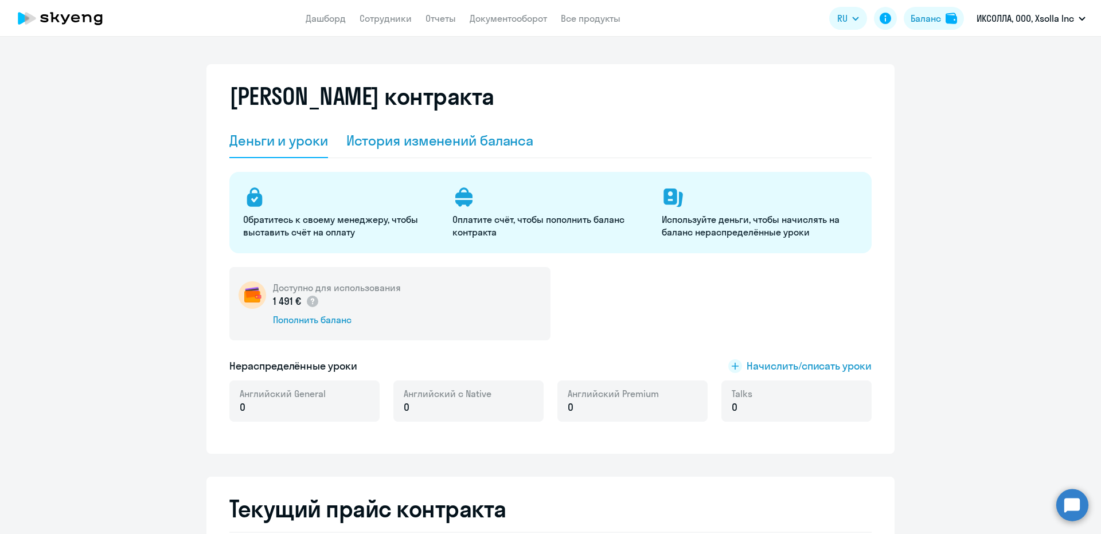
click at [520, 144] on div "История изменений баланса" at bounding box center [440, 140] width 188 height 18
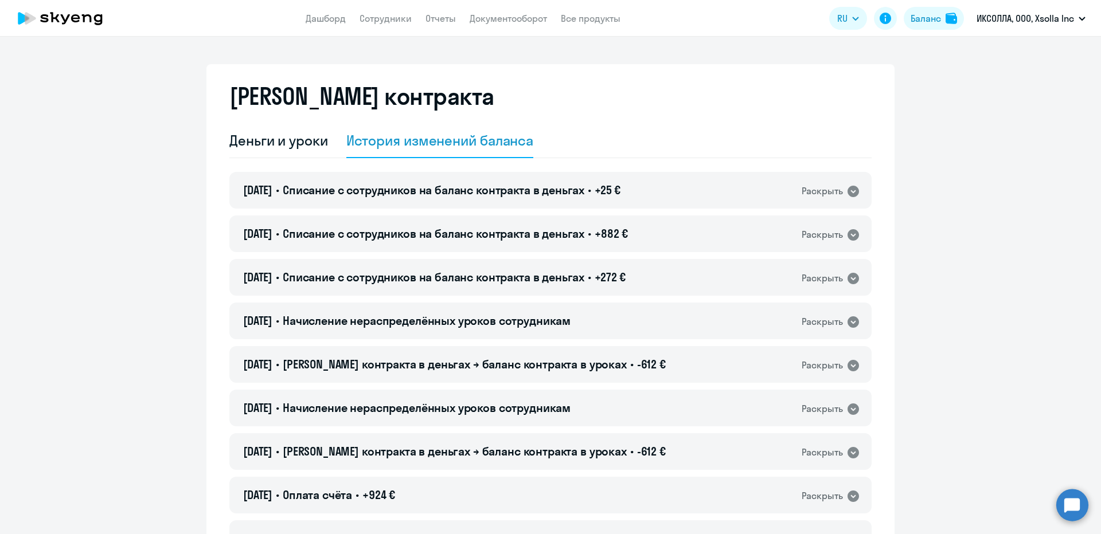
scroll to position [57, 0]
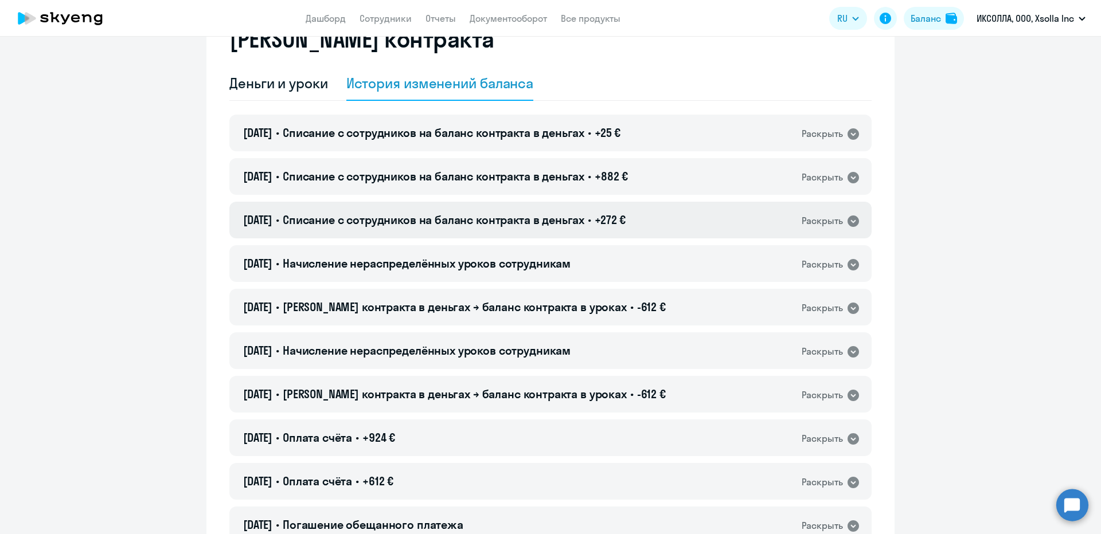
click at [487, 223] on span "Списание с сотрудников на баланс контракта в деньгах" at bounding box center [434, 220] width 302 height 14
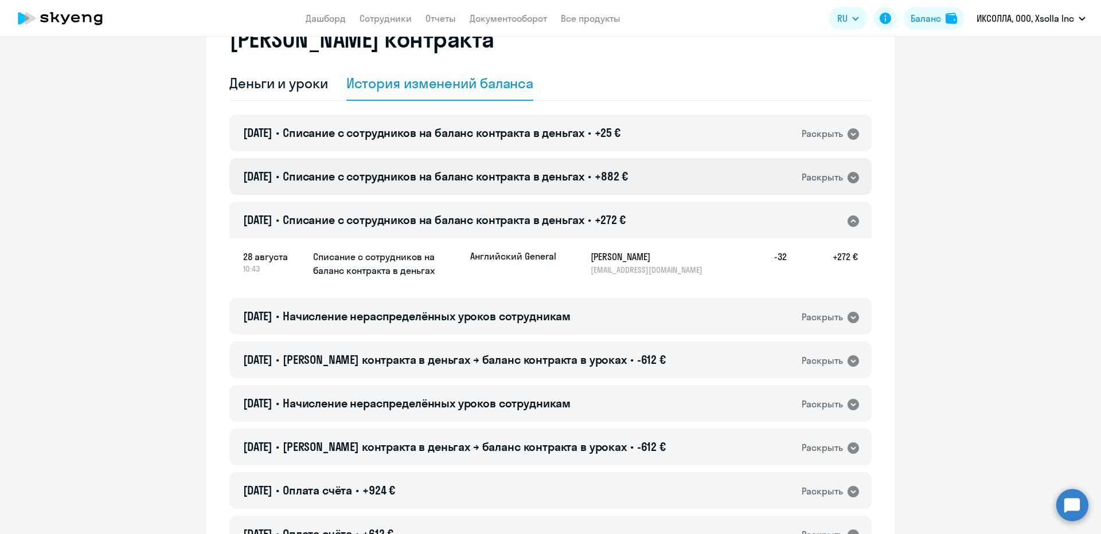
click at [498, 163] on div "28.08.2025 • Списание с сотрудников на баланс контракта в деньгах • +882 € Раск…" at bounding box center [550, 176] width 642 height 37
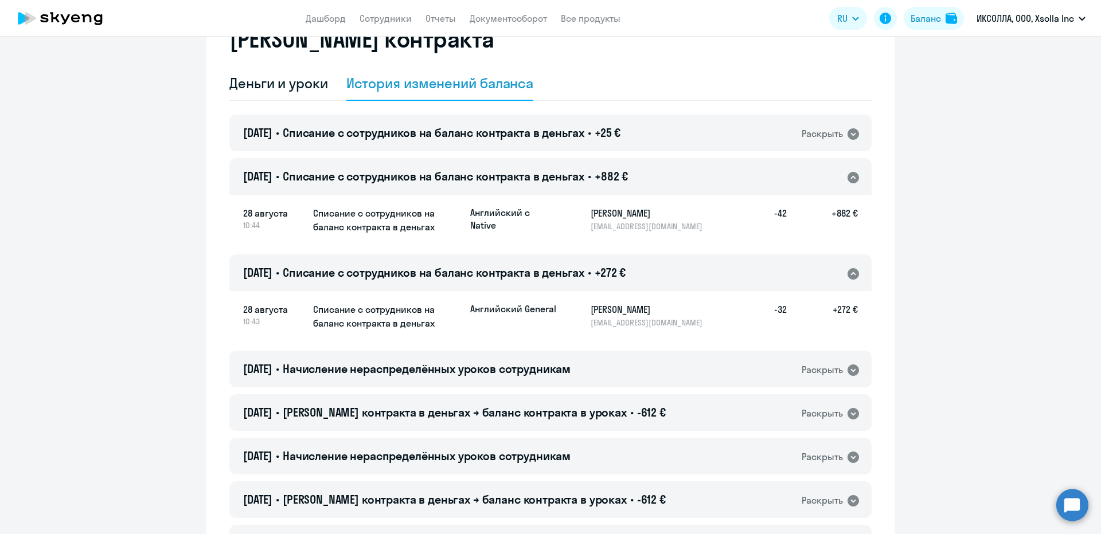
click at [513, 130] on span "Списание с сотрудников на баланс контракта в деньгах" at bounding box center [434, 133] width 302 height 14
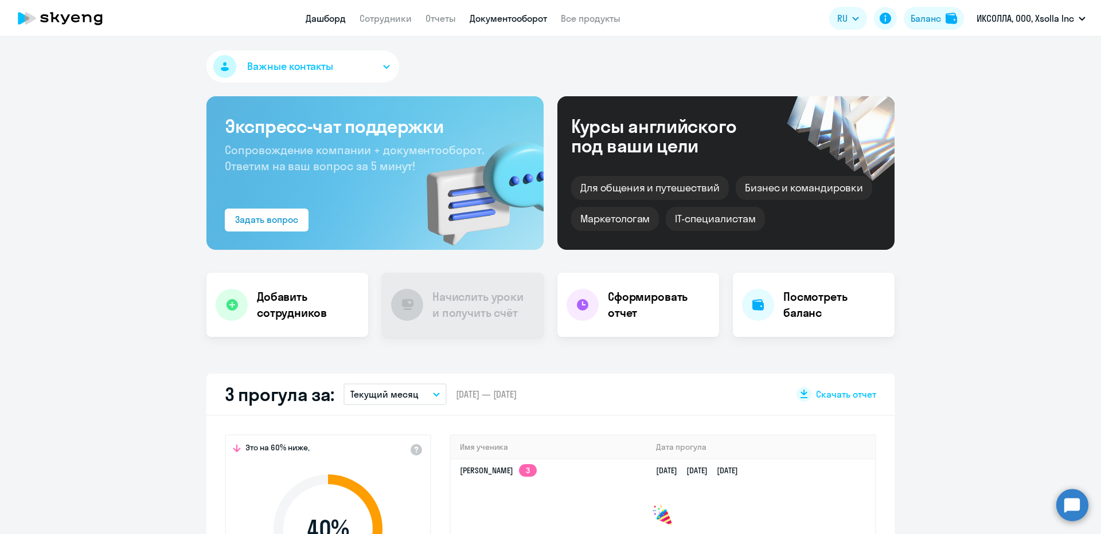
click at [501, 19] on link "Документооборот" at bounding box center [508, 18] width 77 height 11
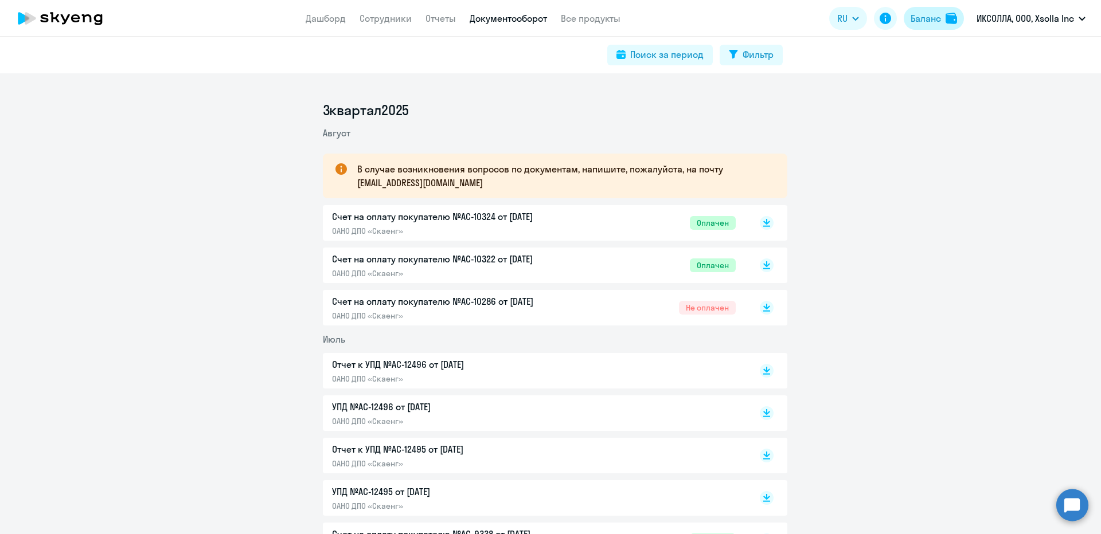
click at [936, 20] on div "Баланс" at bounding box center [926, 18] width 30 height 14
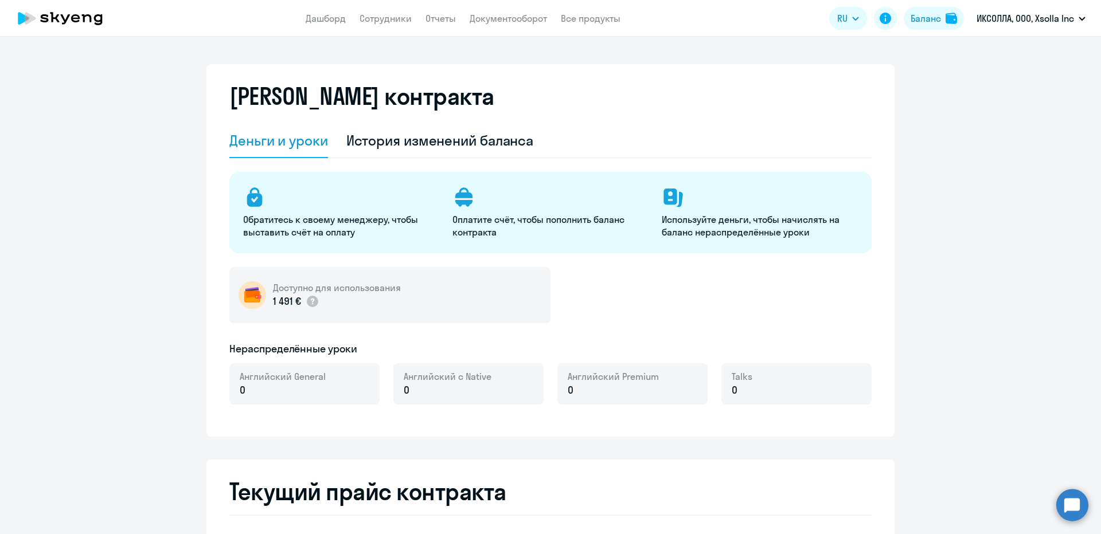
select select "english_adult_not_native_speaker"
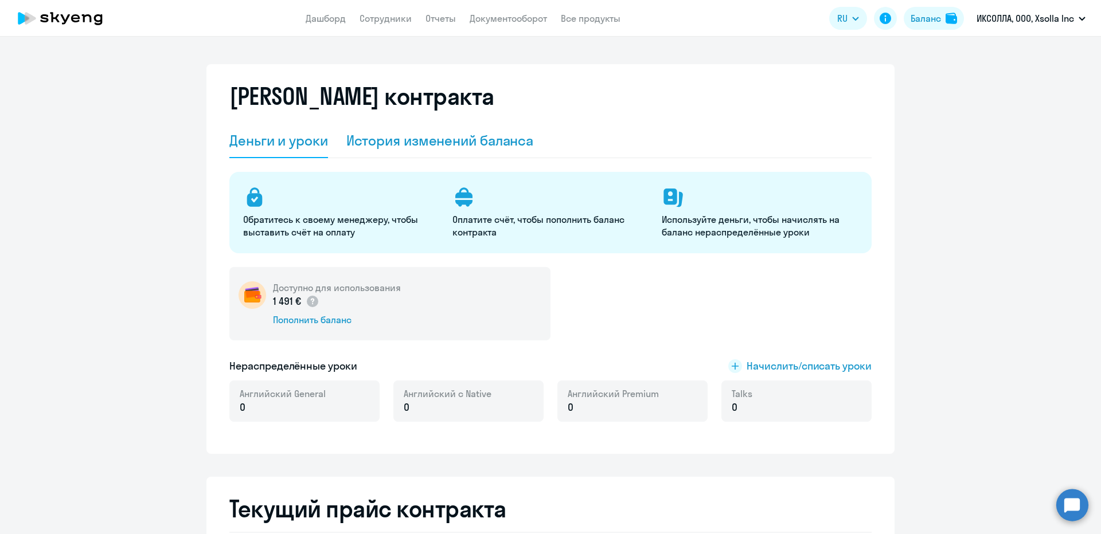
click at [374, 146] on div "История изменений баланса" at bounding box center [440, 140] width 188 height 18
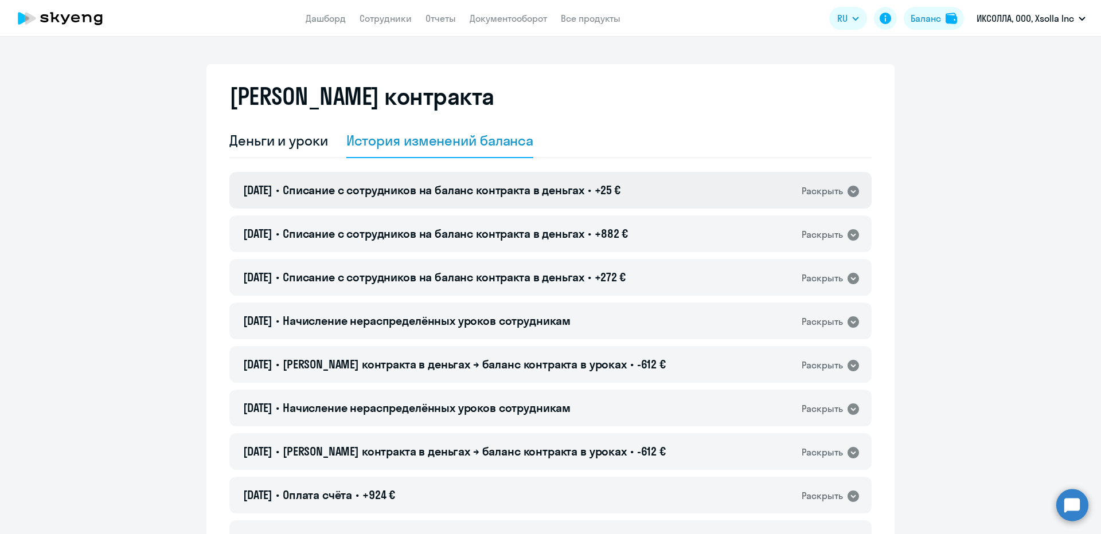
click at [392, 188] on span "Списание с сотрудников на баланс контракта в деньгах" at bounding box center [434, 190] width 302 height 14
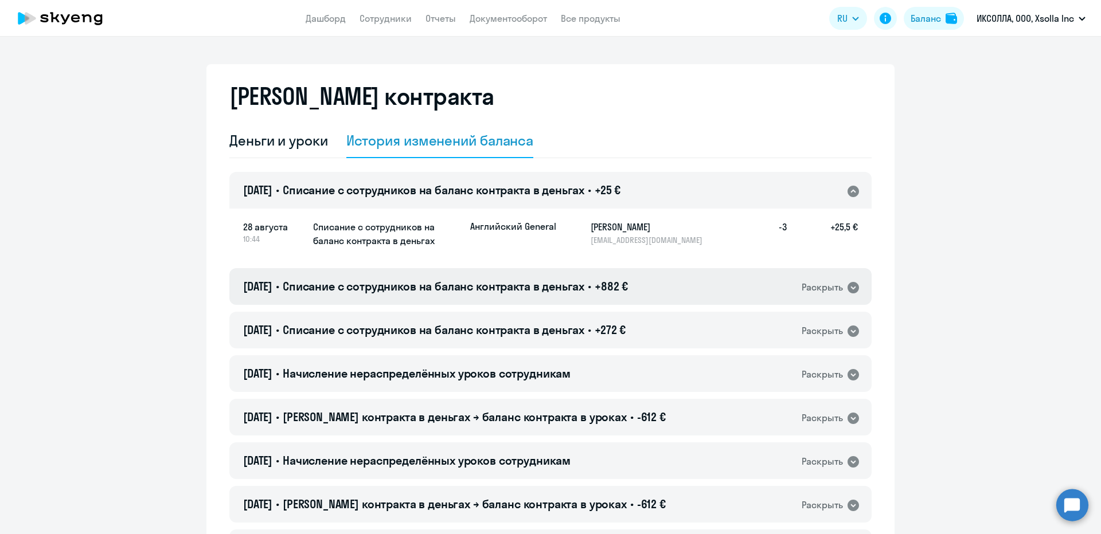
click at [397, 278] on div "28.08.2025 • Списание с сотрудников на баланс контракта в деньгах • +882 € Раск…" at bounding box center [550, 286] width 642 height 37
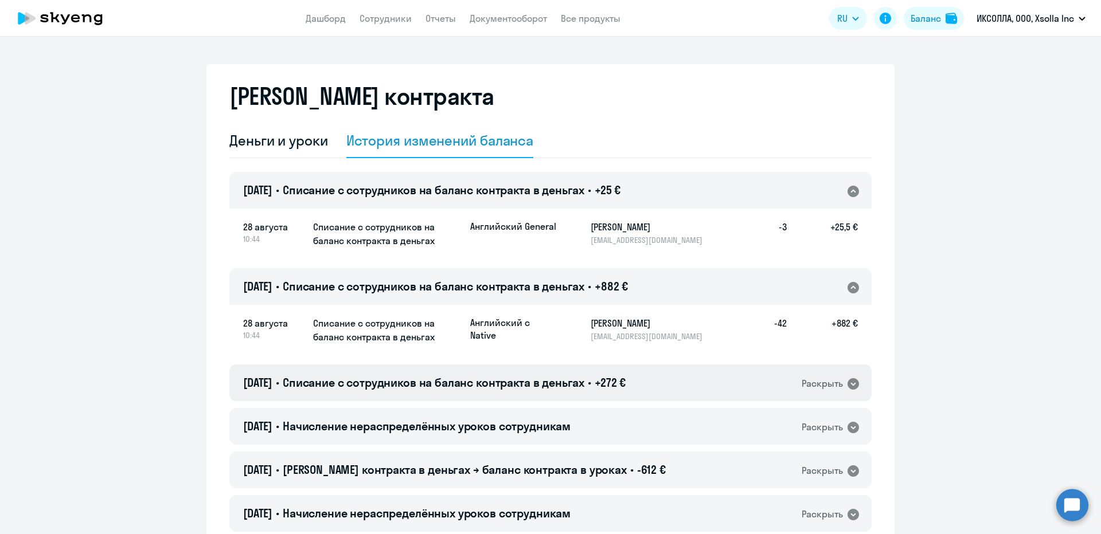
click at [580, 385] on span "Списание с сотрудников на баланс контракта в деньгах" at bounding box center [434, 383] width 302 height 14
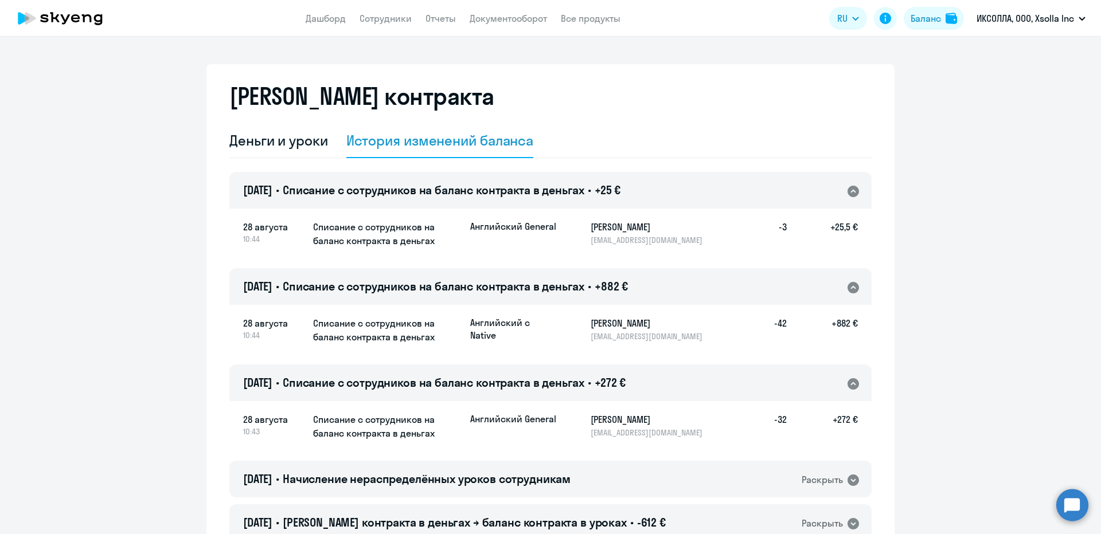
drag, startPoint x: 914, startPoint y: 394, endPoint x: 865, endPoint y: 398, distance: 48.9
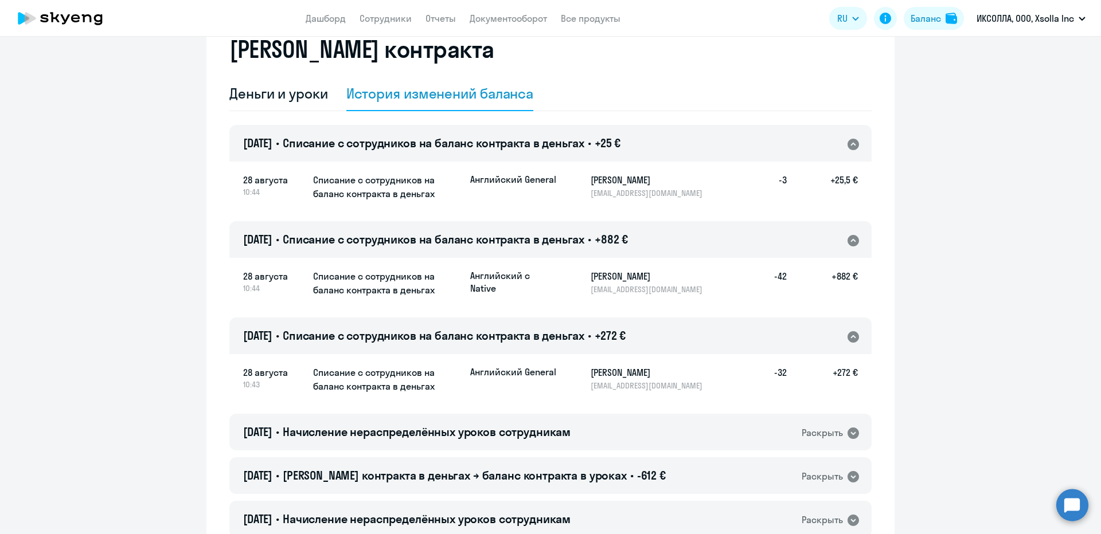
scroll to position [115, 0]
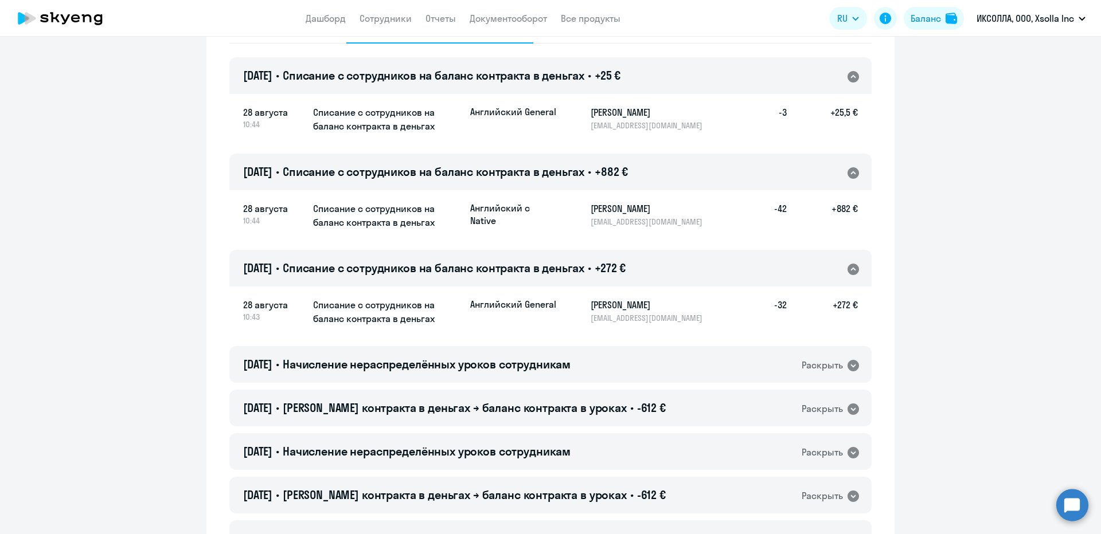
click at [591, 318] on p "[EMAIL_ADDRESS][DOMAIN_NAME]" at bounding box center [650, 318] width 118 height 10
click at [591, 317] on p "[EMAIL_ADDRESS][DOMAIN_NAME]" at bounding box center [650, 318] width 118 height 10
copy p "[EMAIL_ADDRESS][DOMAIN_NAME]"
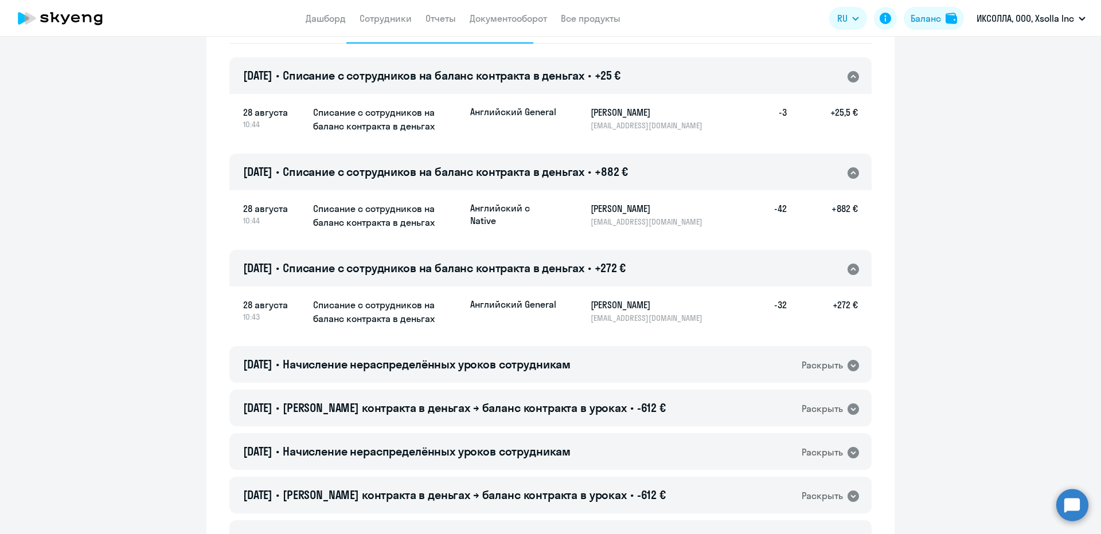
click at [835, 306] on h5 "+272 €" at bounding box center [822, 310] width 71 height 25
copy h5 "272"
click at [780, 307] on h5 "-32" at bounding box center [768, 310] width 37 height 25
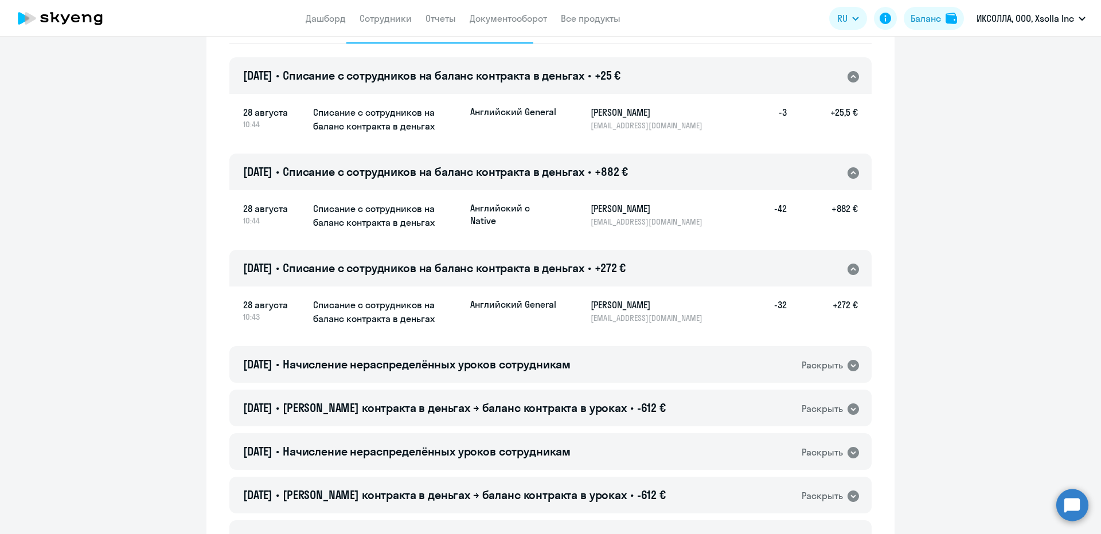
click at [777, 305] on h5 "-32" at bounding box center [768, 310] width 37 height 25
copy h5 "32"
click at [840, 302] on h5 "+272 €" at bounding box center [822, 310] width 71 height 25
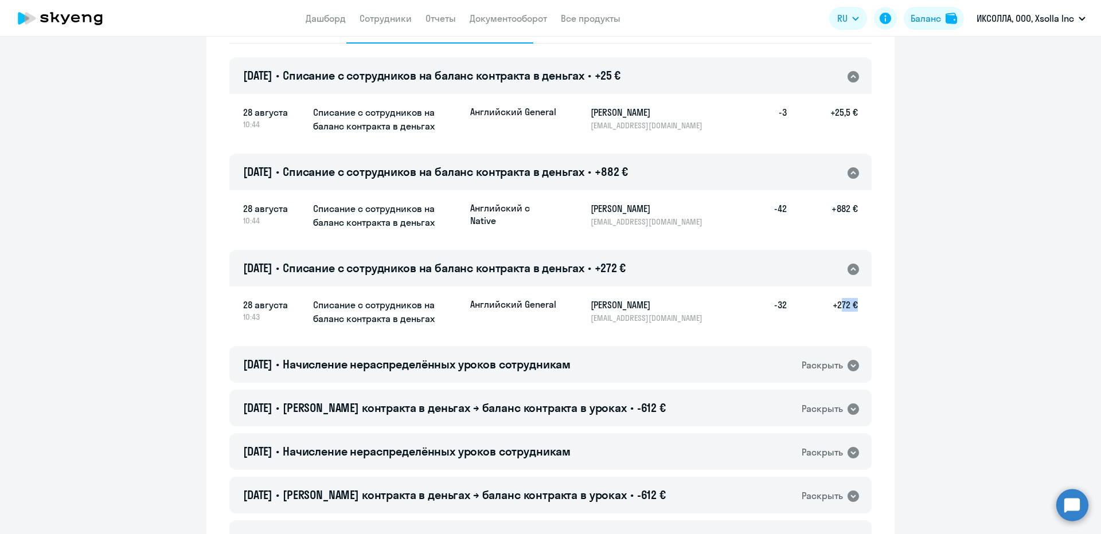
copy h5 "272"
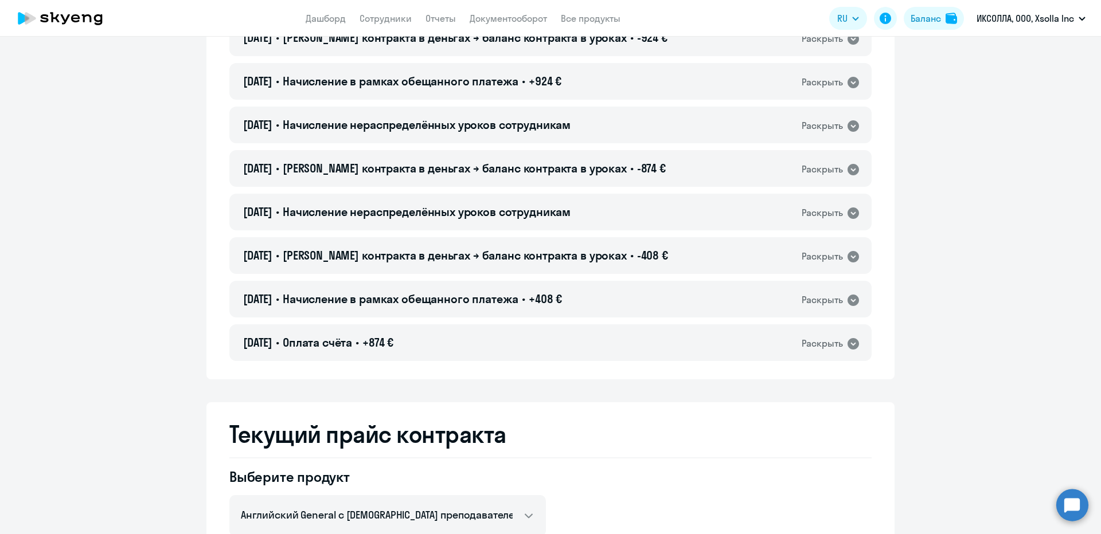
scroll to position [901, 0]
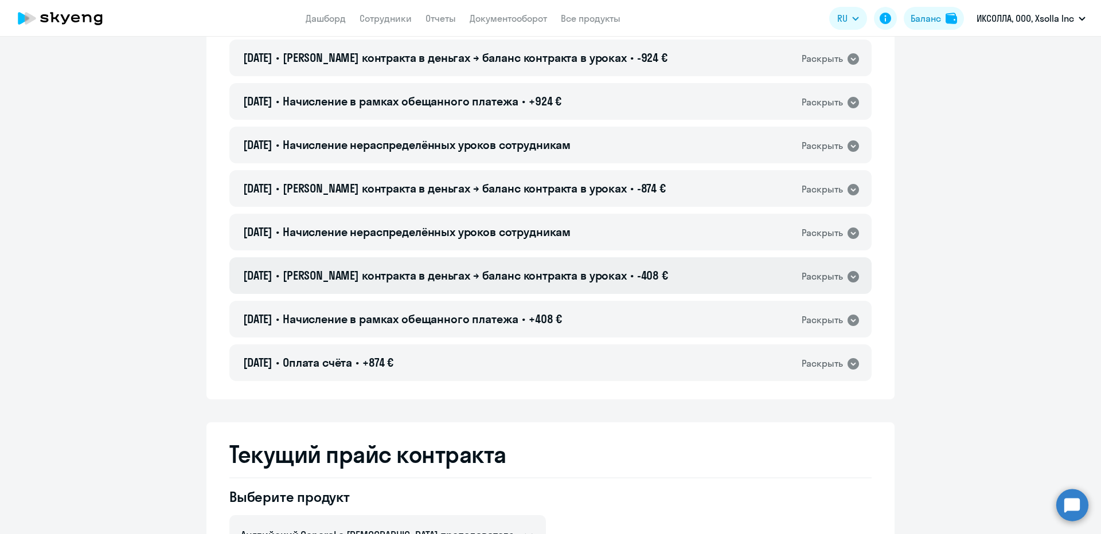
click at [637, 280] on span "-408 €" at bounding box center [652, 275] width 31 height 14
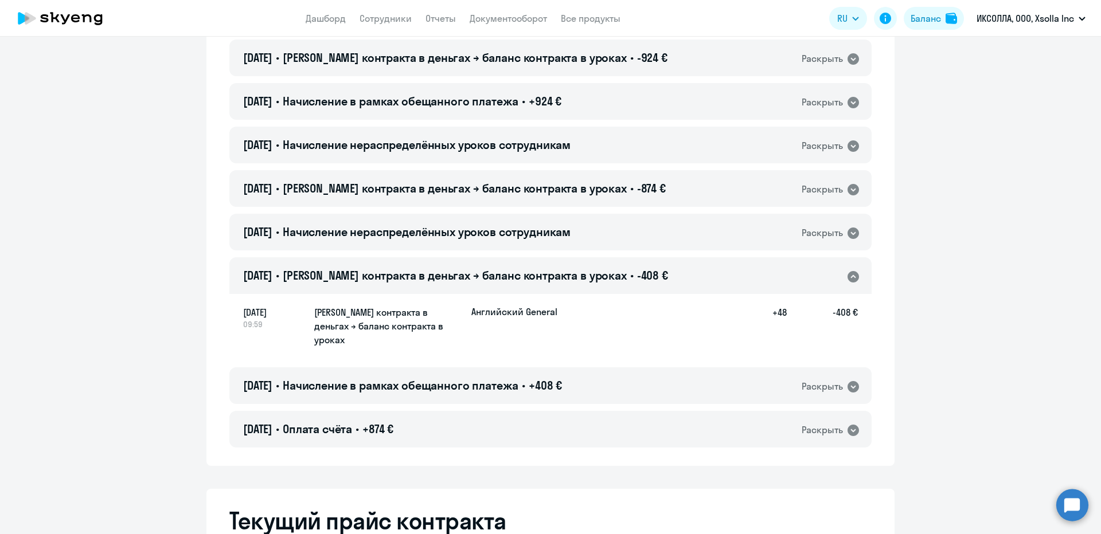
click at [957, 318] on ng-component "Баланс контракта Деньги и уроки История изменений баланса 28.08.2025 • Списание…" at bounding box center [550, 185] width 1101 height 2045
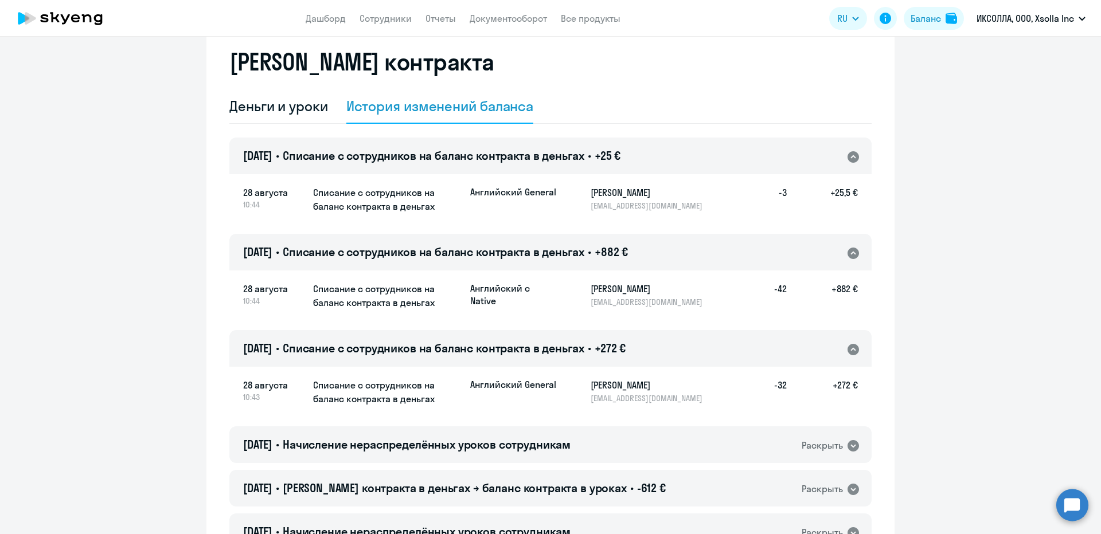
scroll to position [24, 0]
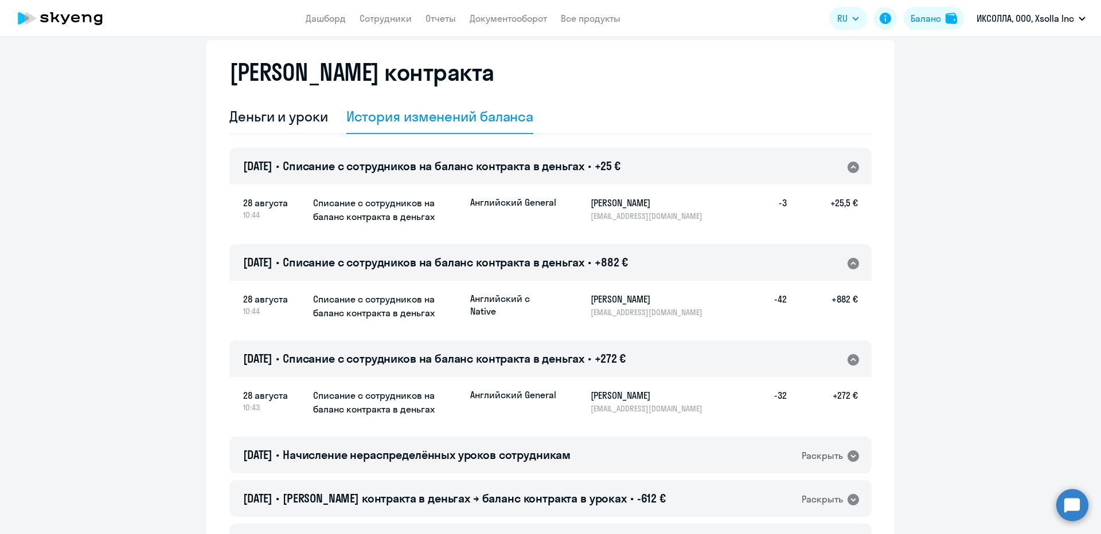
click at [610, 309] on p "[EMAIL_ADDRESS][DOMAIN_NAME]" at bounding box center [650, 312] width 118 height 10
copy p "[EMAIL_ADDRESS][DOMAIN_NAME]"
click at [631, 221] on app-history-item-students-list "Английский General Denis Iadykov d.iadykov@xsolla.com -3 +25,5 €" at bounding box center [664, 210] width 388 height 29
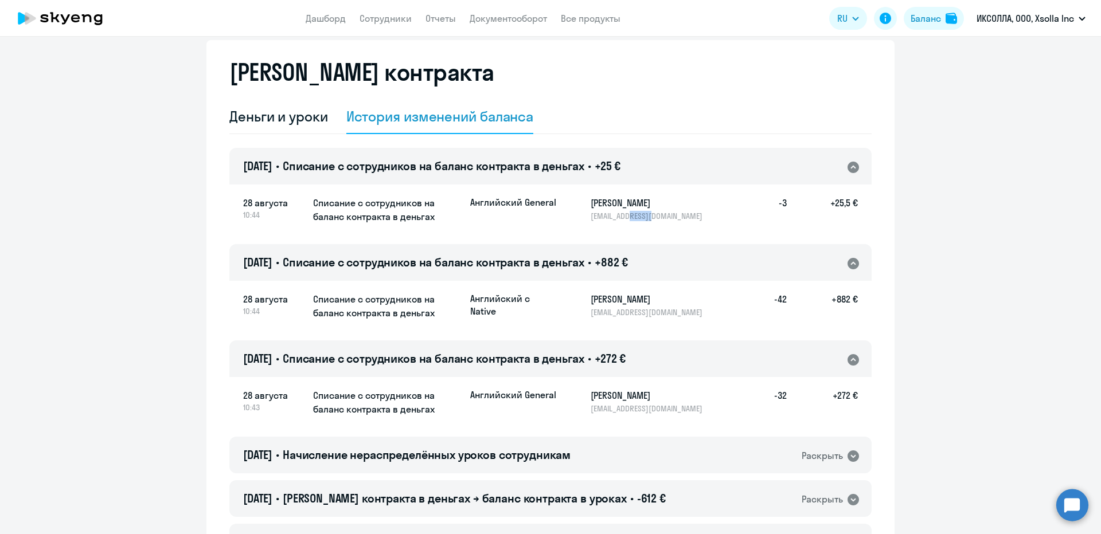
click at [631, 221] on app-history-item-students-list "Английский General Denis Iadykov d.iadykov@xsolla.com -3 +25,5 €" at bounding box center [664, 210] width 388 height 29
copy p "[EMAIL_ADDRESS][DOMAIN_NAME]"
drag, startPoint x: 830, startPoint y: 209, endPoint x: 848, endPoint y: 209, distance: 17.8
click at [848, 209] on h5 "+25,5 €" at bounding box center [822, 208] width 71 height 25
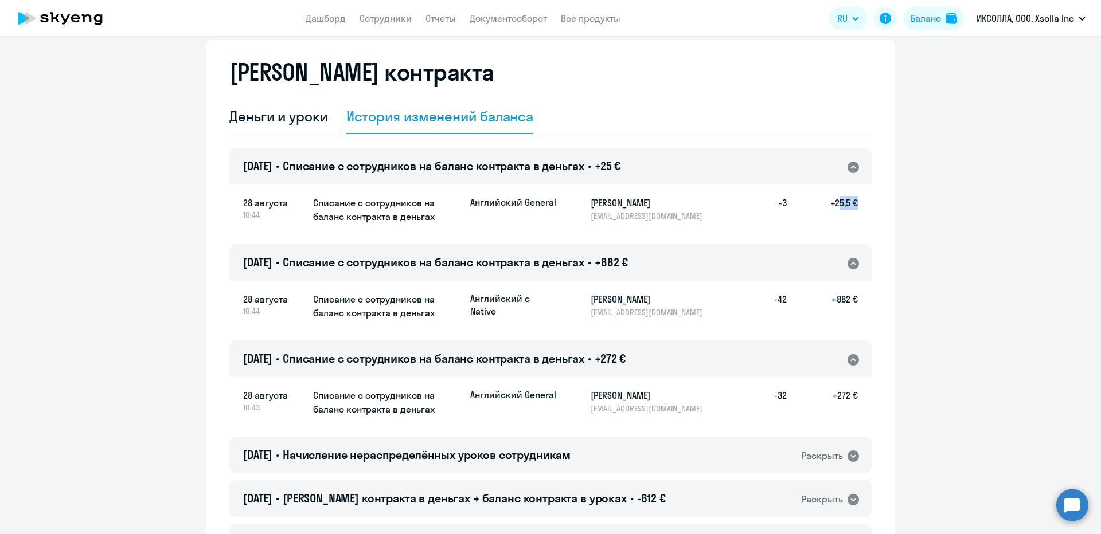
copy h5 "25,5"
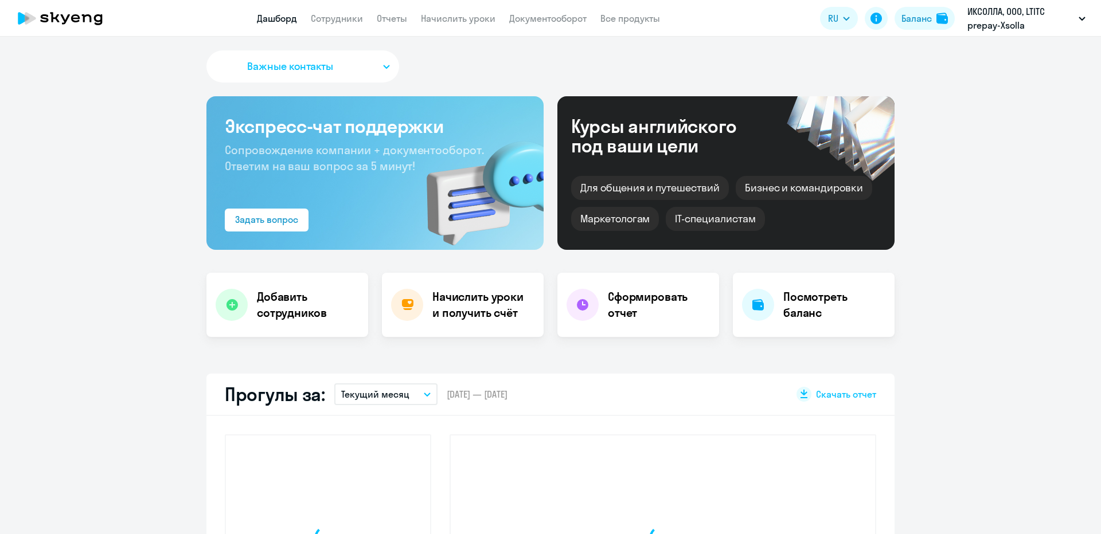
select select "30"
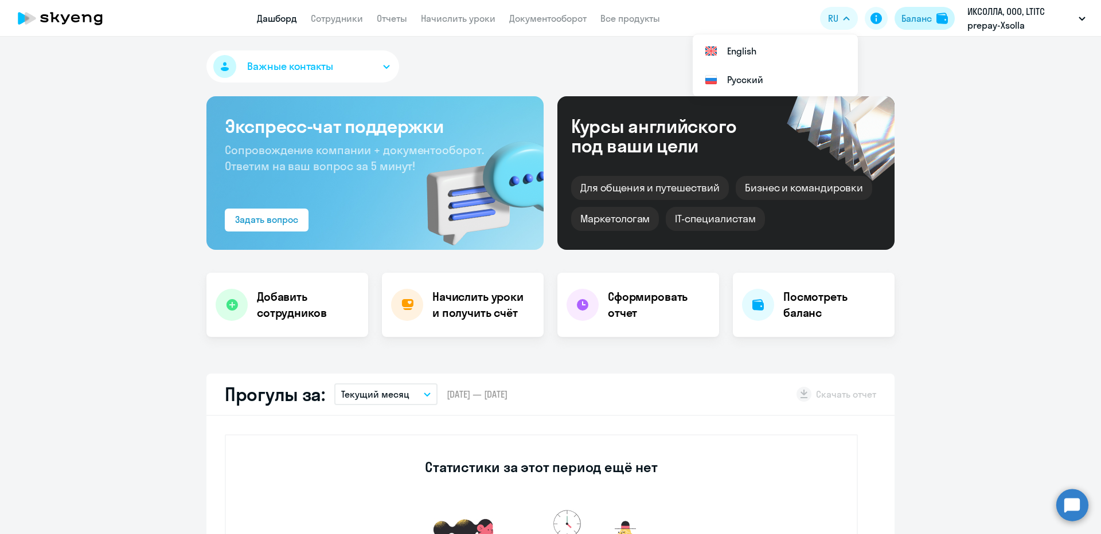
click at [912, 11] on button "Баланс" at bounding box center [925, 18] width 60 height 23
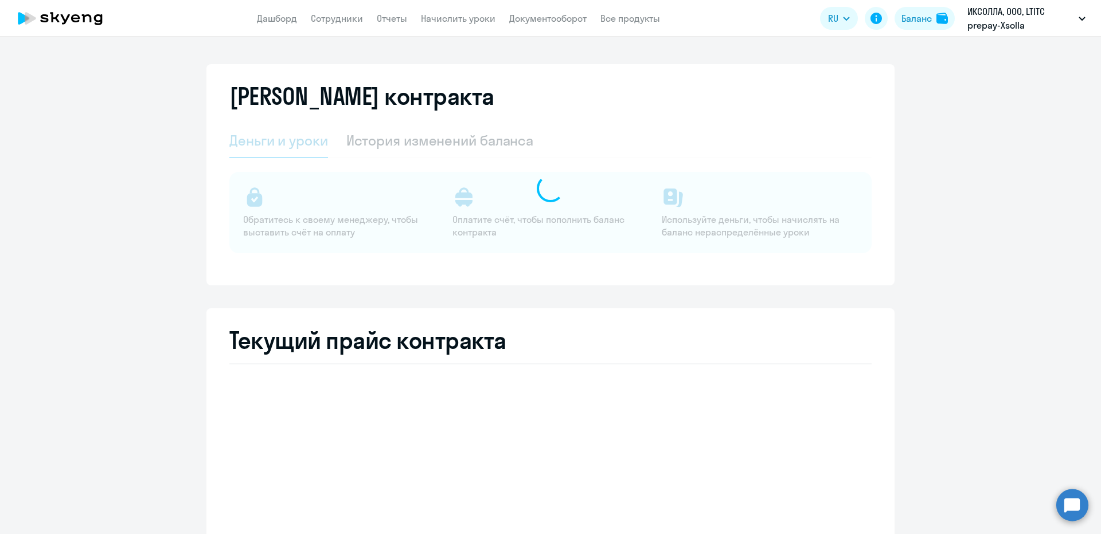
select select "english_adult_not_native_speaker"
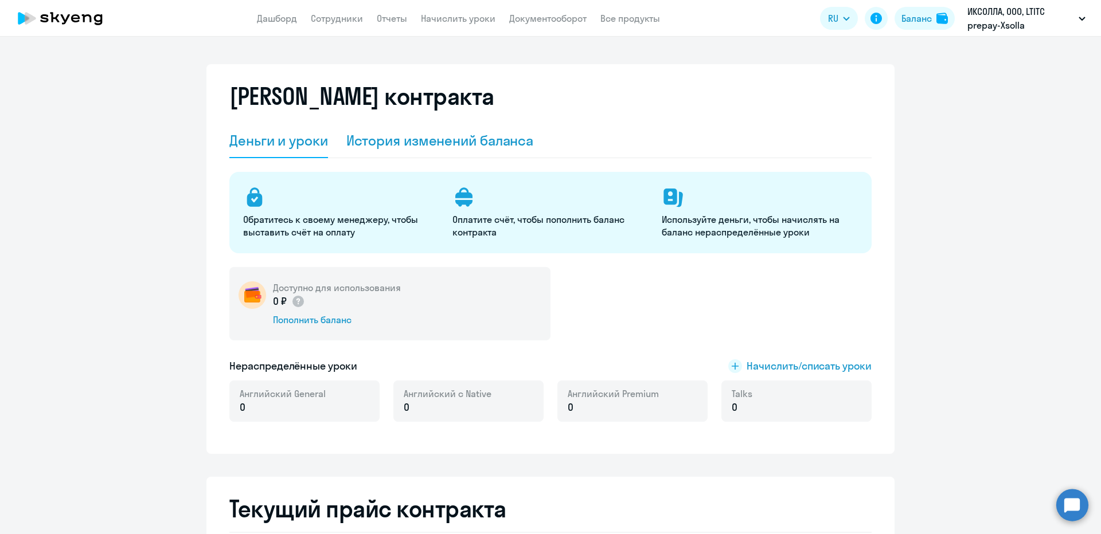
click at [388, 142] on div "История изменений баланса" at bounding box center [440, 140] width 188 height 18
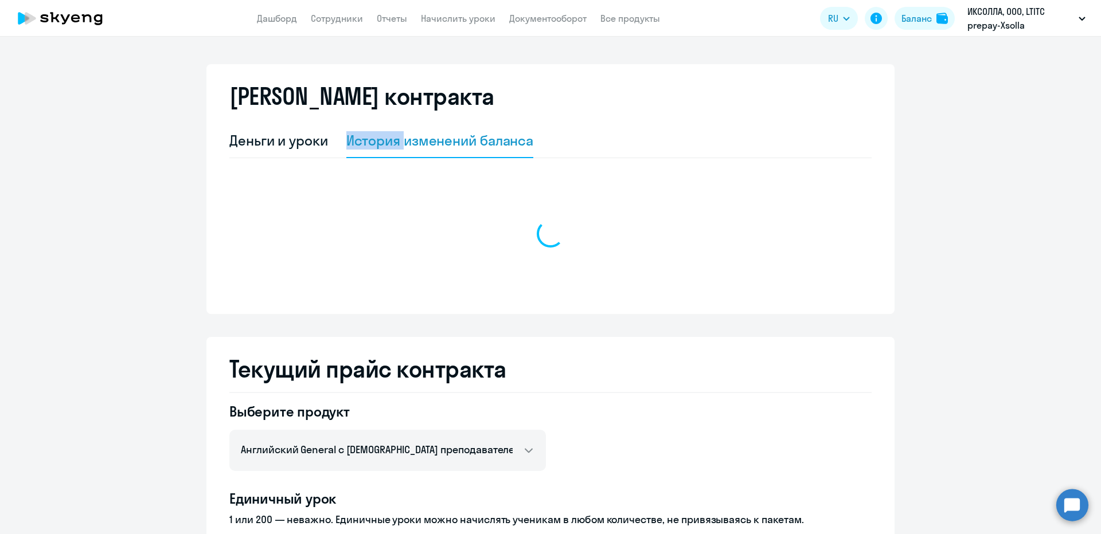
click at [388, 142] on div "История изменений баланса" at bounding box center [440, 140] width 188 height 18
click at [277, 146] on div "Деньги и уроки" at bounding box center [278, 140] width 99 height 18
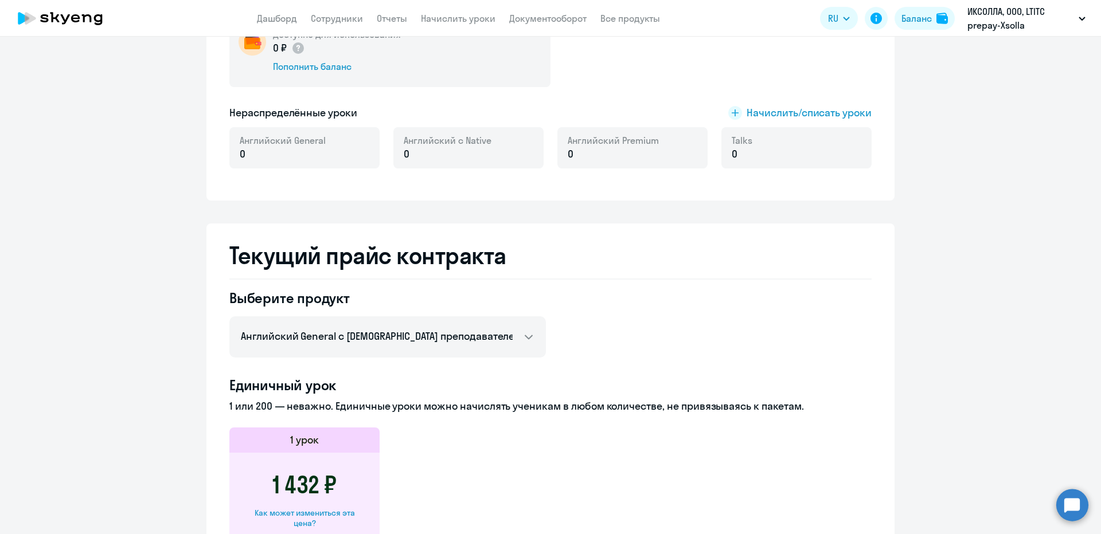
scroll to position [229, 0]
